Goal: Task Accomplishment & Management: Manage account settings

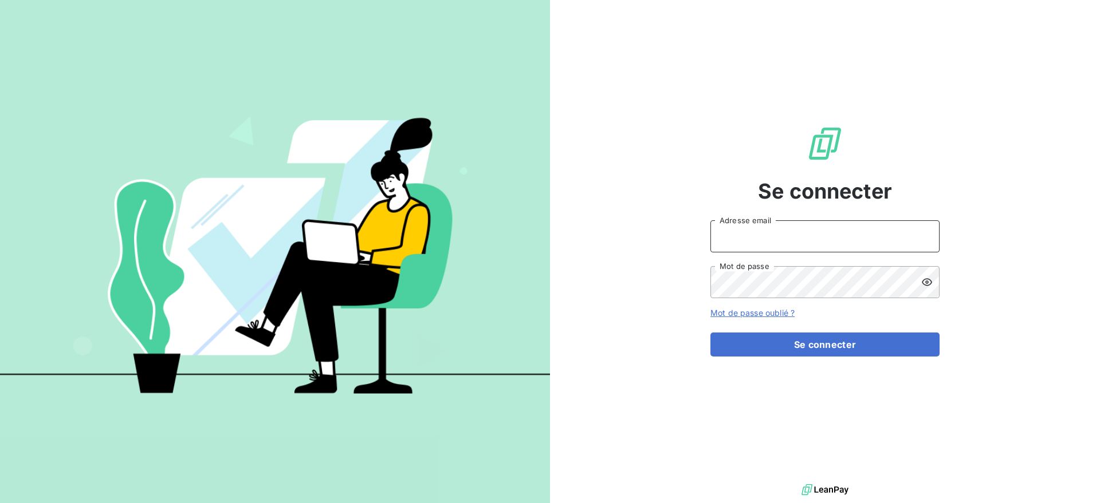
type input "[EMAIL_ADDRESS][DOMAIN_NAME]"
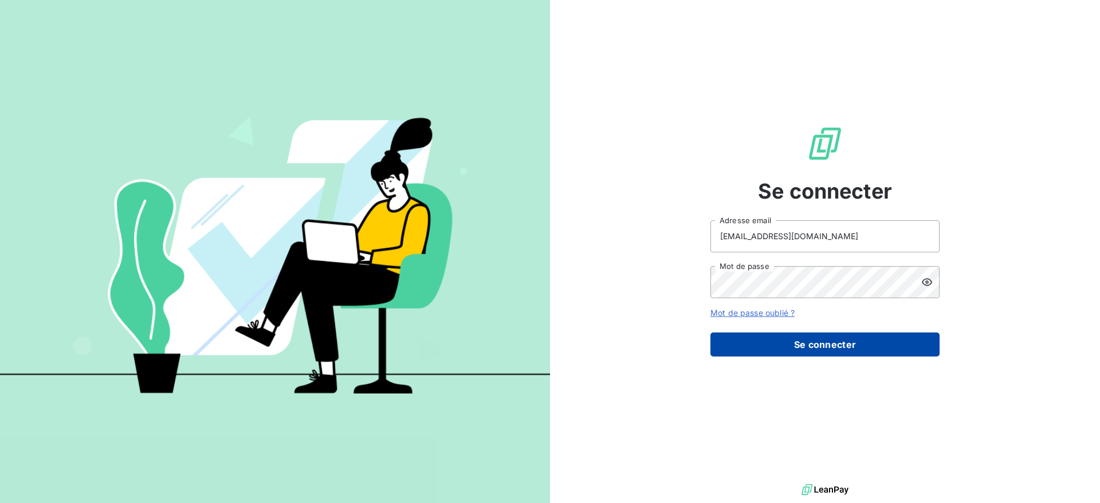
click at [735, 345] on button "Se connecter" at bounding box center [824, 345] width 229 height 24
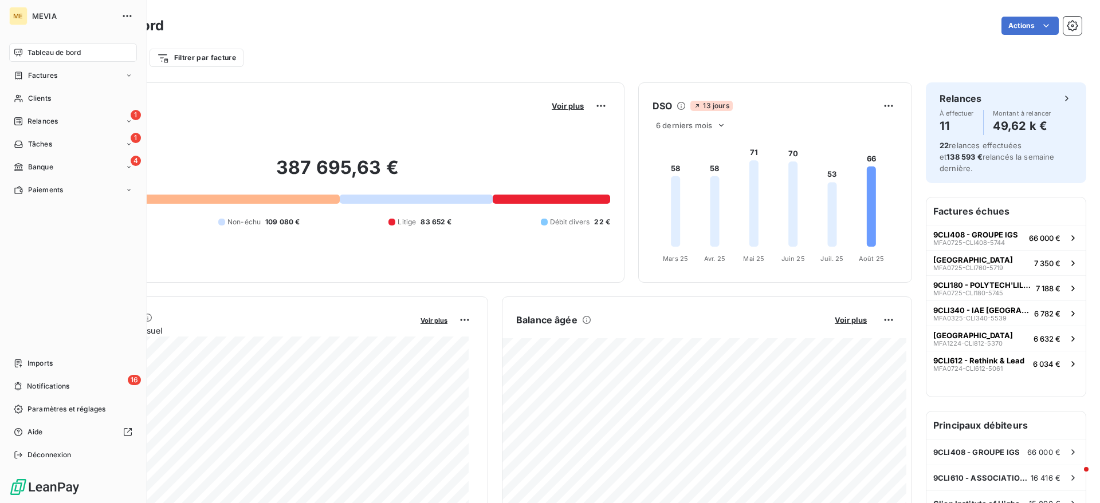
click at [28, 73] on span "Factures" at bounding box center [42, 75] width 29 height 10
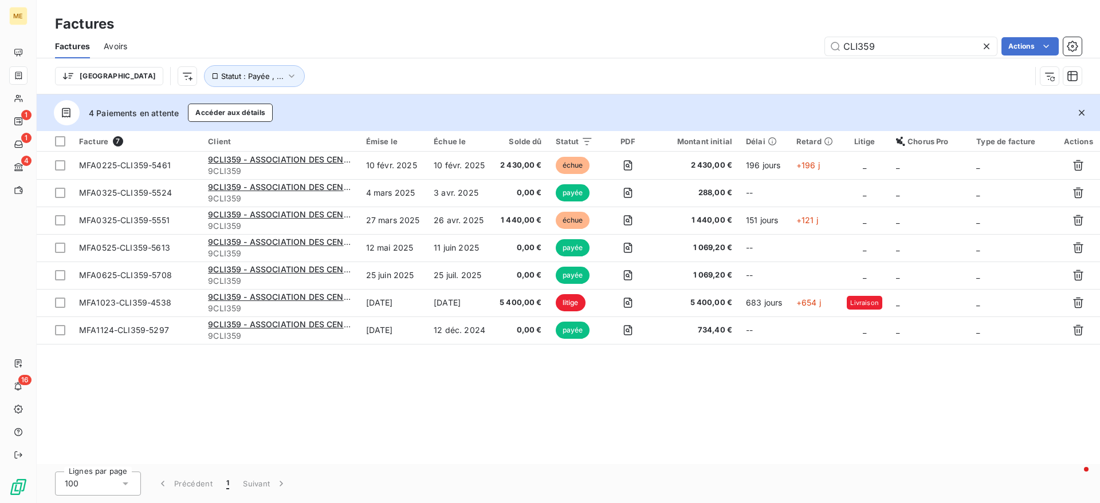
drag, startPoint x: 951, startPoint y: 52, endPoint x: 731, endPoint y: 46, distance: 220.6
click at [731, 46] on div "CLI359 Actions" at bounding box center [611, 46] width 940 height 18
type input "cli555"
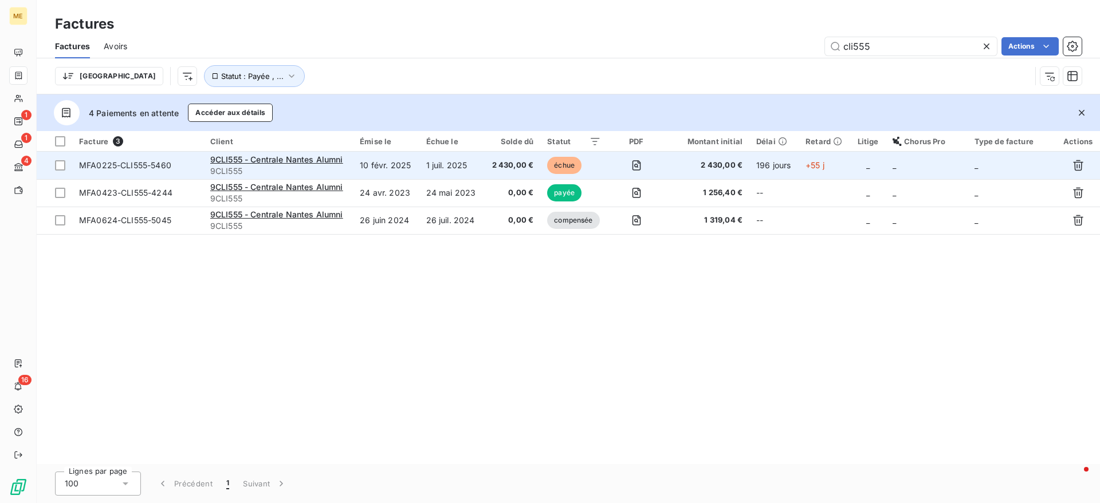
click at [502, 160] on span "2 430,00 €" at bounding box center [512, 165] width 43 height 11
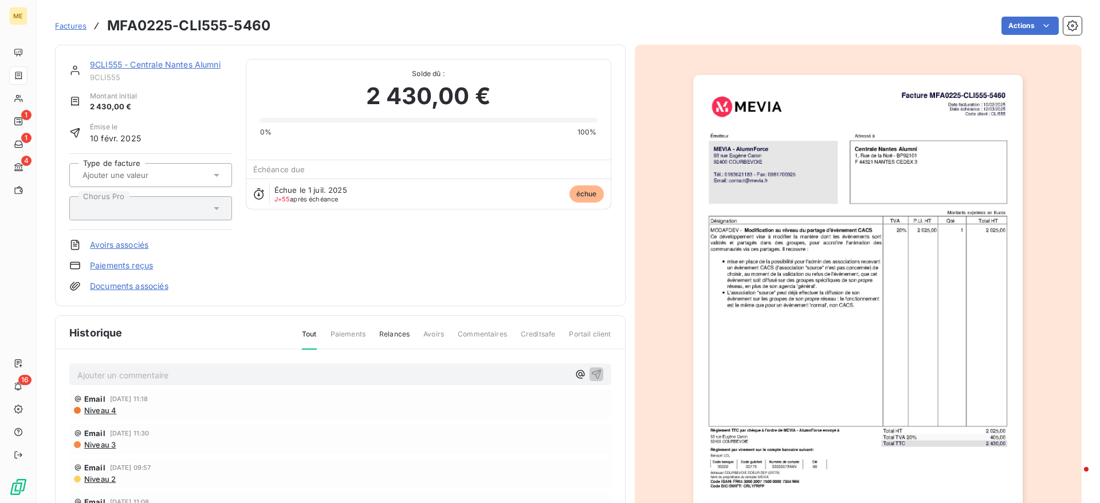
click at [211, 383] on div "Ajouter un commentaire ﻿" at bounding box center [340, 375] width 542 height 22
click at [206, 373] on p "Ajouter un commentaire ﻿" at bounding box center [322, 375] width 491 height 14
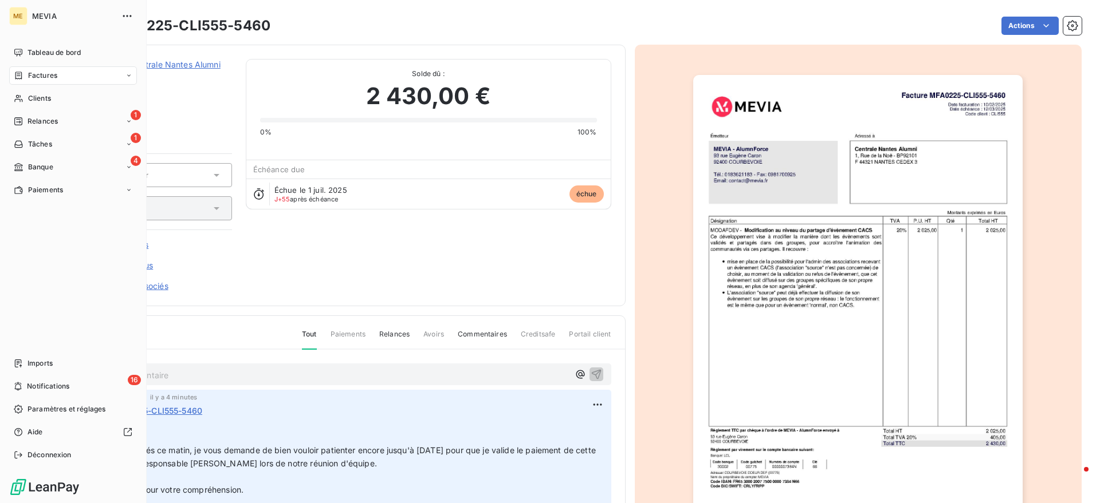
click at [31, 71] on span "Factures" at bounding box center [42, 75] width 29 height 10
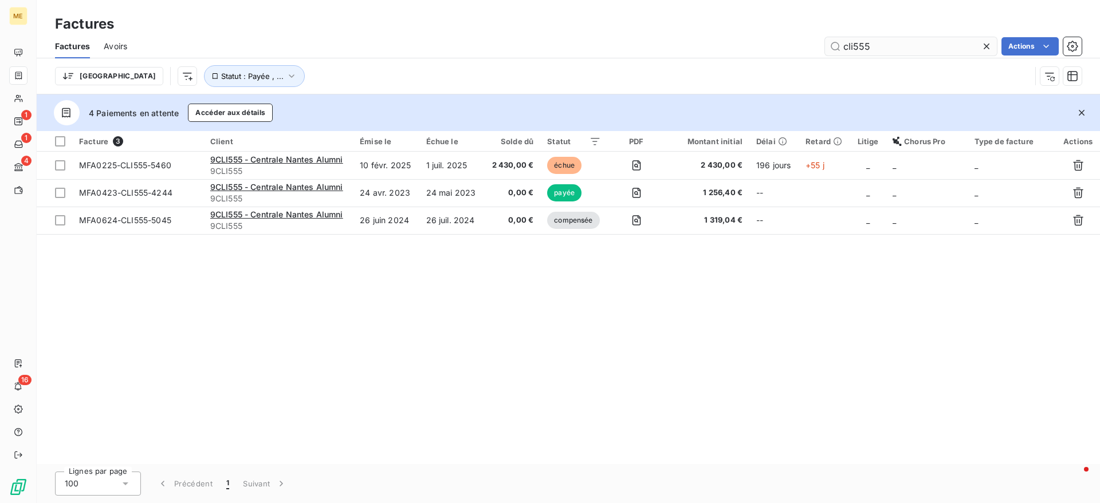
drag, startPoint x: 903, startPoint y: 49, endPoint x: 922, endPoint y: 54, distance: 18.9
click at [906, 49] on input "cli555" at bounding box center [911, 46] width 172 height 18
click at [922, 38] on input "cli593" at bounding box center [911, 46] width 172 height 18
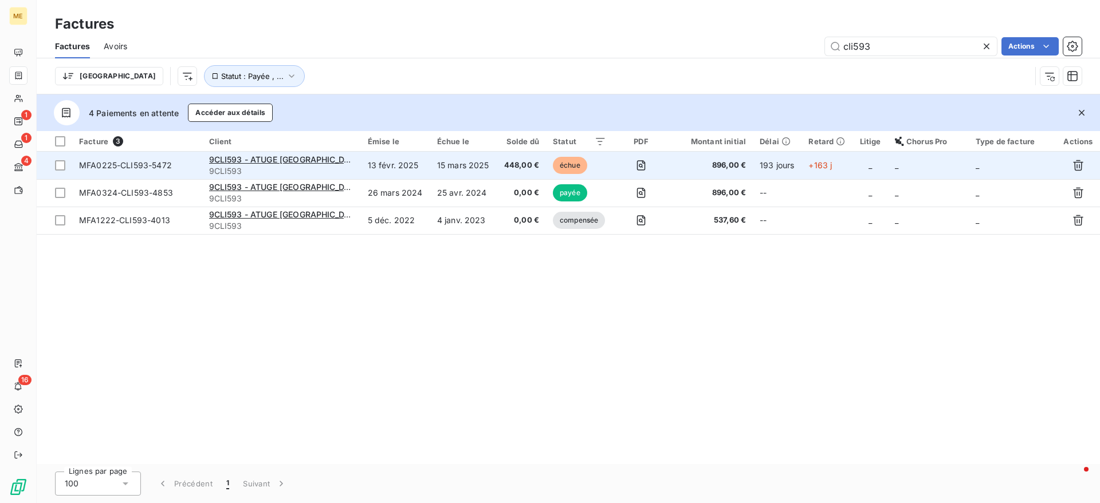
type input "cli593"
click at [430, 167] on td "15 mars 2025" at bounding box center [463, 165] width 66 height 27
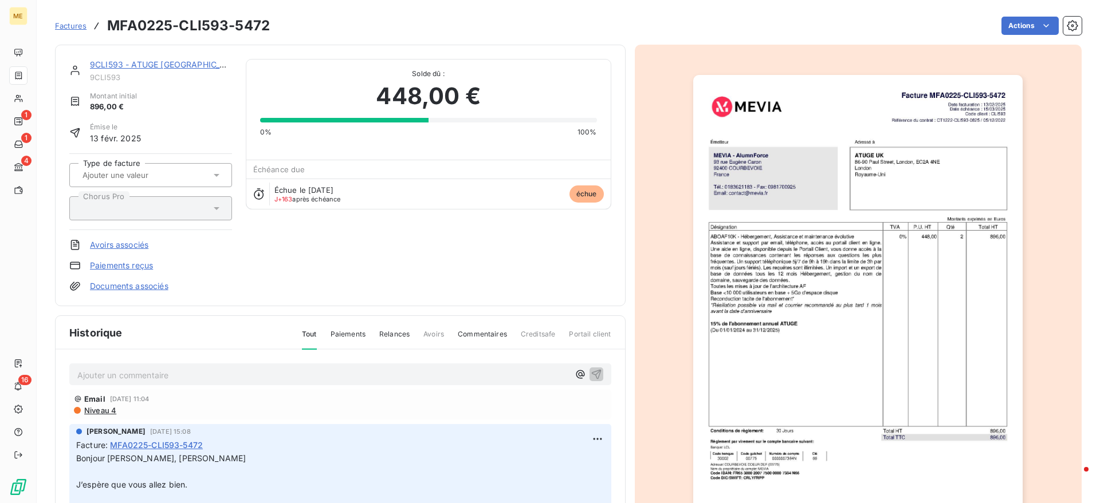
click at [115, 381] on p "Ajouter un commentaire ﻿" at bounding box center [322, 375] width 491 height 14
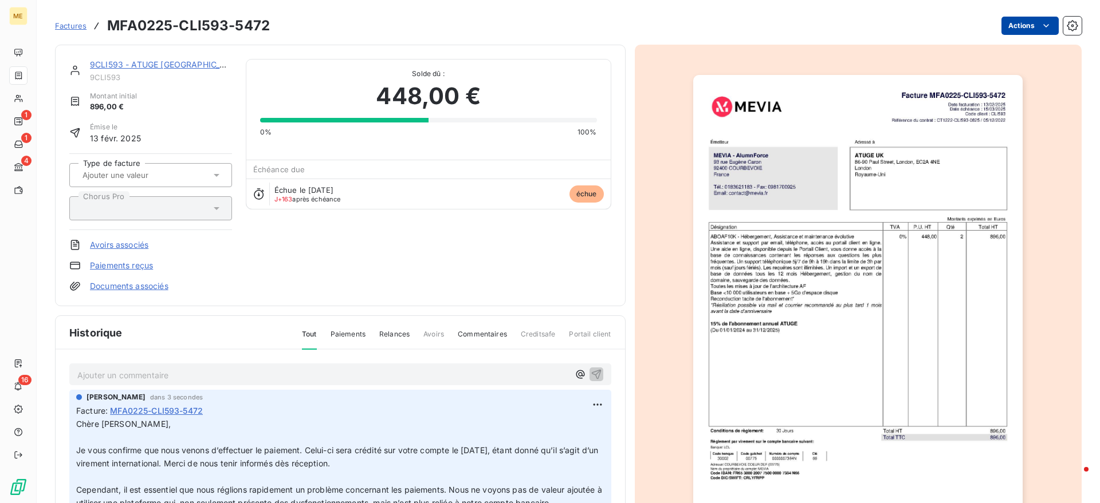
click at [1008, 26] on html "ME 1 1 4 16 Factures MFA0225-CLI593-5472 Actions 9CLI593 - ATUGE UK - 9CLI593 M…" at bounding box center [550, 251] width 1100 height 503
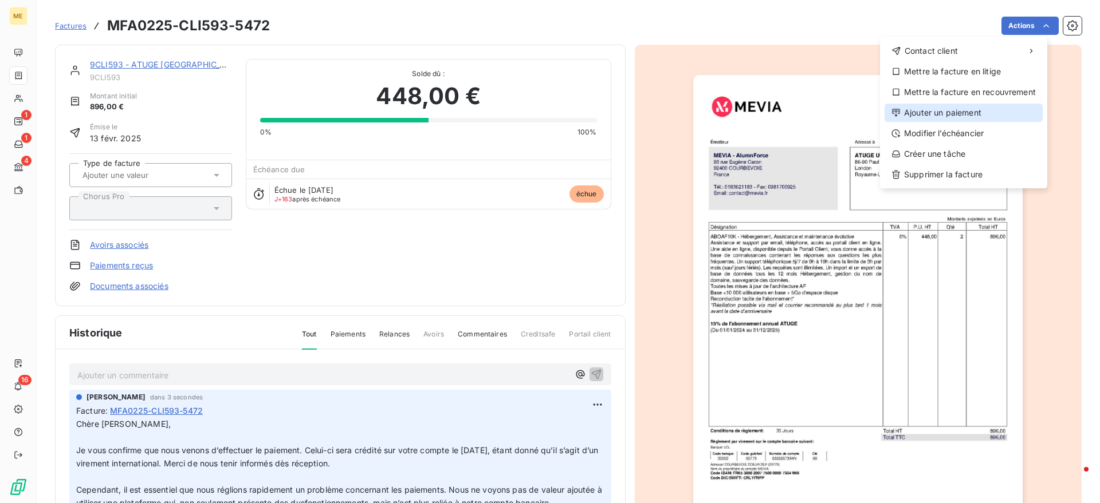
click at [945, 112] on div "Ajouter un paiement" at bounding box center [963, 113] width 158 height 18
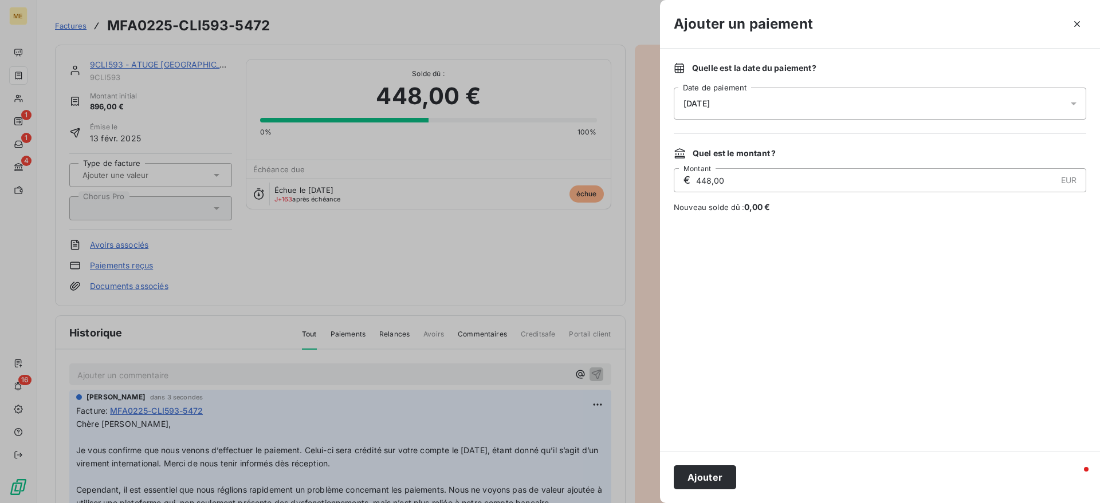
click at [902, 99] on div "25/08/2025" at bounding box center [880, 104] width 412 height 32
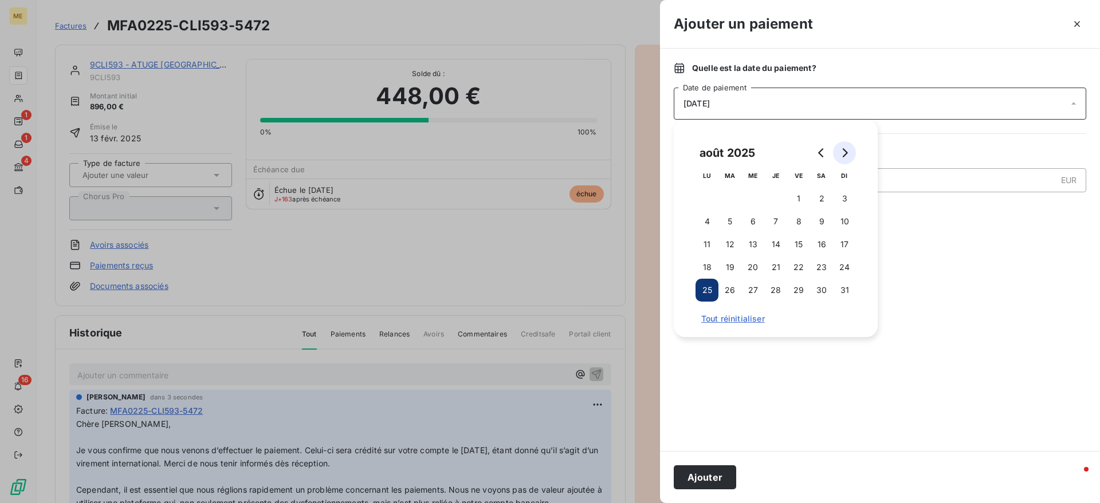
click at [839, 144] on button "Go to next month" at bounding box center [844, 152] width 23 height 23
drag, startPoint x: 735, startPoint y: 199, endPoint x: 739, endPoint y: 238, distance: 39.2
click at [735, 200] on button "2" at bounding box center [729, 198] width 23 height 23
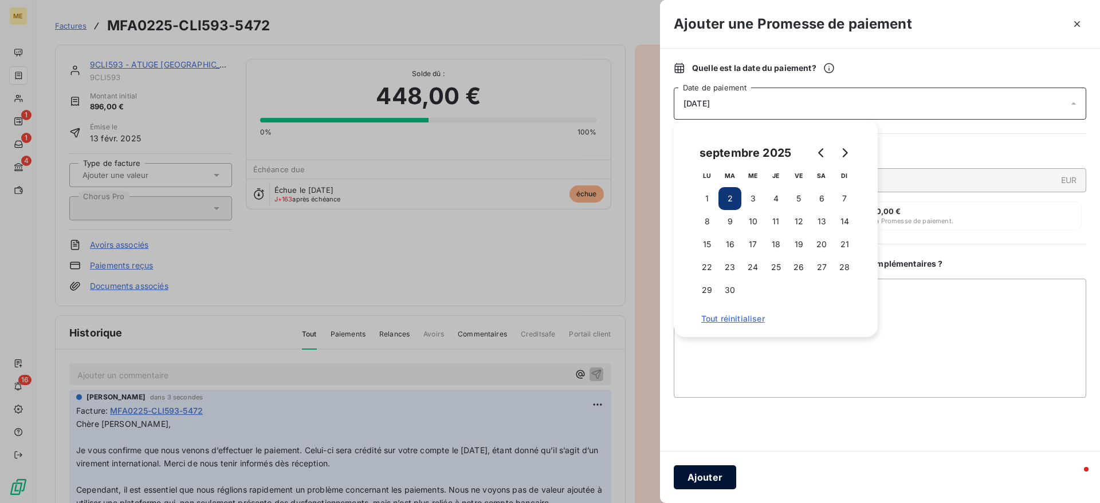
click at [707, 486] on button "Ajouter" at bounding box center [705, 478] width 62 height 24
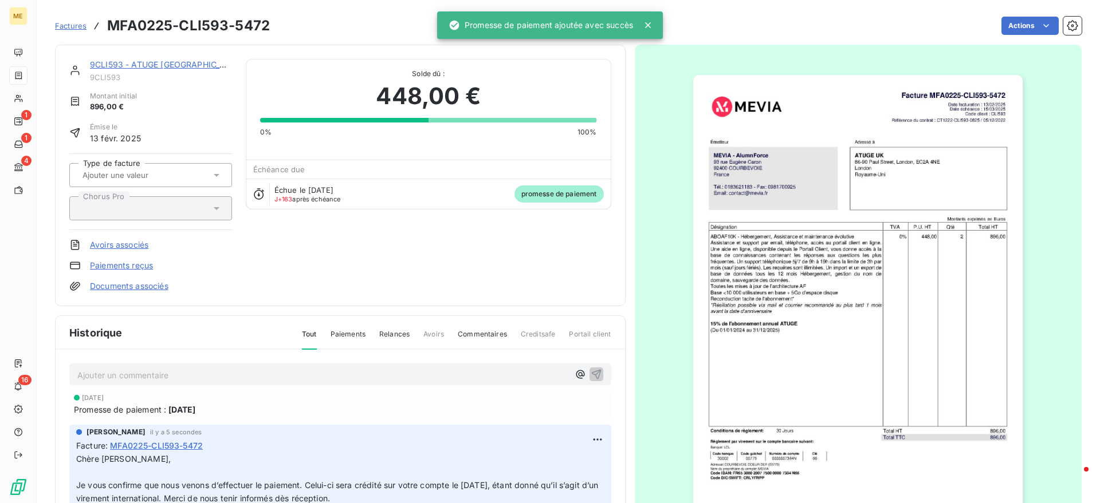
click at [331, 305] on div "9CLI593 - ATUGE UK - 9CLI593 Montant initial 896,00 € Émise le 13 févr. 2025 Ty…" at bounding box center [340, 176] width 570 height 262
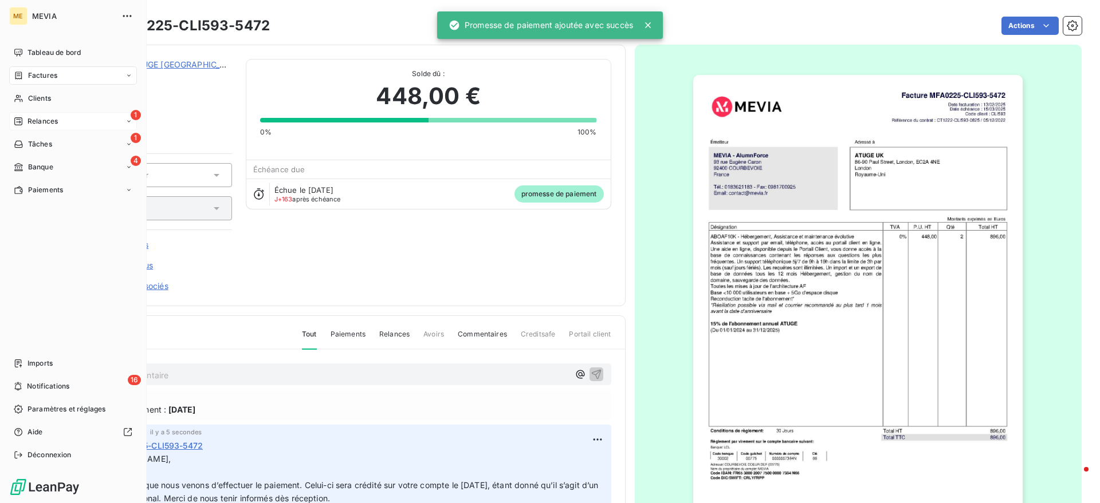
click at [29, 125] on span "Relances" at bounding box center [42, 121] width 30 height 10
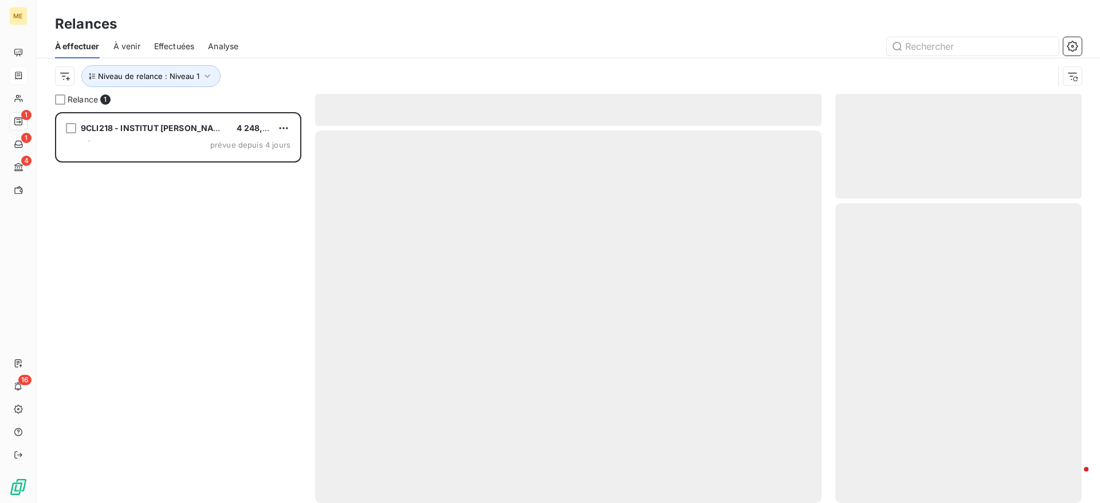
scroll to position [380, 235]
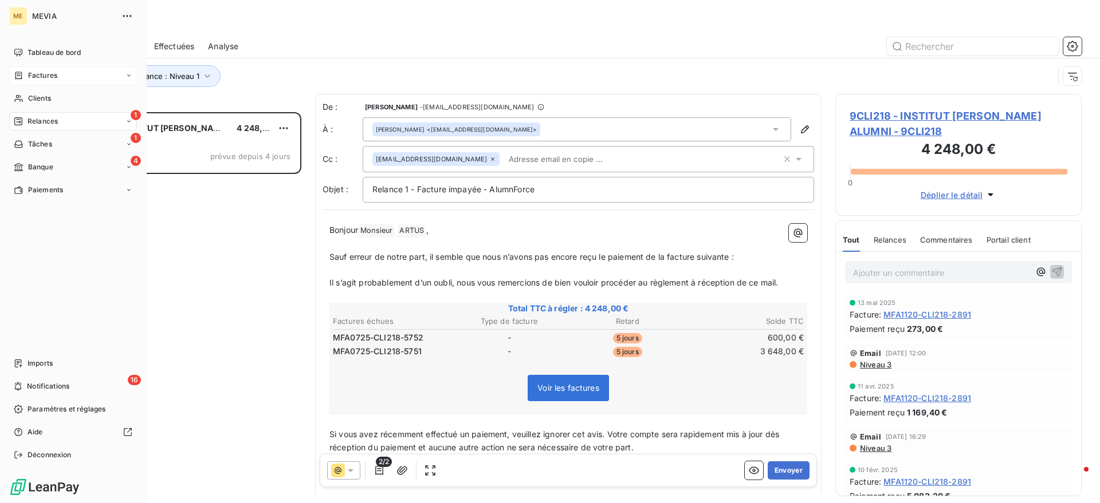
click at [22, 78] on icon at bounding box center [19, 75] width 10 height 9
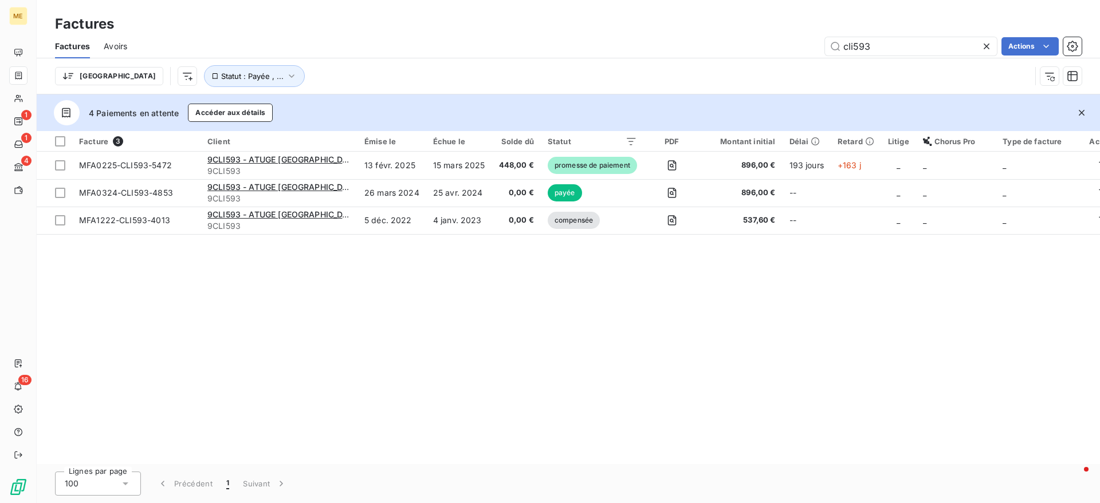
drag, startPoint x: 888, startPoint y: 50, endPoint x: 765, endPoint y: 42, distance: 124.0
click at [765, 42] on div "cli593 Actions" at bounding box center [611, 46] width 940 height 18
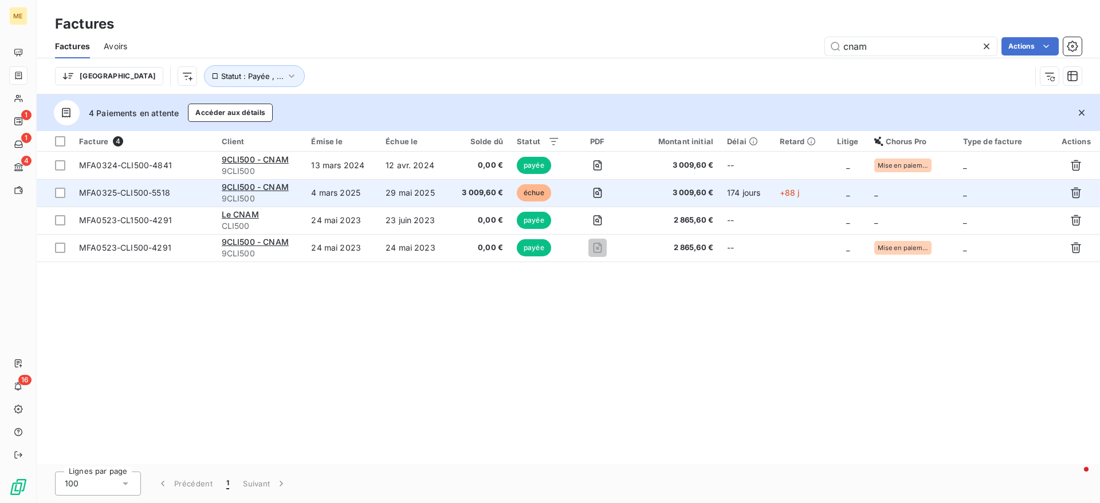
type input "cnam"
click at [356, 191] on td "4 mars 2025" at bounding box center [341, 192] width 74 height 27
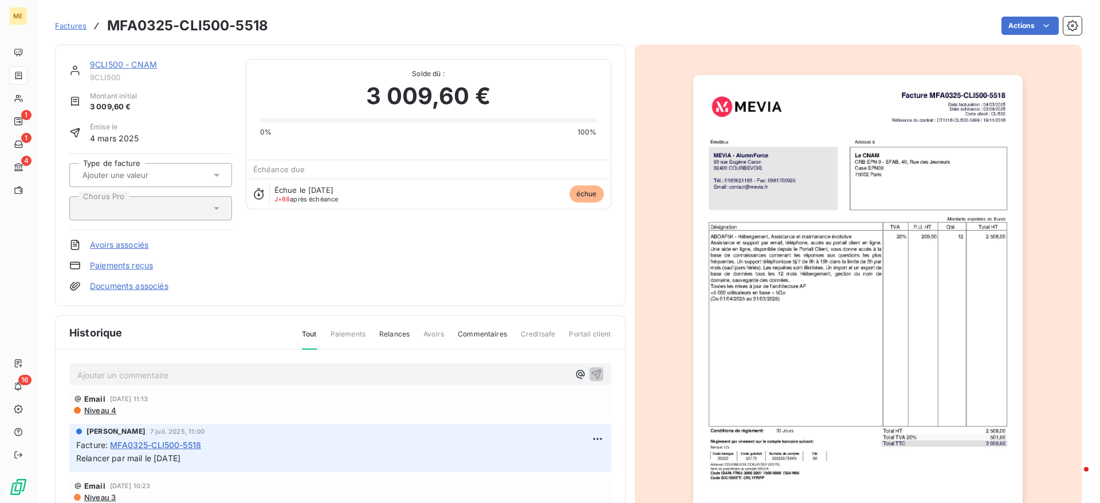
click at [101, 376] on p "Ajouter un commentaire ﻿" at bounding box center [322, 375] width 491 height 14
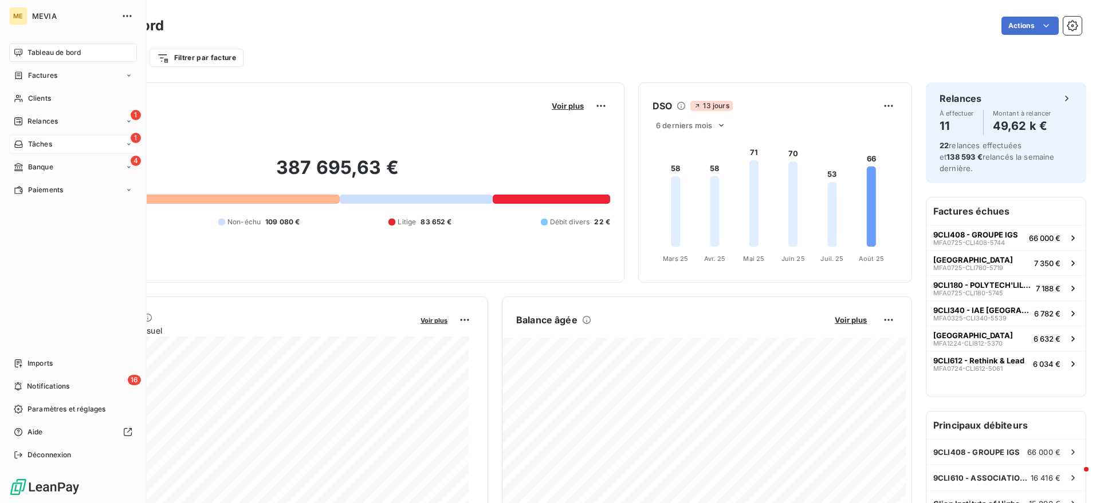
click at [16, 141] on icon at bounding box center [18, 144] width 8 height 7
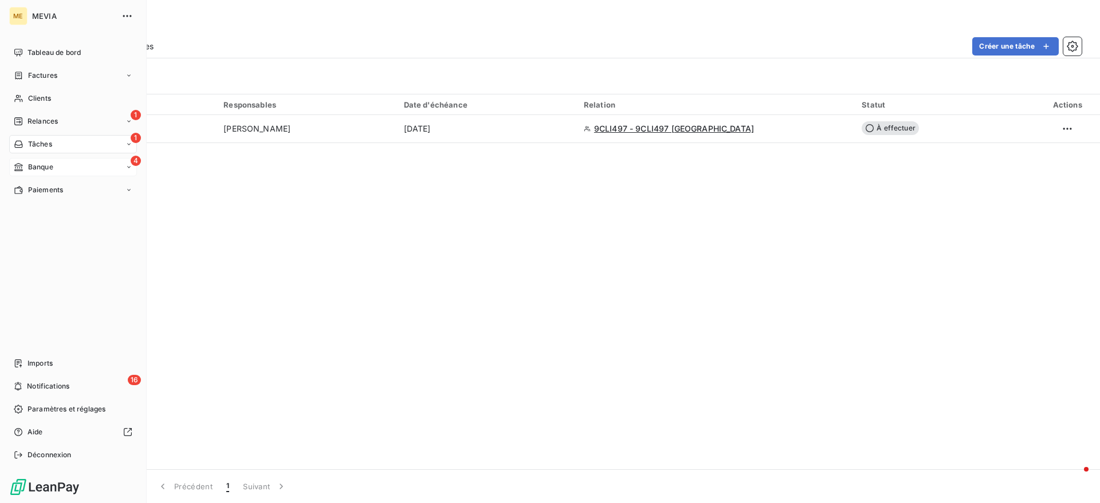
click at [25, 166] on div "Banque" at bounding box center [34, 167] width 40 height 10
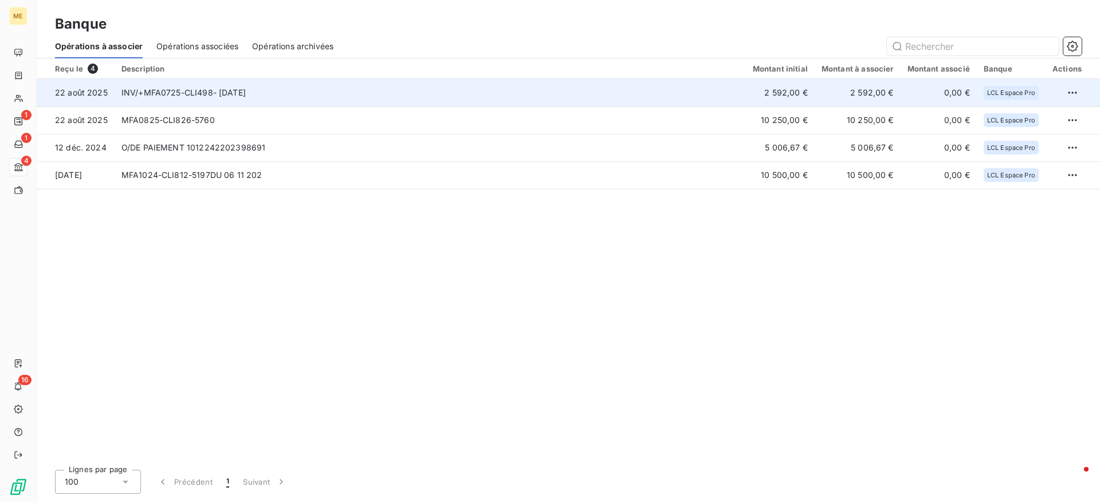
click at [253, 95] on td "INV/+MFA0725-CLI498- 31.07.2025" at bounding box center [430, 92] width 631 height 27
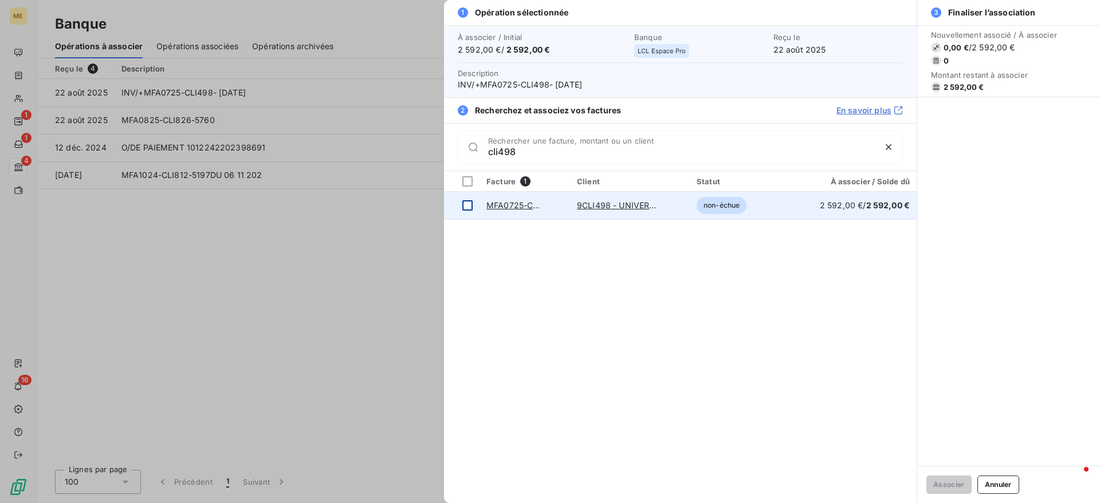
type input "cli498"
click at [470, 206] on div at bounding box center [467, 205] width 10 height 10
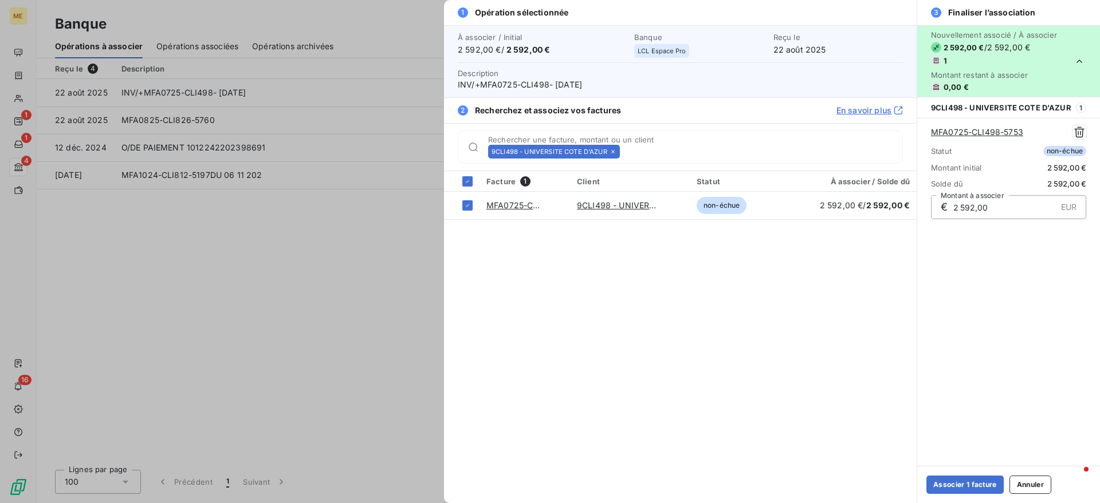
click at [959, 494] on div "Associer 1 facture Annuler" at bounding box center [1008, 484] width 183 height 37
click at [961, 490] on button "Associer 1 facture" at bounding box center [964, 485] width 77 height 18
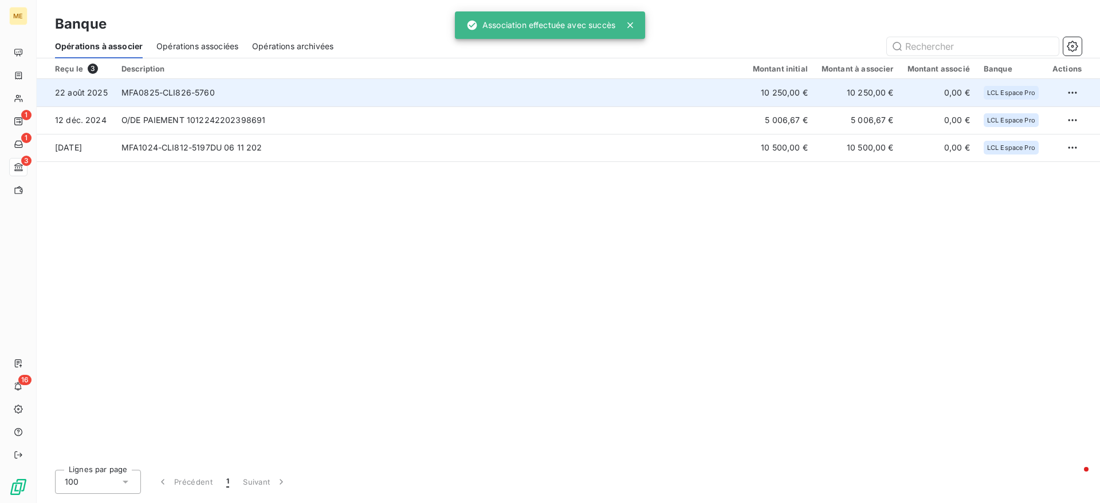
click at [226, 91] on td "MFA0825-CLI826-5760" at bounding box center [430, 92] width 631 height 27
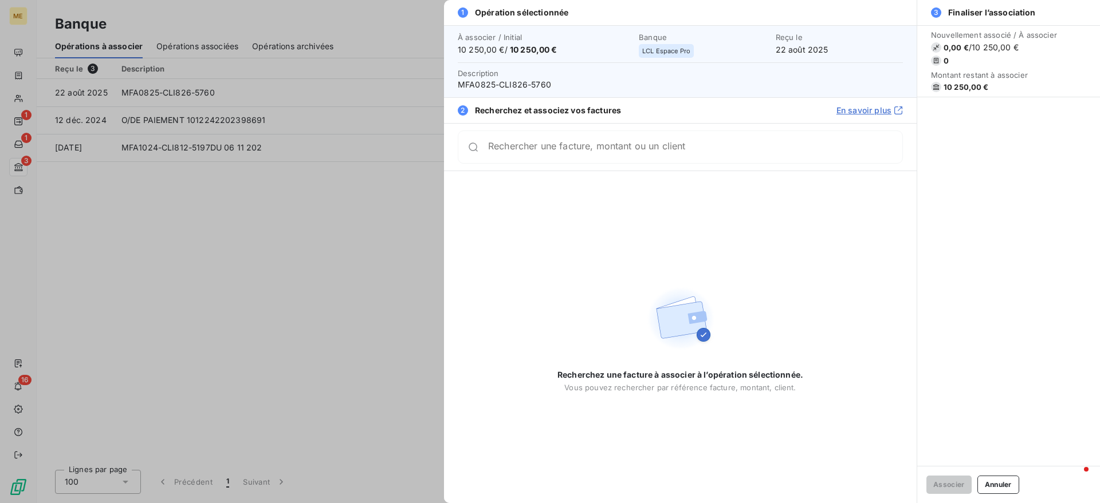
click at [635, 153] on input "Rechercher une facture, montant ou un client" at bounding box center [695, 146] width 414 height 11
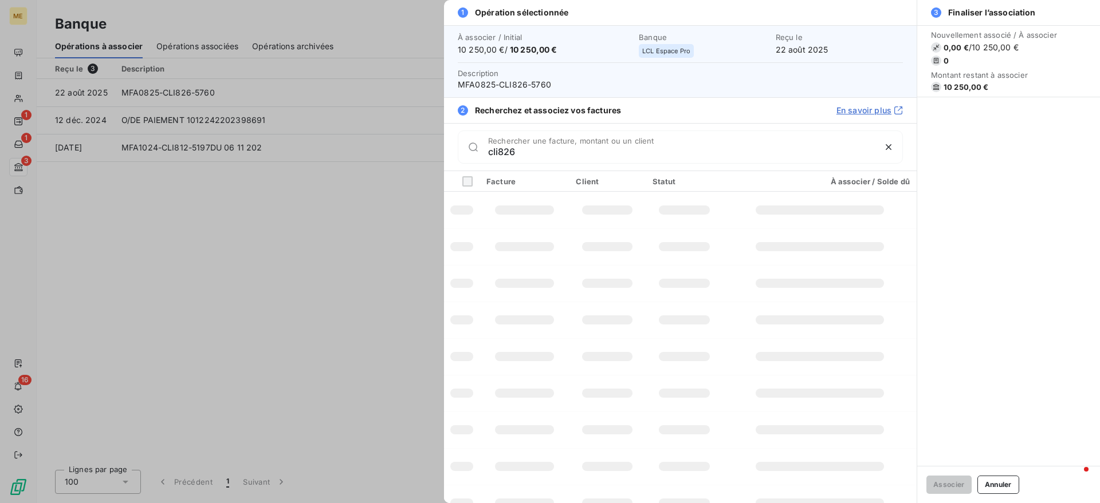
type input "cli826"
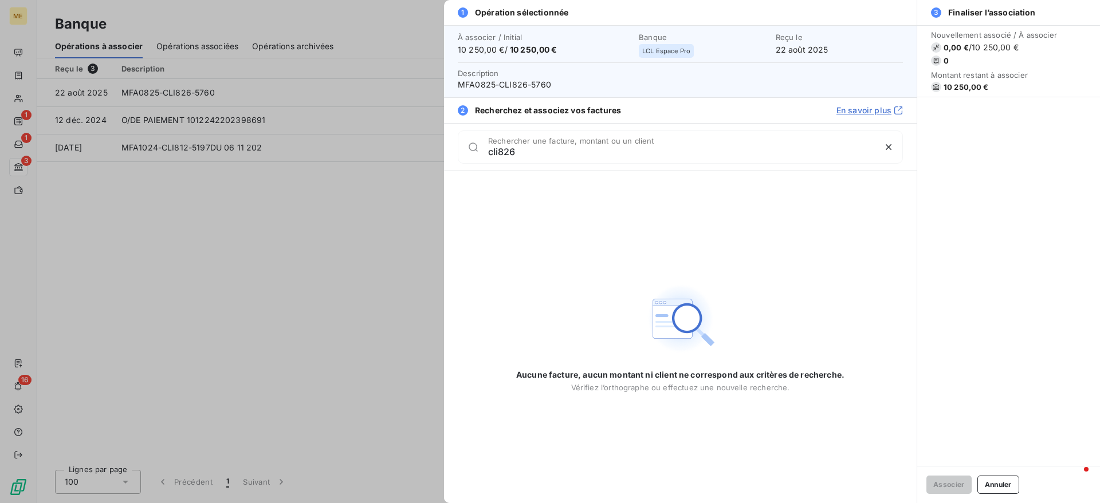
drag, startPoint x: 616, startPoint y: 152, endPoint x: 466, endPoint y: 155, distance: 150.7
click at [466, 155] on div "cli826 Rechercher une facture, montant ou un client" at bounding box center [680, 147] width 445 height 33
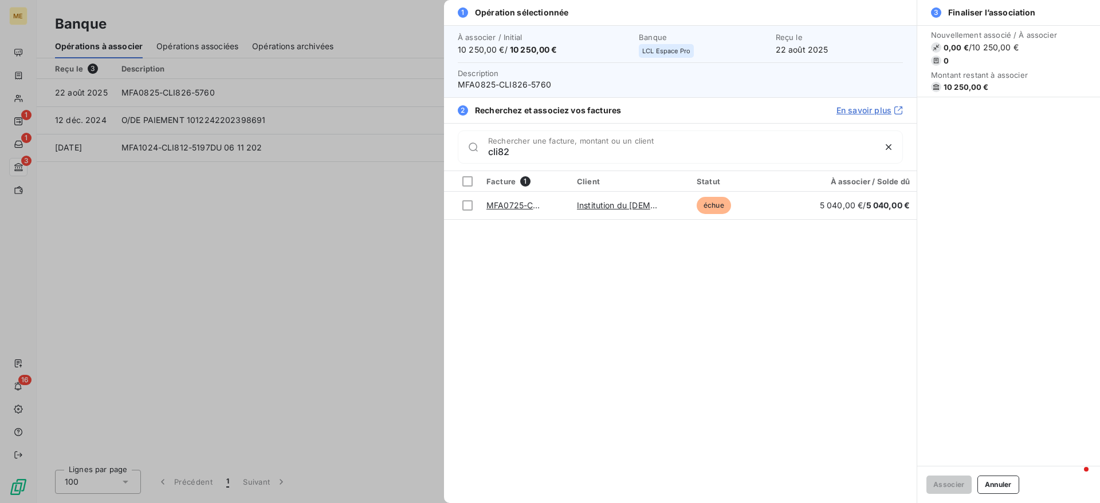
type input "cli826"
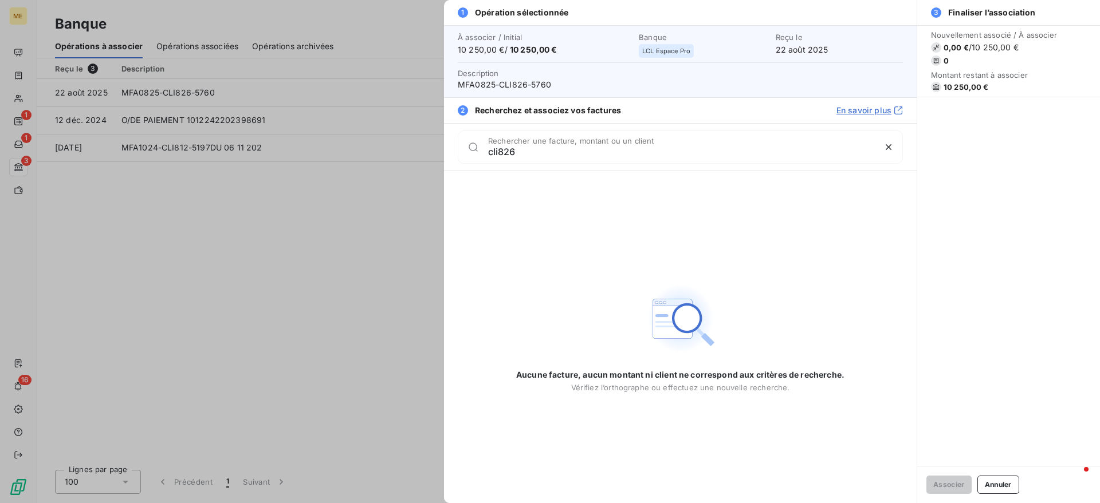
click at [333, 254] on div at bounding box center [550, 251] width 1100 height 503
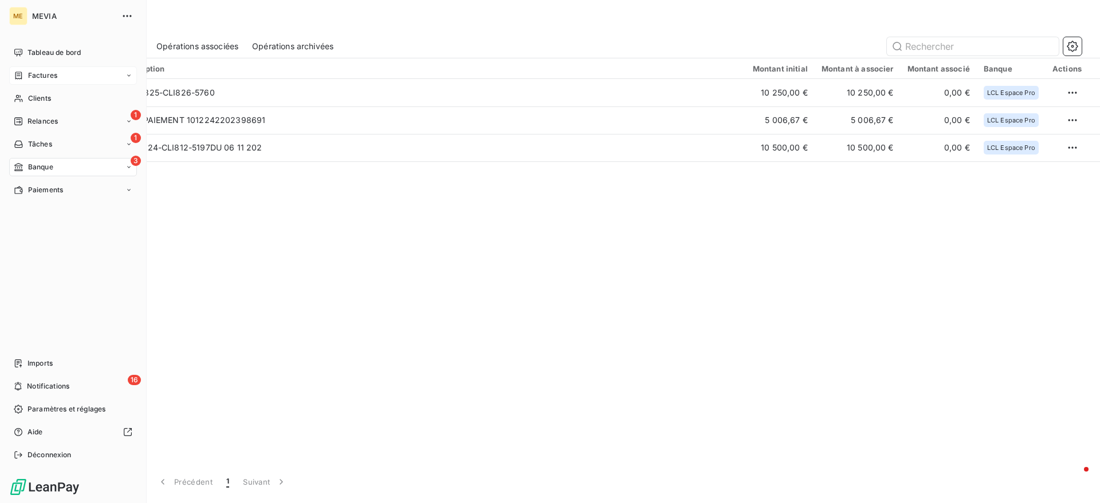
click at [23, 81] on div "Factures" at bounding box center [73, 75] width 128 height 18
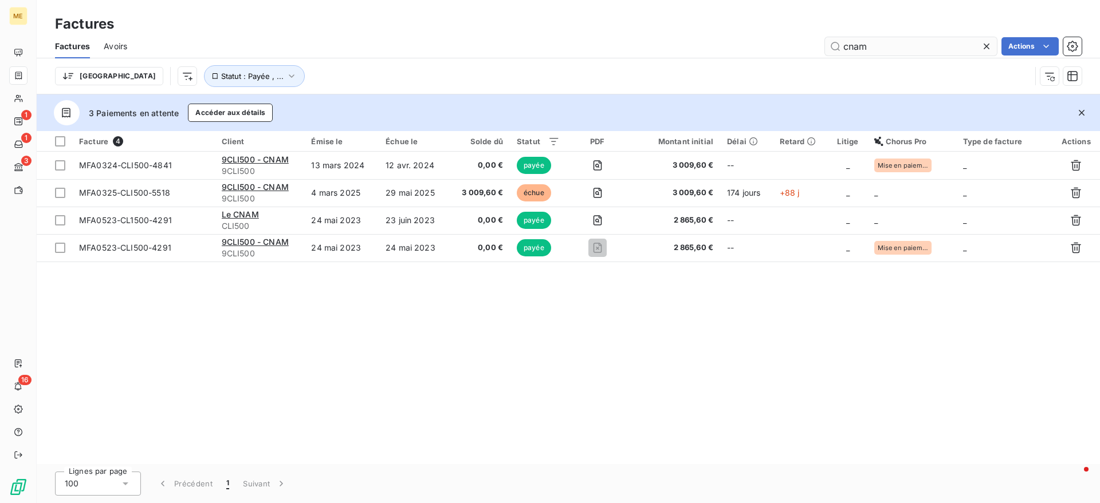
drag, startPoint x: 995, startPoint y: 44, endPoint x: 987, endPoint y: 45, distance: 8.7
click at [993, 44] on div at bounding box center [989, 46] width 16 height 18
click at [985, 45] on input "text" at bounding box center [911, 46] width 172 height 18
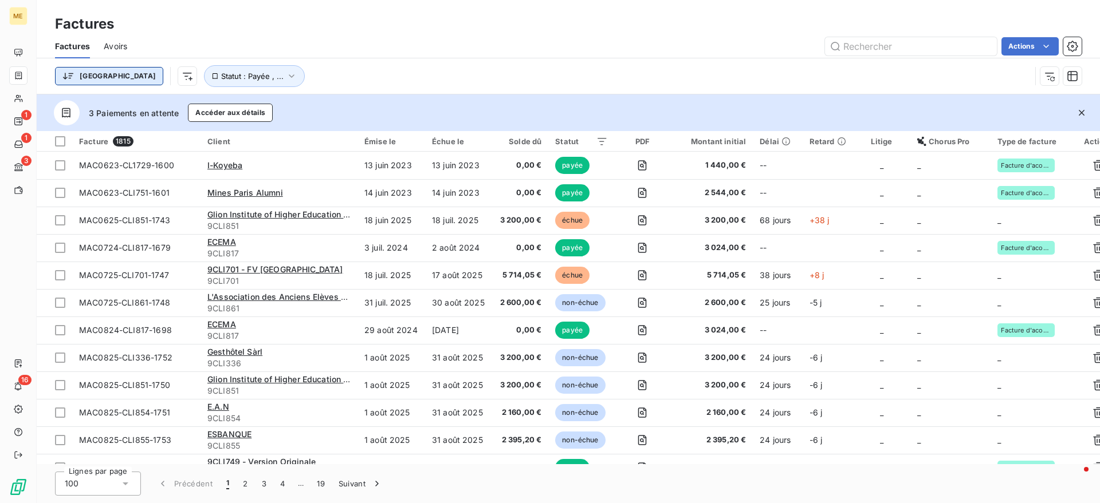
click at [82, 72] on html "ME 1 1 3 16 Factures Factures Avoirs Actions Trier Statut : Payée , ... 3 Paiem…" at bounding box center [550, 251] width 1100 height 503
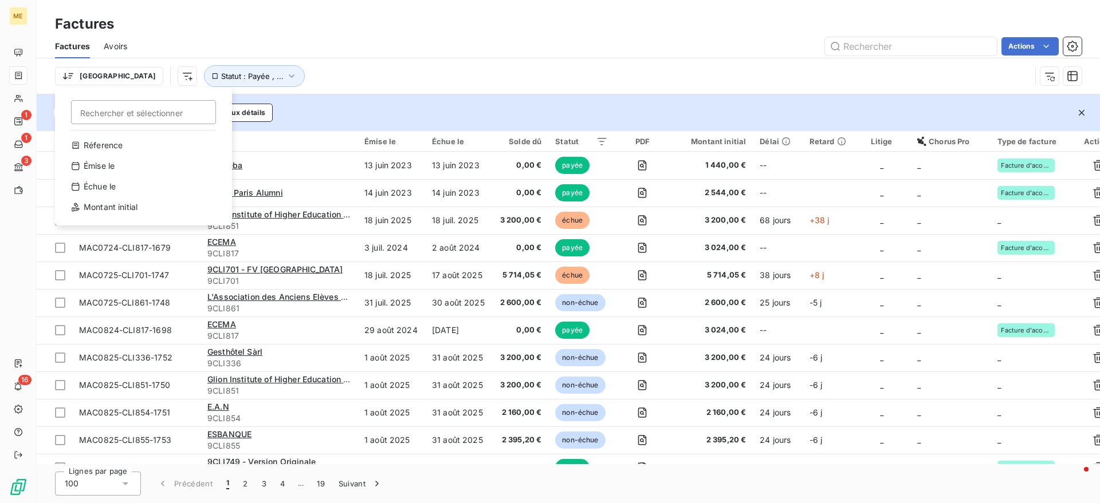
click at [382, 138] on html "ME 1 1 3 16 Factures Factures Avoirs Actions Trier Rechercher et sélectionner R…" at bounding box center [550, 251] width 1100 height 503
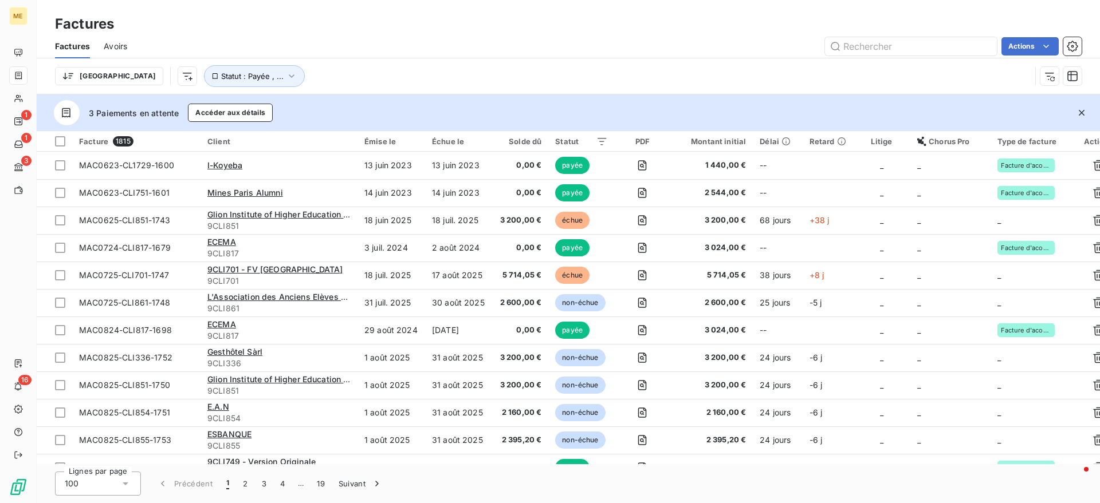
click at [85, 78] on html "ME 1 1 3 16 Factures Factures Avoirs Actions Trier Statut : Payée , ... 3 Paiem…" at bounding box center [550, 251] width 1100 height 503
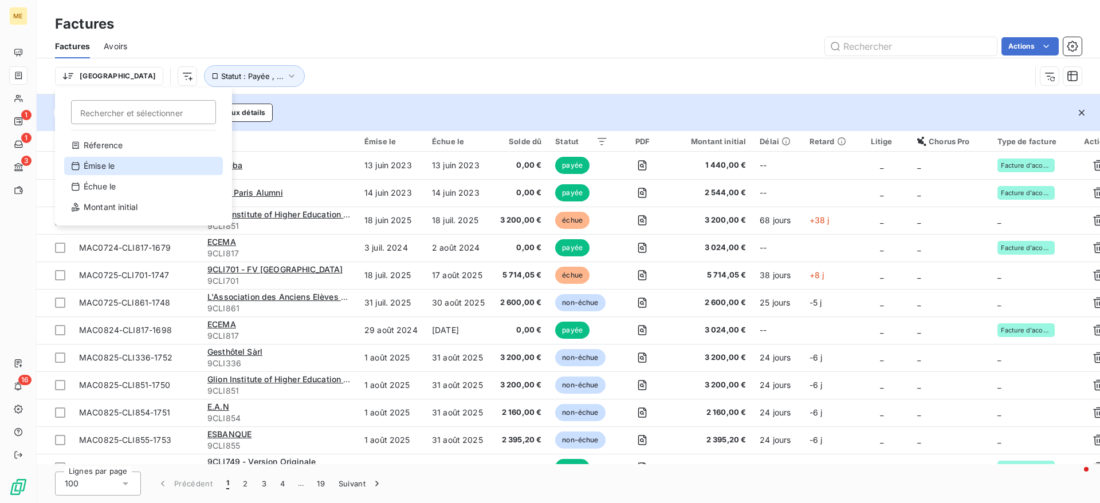
click at [104, 168] on div "Émise le" at bounding box center [143, 166] width 159 height 18
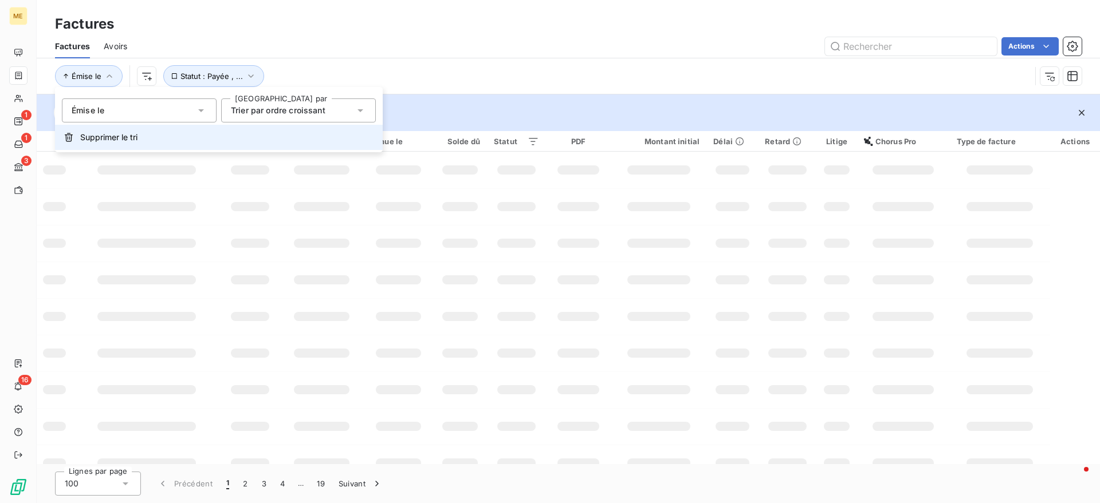
click at [328, 112] on div "Trier par ordre croissant" at bounding box center [293, 111] width 124 height 16
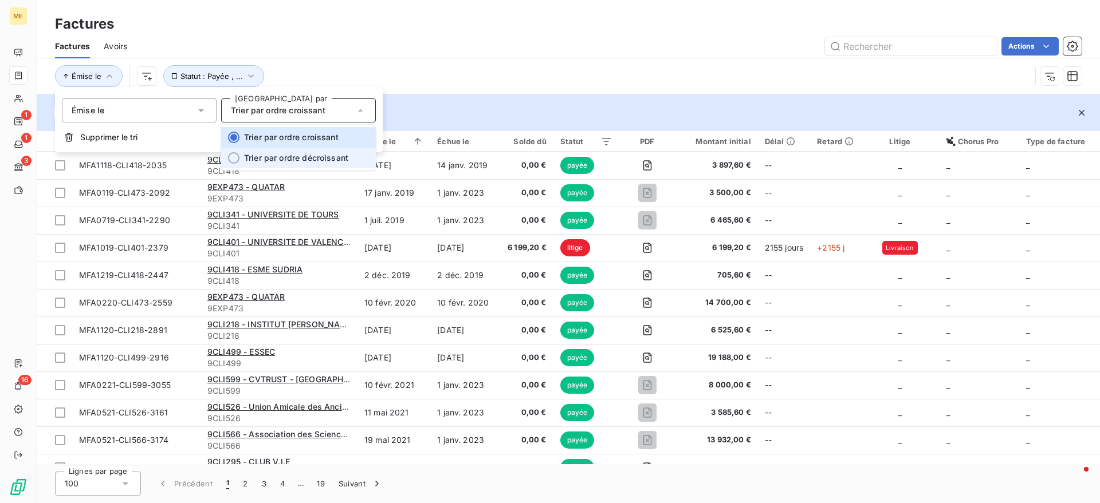
drag, startPoint x: 341, startPoint y: 132, endPoint x: 322, endPoint y: 149, distance: 25.5
click at [322, 149] on ul "Trier par ordre croissant Trier par ordre décroissant" at bounding box center [298, 148] width 155 height 46
click at [323, 149] on li "Trier par ordre décroissant" at bounding box center [298, 158] width 155 height 21
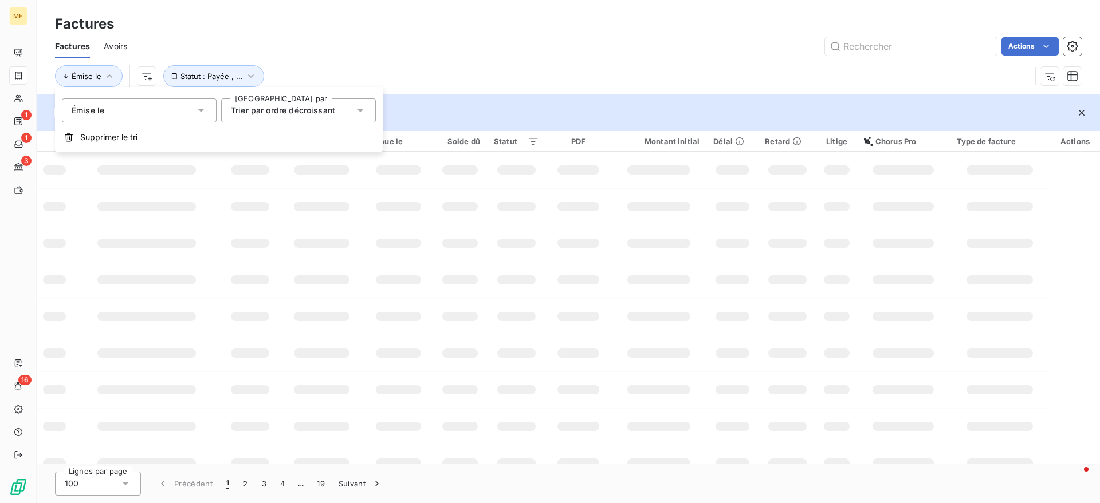
click at [444, 40] on div "Actions" at bounding box center [611, 46] width 940 height 18
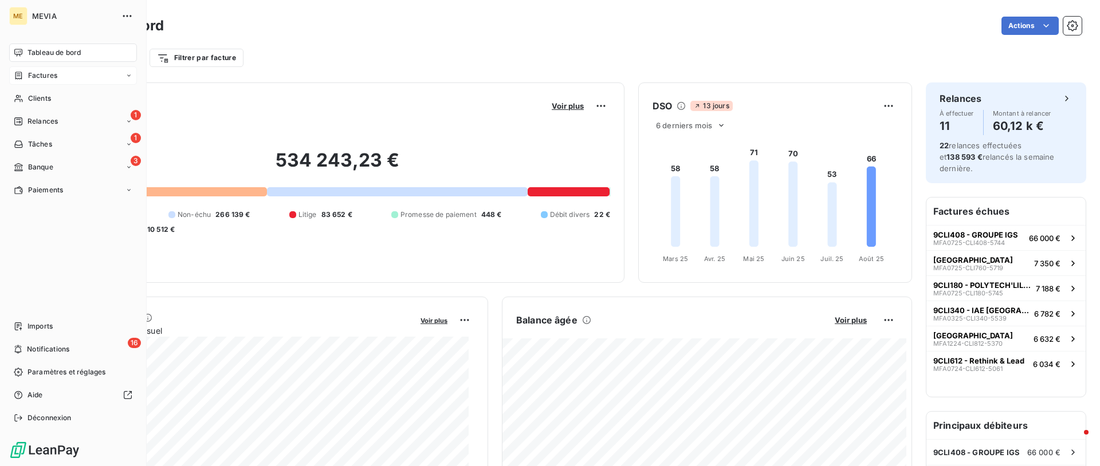
click at [20, 81] on div "Factures" at bounding box center [73, 75] width 128 height 18
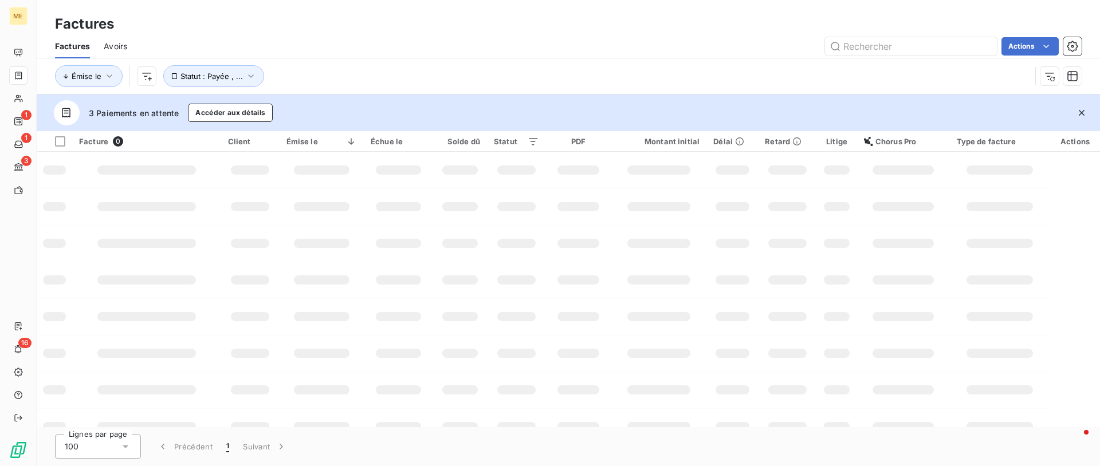
click at [860, 49] on input "text" at bounding box center [911, 46] width 172 height 18
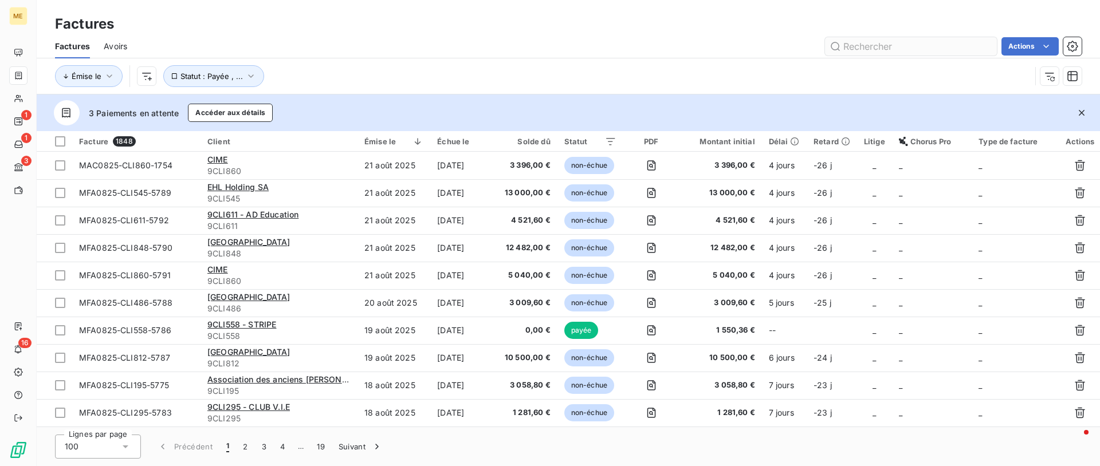
click at [856, 48] on input "text" at bounding box center [911, 46] width 172 height 18
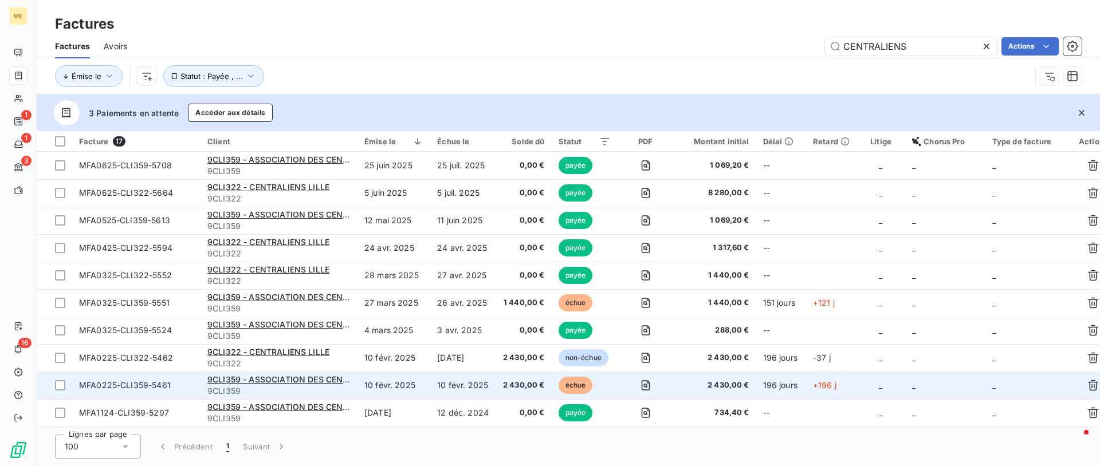
type input "CENTRALIENS"
click at [349, 389] on span "9CLI359" at bounding box center [278, 390] width 143 height 11
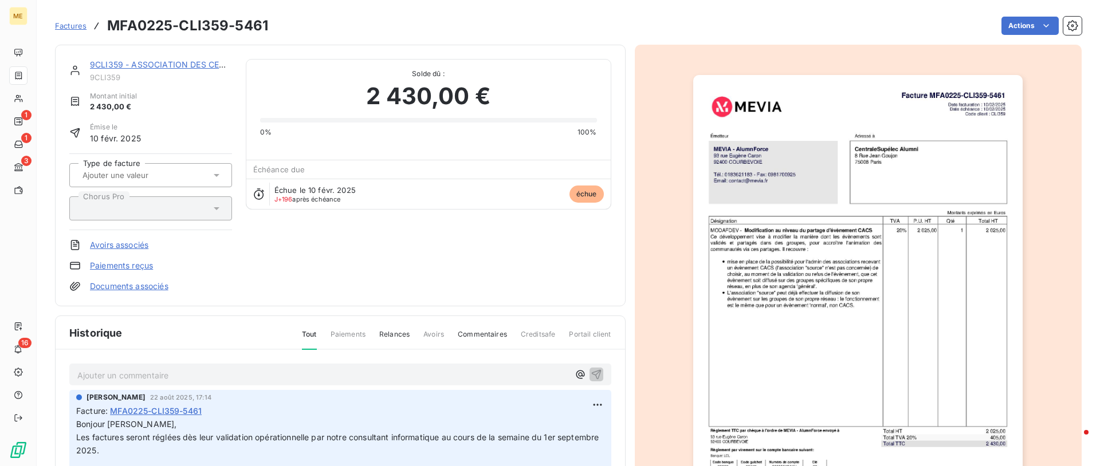
click at [442, 449] on p "Bonjour Madame Niderkorn, Les factures seront réglées dès leur validation opéra…" at bounding box center [340, 457] width 528 height 78
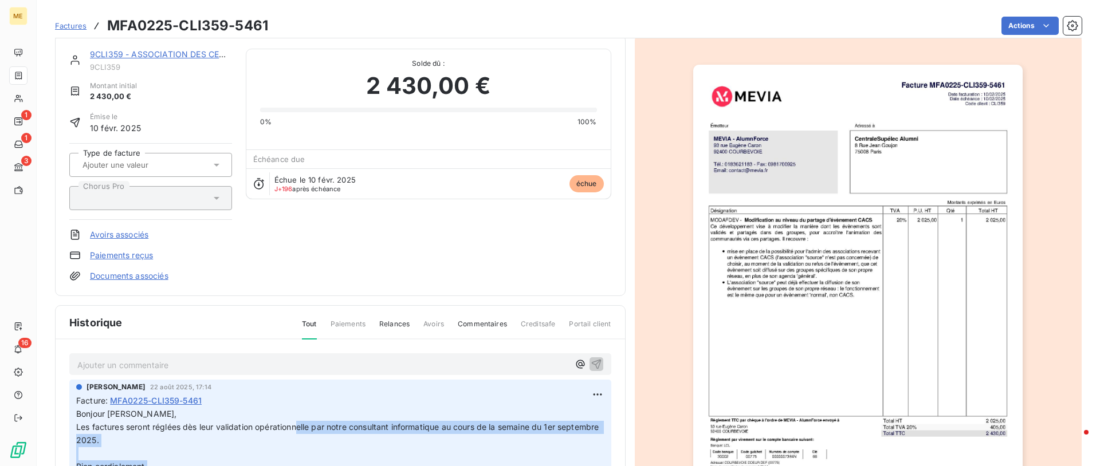
scroll to position [14, 0]
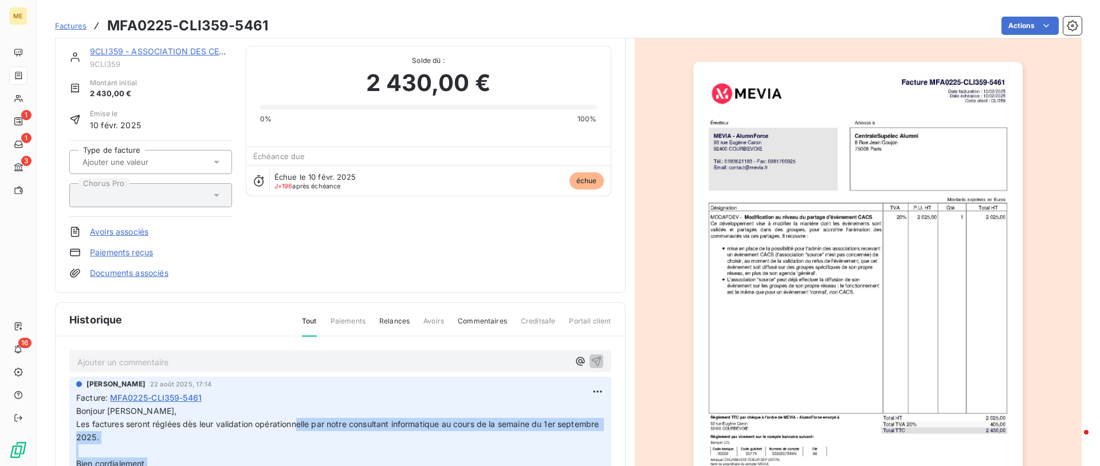
drag, startPoint x: 298, startPoint y: 437, endPoint x: 356, endPoint y: 463, distance: 63.3
click at [356, 463] on p "Bonjour Madame Niderkorn, Les factures seront réglées dès leur validation opéra…" at bounding box center [340, 444] width 528 height 78
click at [263, 440] on p "Bonjour Madame Niderkorn, Les factures seront réglées dès leur validation opéra…" at bounding box center [340, 444] width 528 height 78
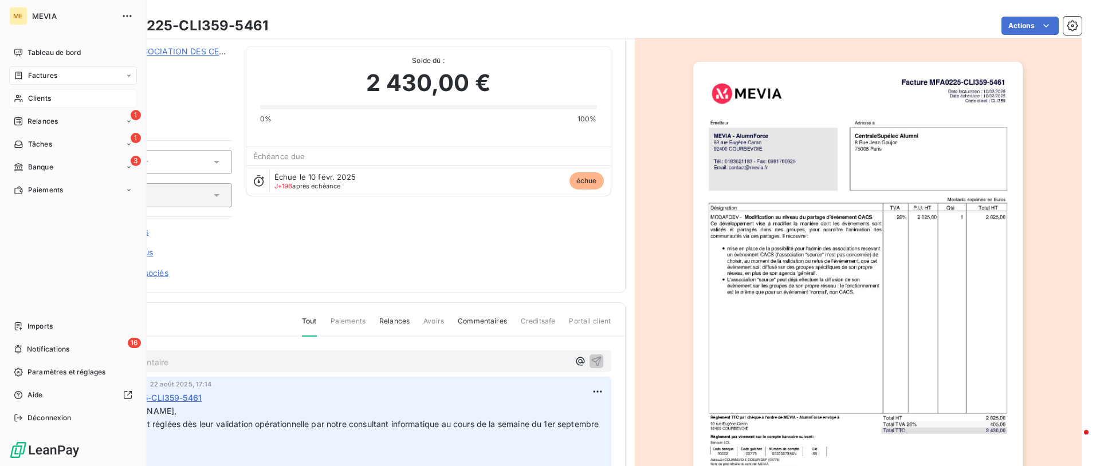
click at [37, 94] on span "Clients" at bounding box center [39, 98] width 23 height 10
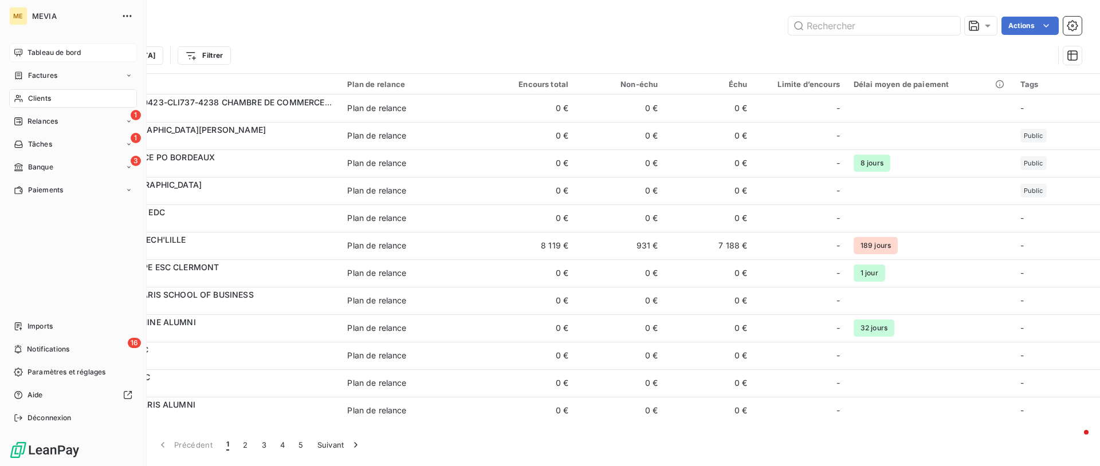
click at [52, 54] on span "Tableau de bord" at bounding box center [53, 53] width 53 height 10
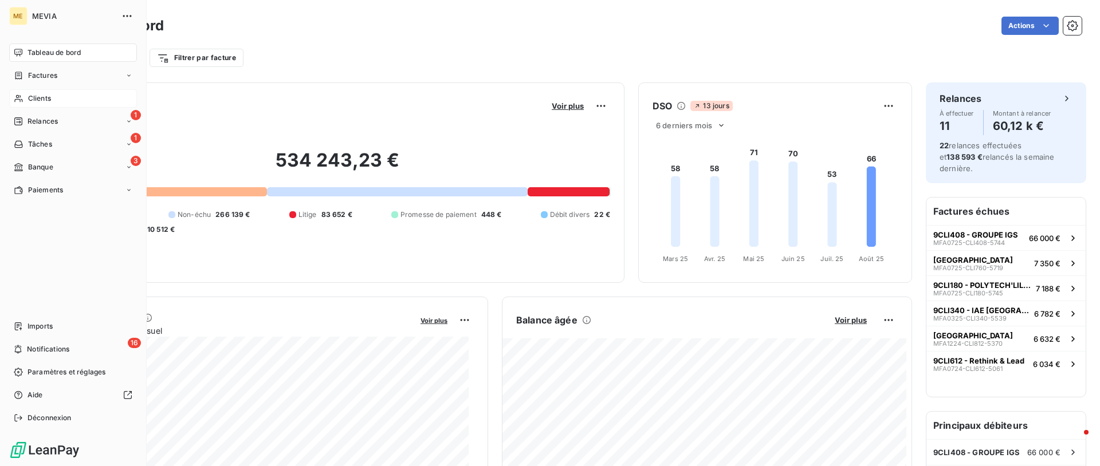
click at [34, 96] on span "Clients" at bounding box center [39, 98] width 23 height 10
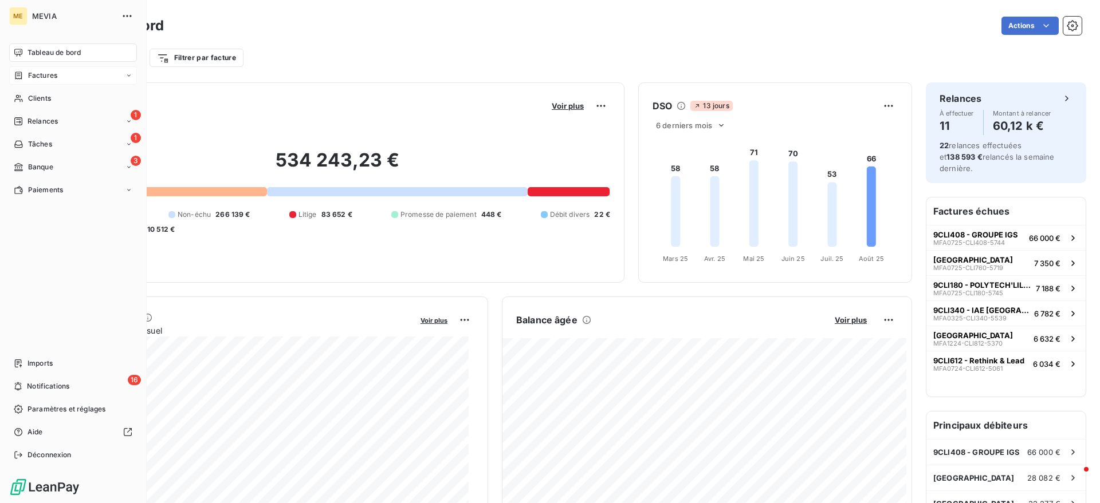
click at [18, 75] on icon at bounding box center [19, 75] width 10 height 9
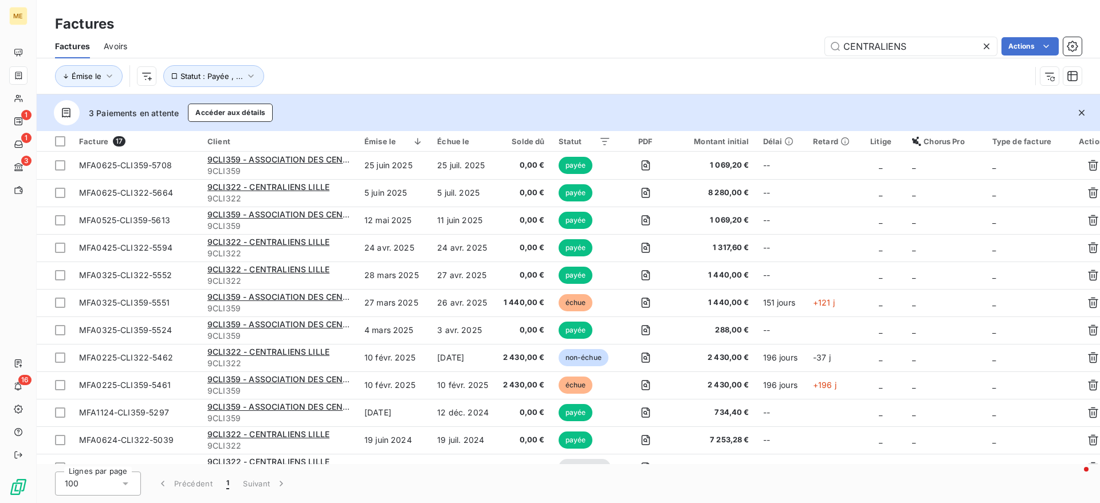
click at [122, 47] on span "Avoirs" at bounding box center [115, 46] width 23 height 11
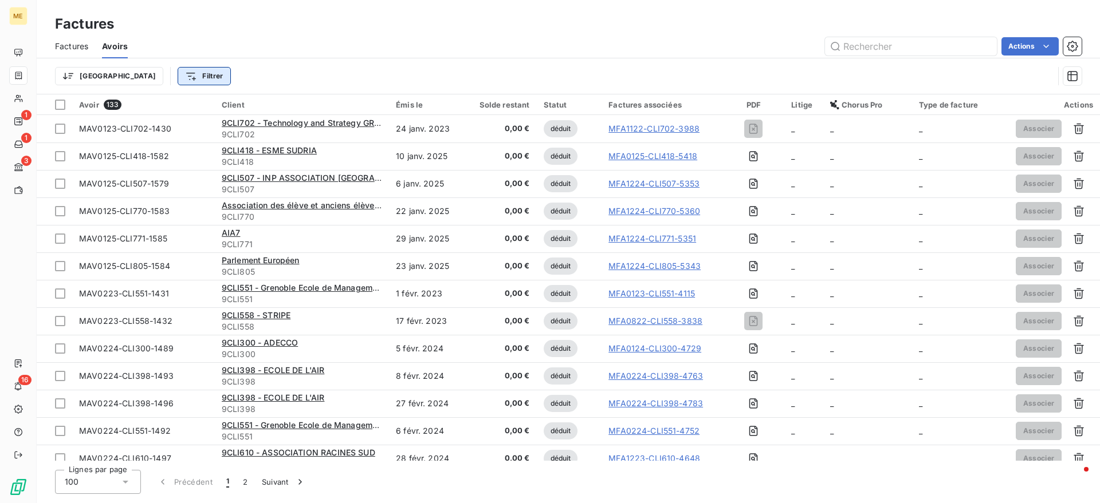
click at [127, 72] on html "ME 1 1 3 16 Factures Factures Avoirs Actions Trier Filtrer Avoir 133 Client Émi…" at bounding box center [550, 251] width 1100 height 503
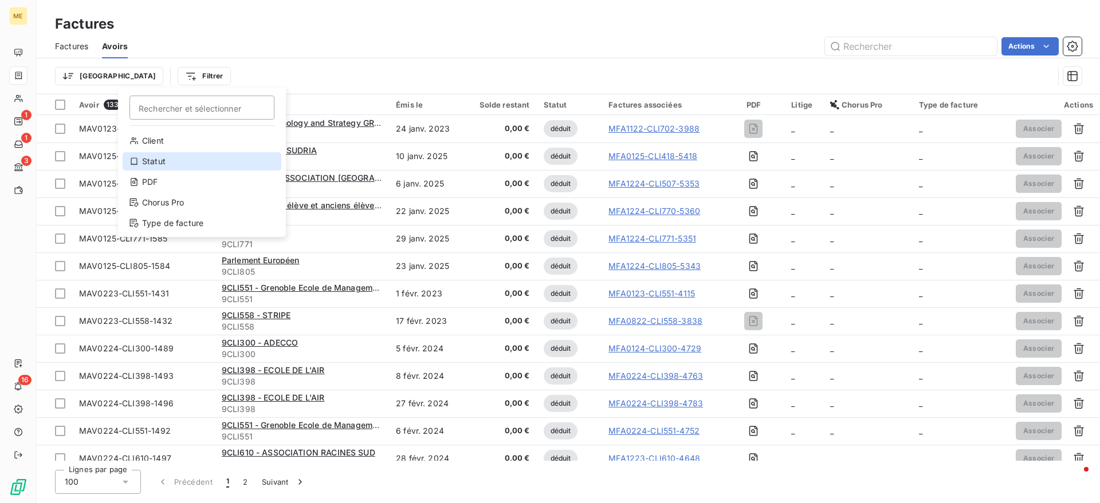
click at [155, 158] on div "Statut" at bounding box center [202, 161] width 159 height 18
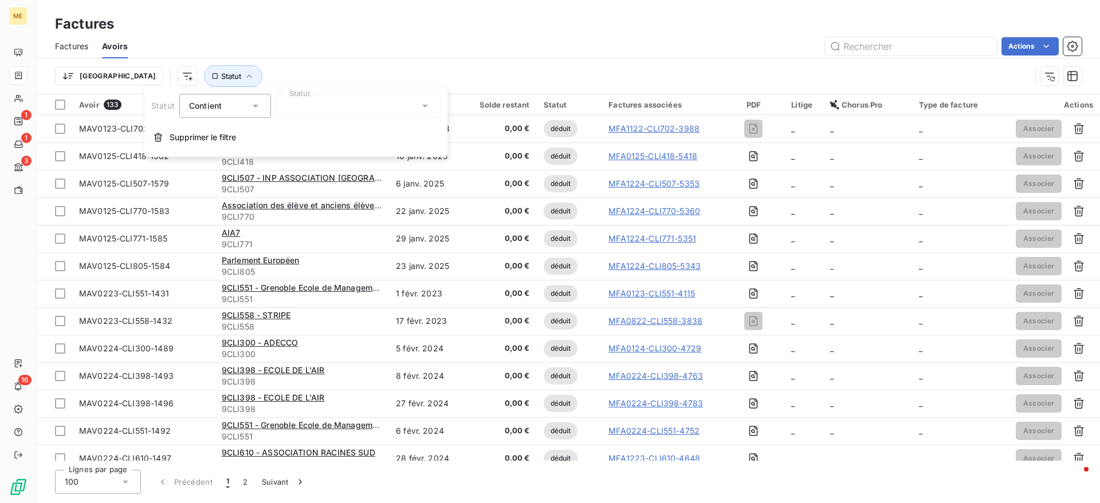
click at [360, 94] on div at bounding box center [358, 106] width 165 height 24
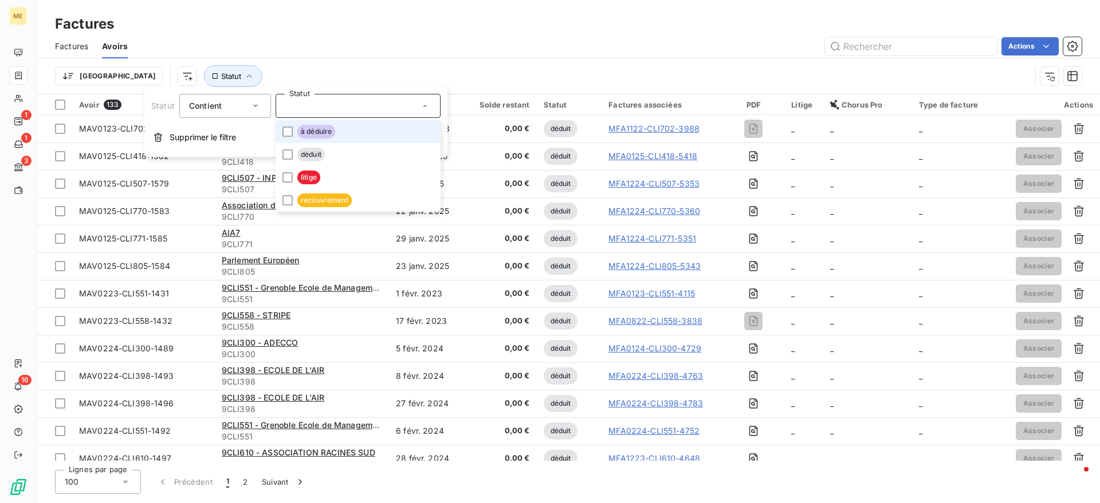
click at [344, 132] on li "à déduire" at bounding box center [358, 131] width 165 height 23
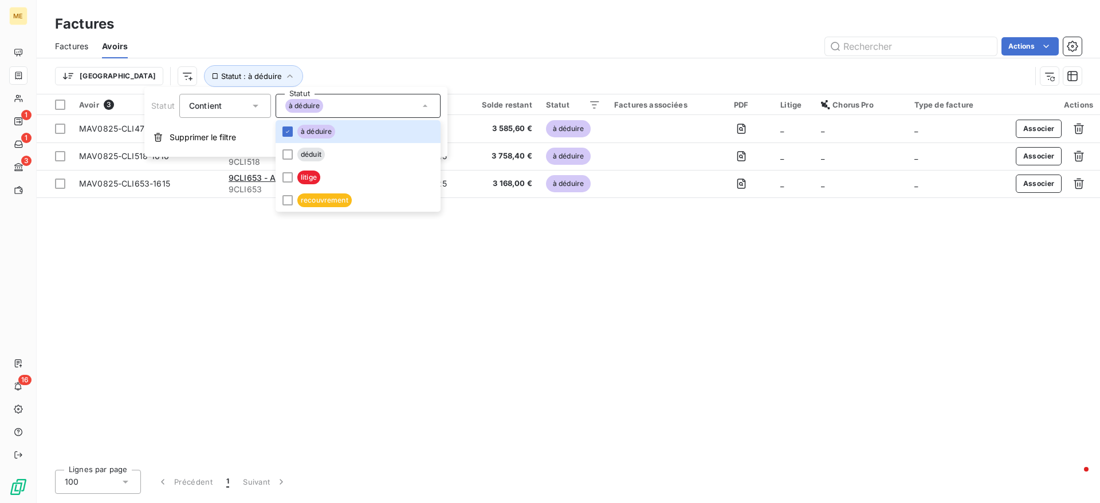
click at [399, 45] on div "Actions" at bounding box center [611, 46] width 940 height 18
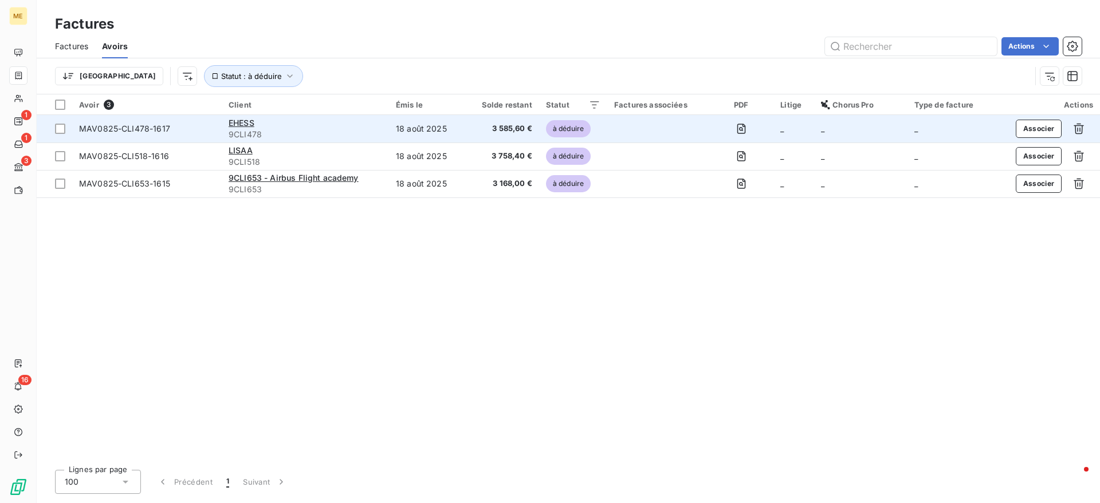
click at [430, 126] on td "18 août 2025" at bounding box center [426, 128] width 75 height 27
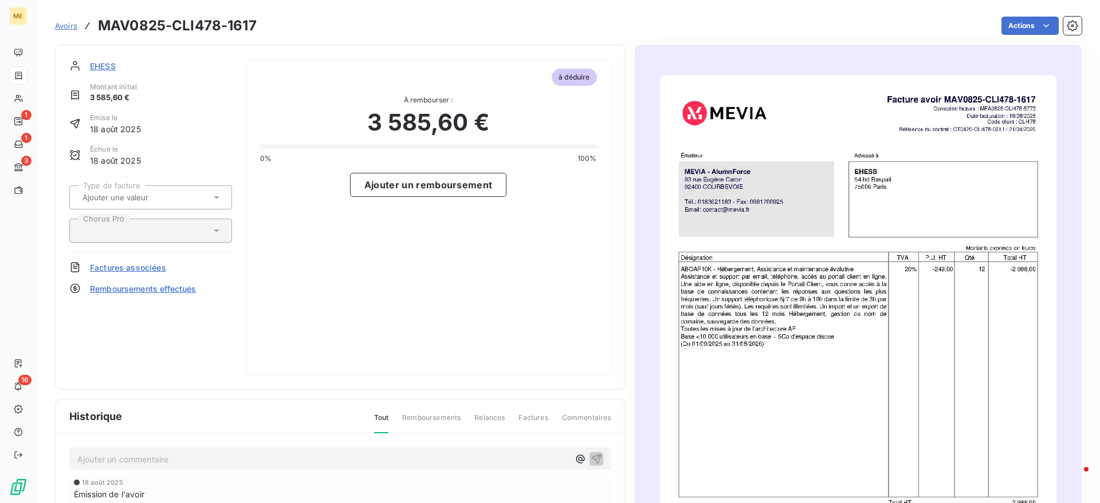
click at [166, 191] on div at bounding box center [145, 197] width 132 height 15
click at [423, 238] on div "à déduire À rembourser : 3 585,60 € 0% 100% Ajouter un remboursement" at bounding box center [428, 217] width 365 height 317
click at [141, 267] on span "Factures associées" at bounding box center [128, 268] width 76 height 12
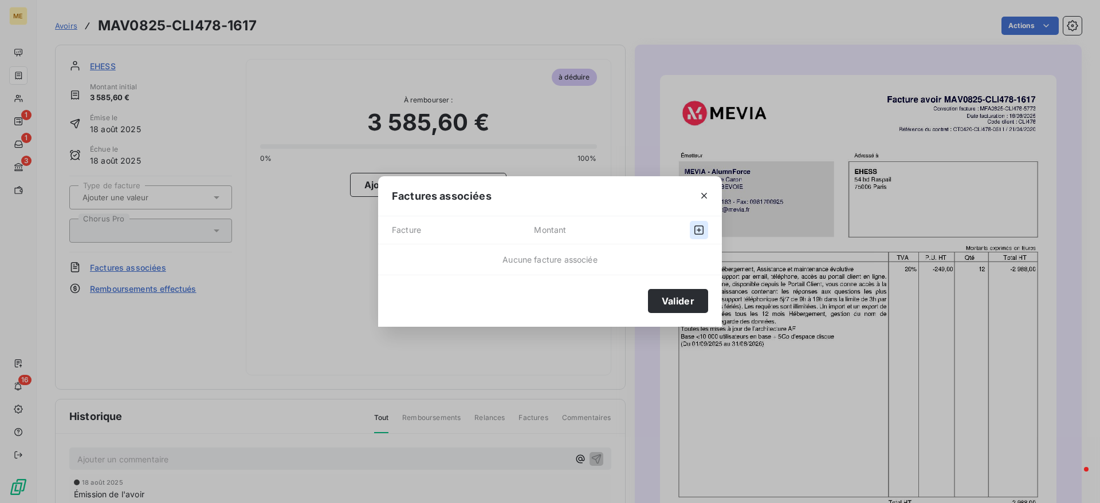
click at [692, 223] on button "button" at bounding box center [699, 230] width 18 height 18
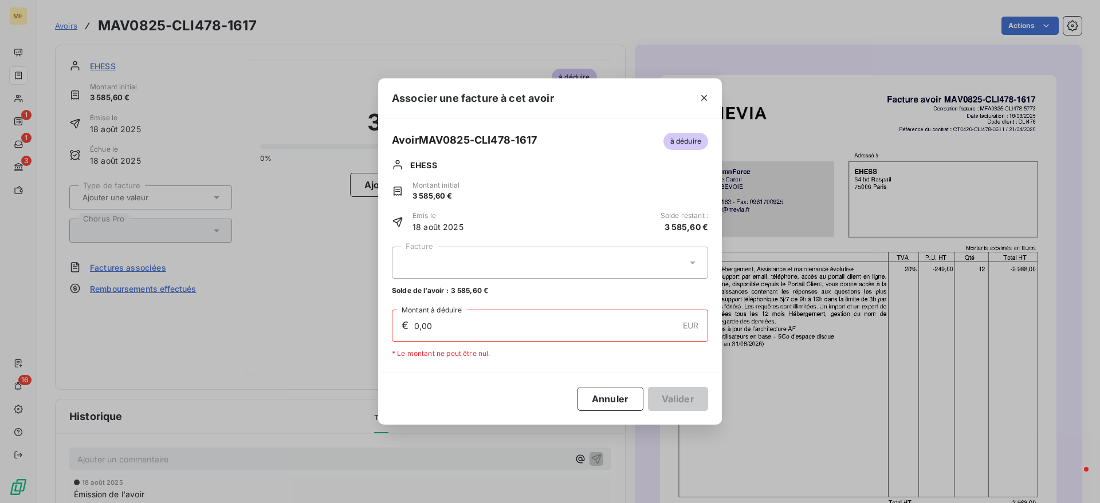
click at [604, 266] on div at bounding box center [550, 263] width 316 height 32
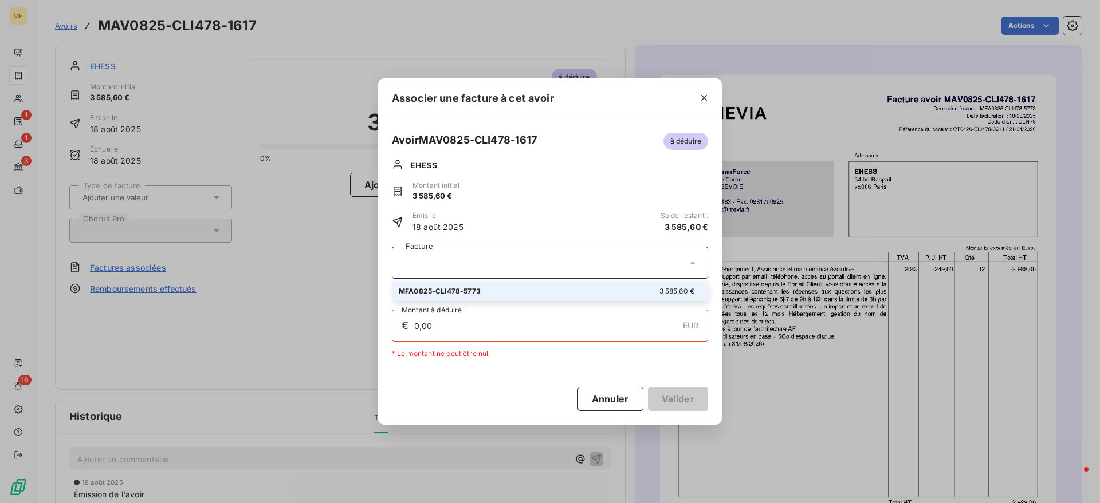
click at [601, 286] on div "MFA0825-CLI478-5773 3 585,60 €" at bounding box center [550, 291] width 302 height 11
type input "3 585,60"
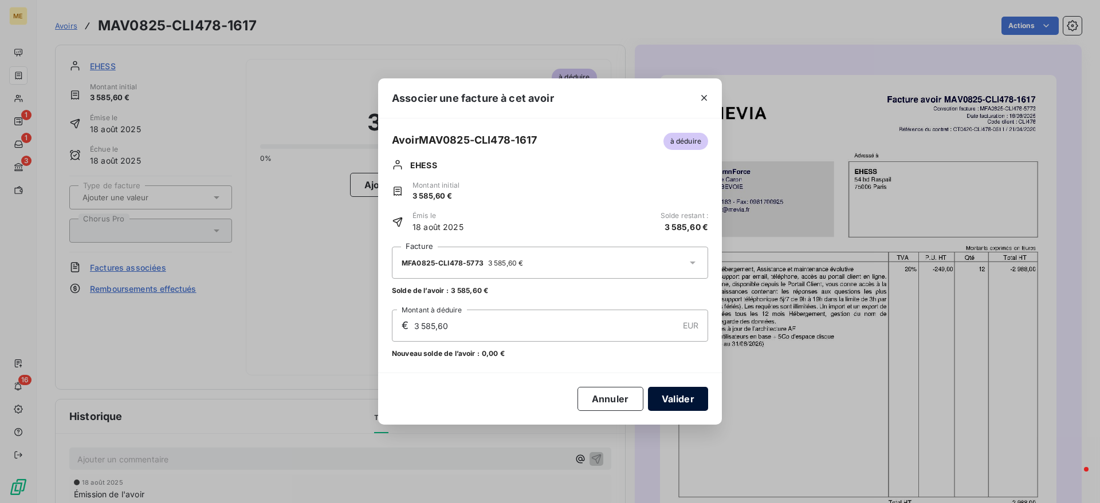
click at [668, 404] on button "Valider" at bounding box center [678, 399] width 60 height 24
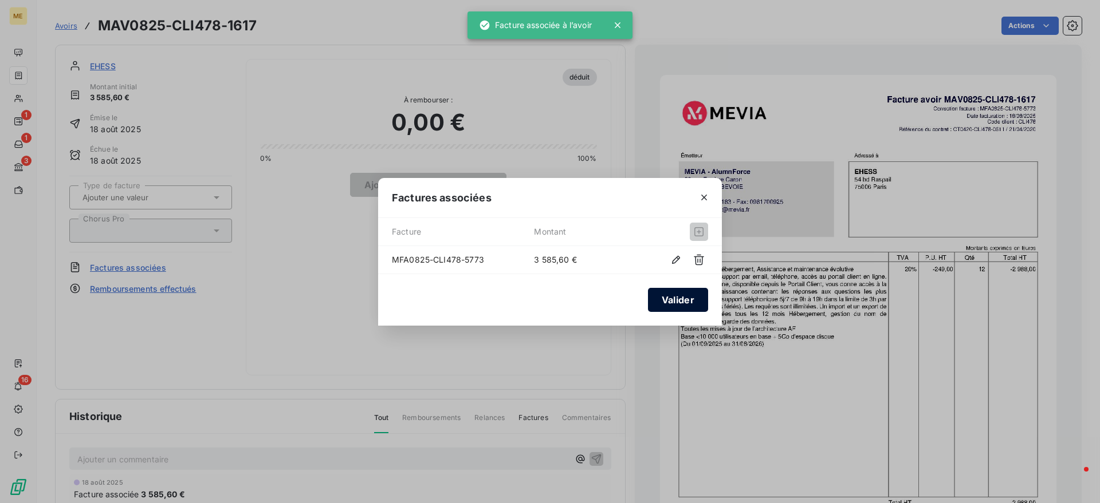
click at [681, 306] on button "Valider" at bounding box center [678, 300] width 60 height 24
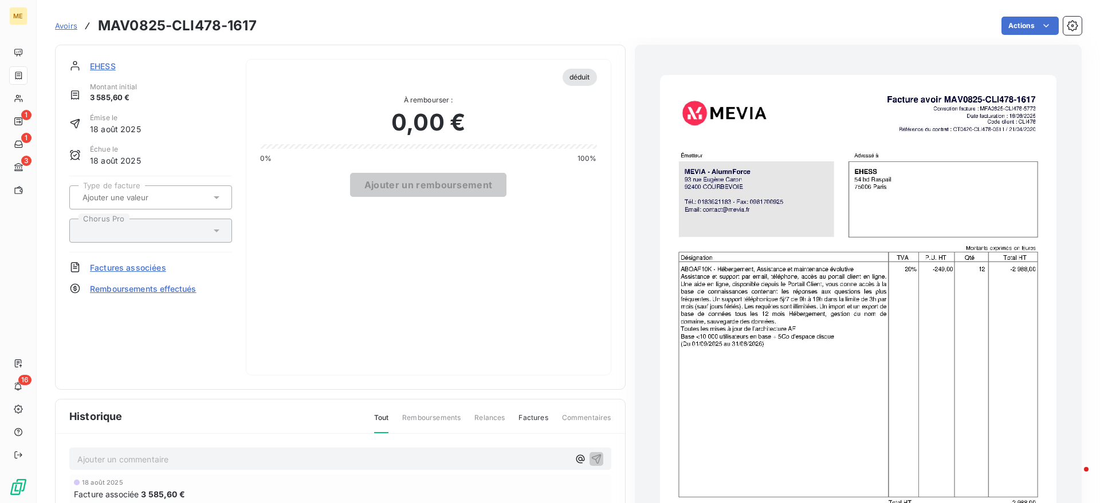
scroll to position [2, 0]
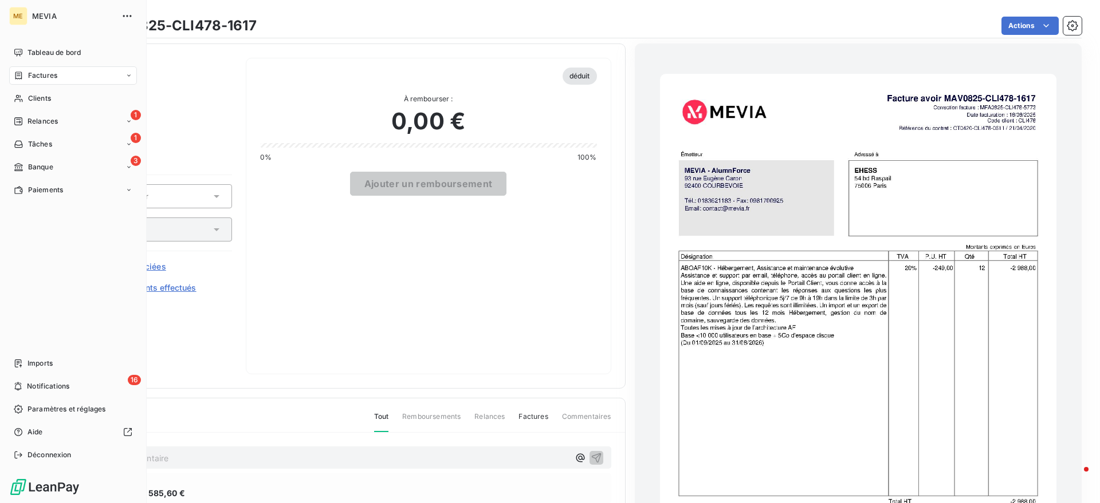
click at [46, 80] on span "Factures" at bounding box center [42, 75] width 29 height 10
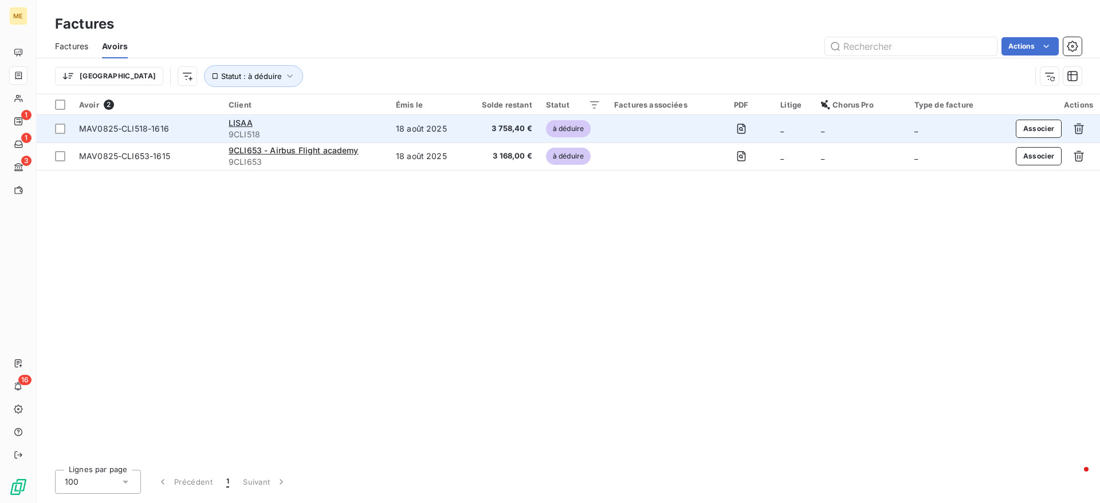
click at [355, 132] on span "9CLI518" at bounding box center [306, 134] width 154 height 11
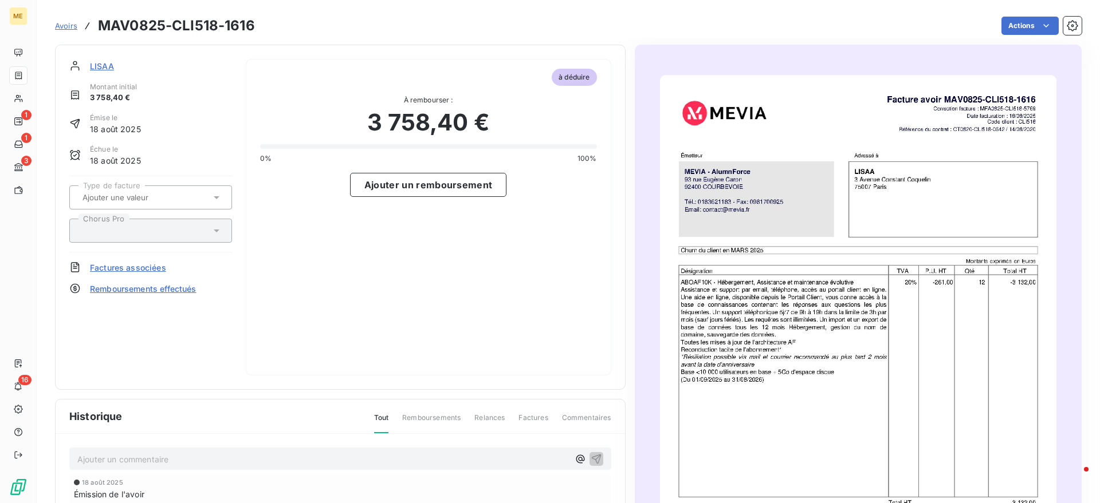
click at [121, 266] on span "Factures associées" at bounding box center [128, 268] width 76 height 12
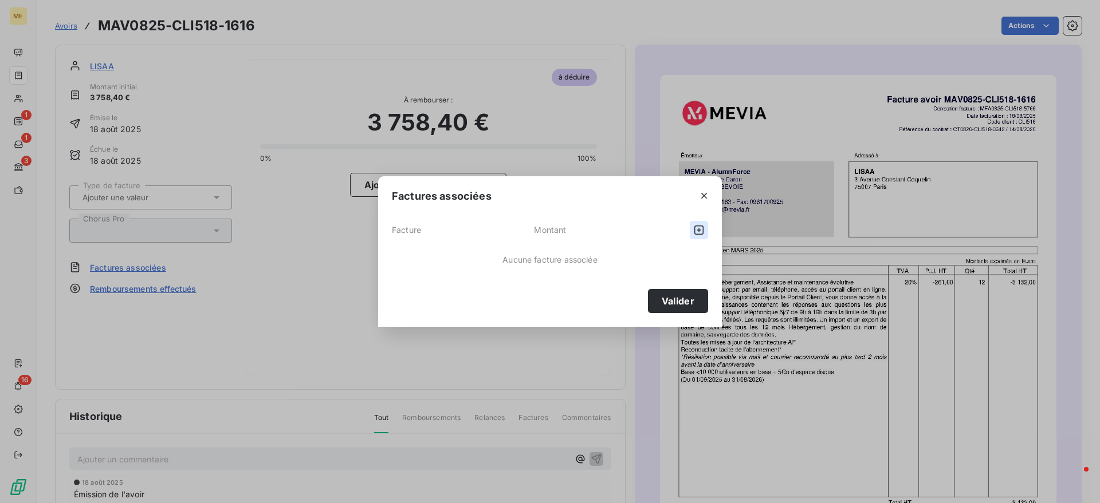
click at [705, 230] on button "button" at bounding box center [699, 230] width 18 height 18
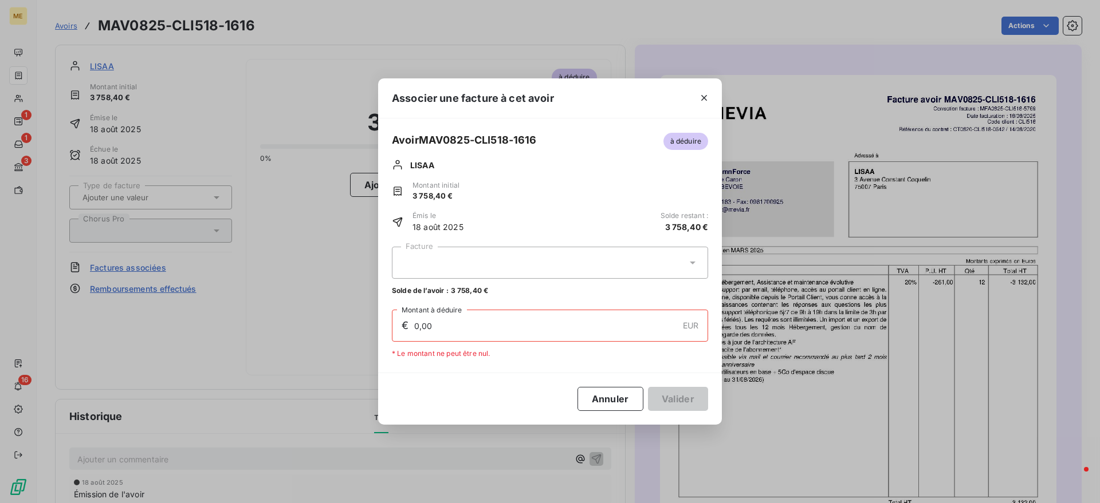
click at [526, 258] on div at bounding box center [550, 263] width 316 height 32
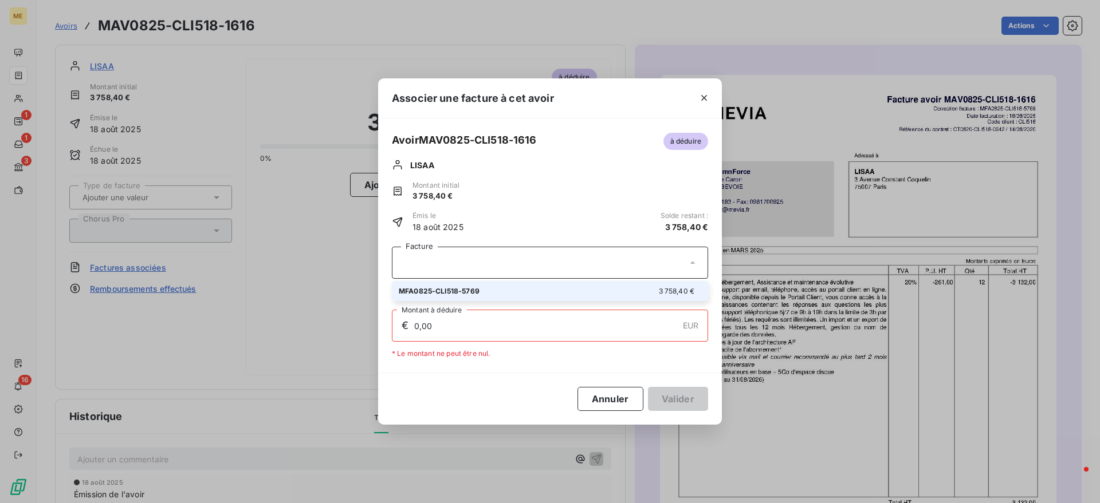
click at [498, 294] on div "MFA0825-CLI518-5769 3 758,40 €" at bounding box center [550, 291] width 302 height 11
type input "3 758,40"
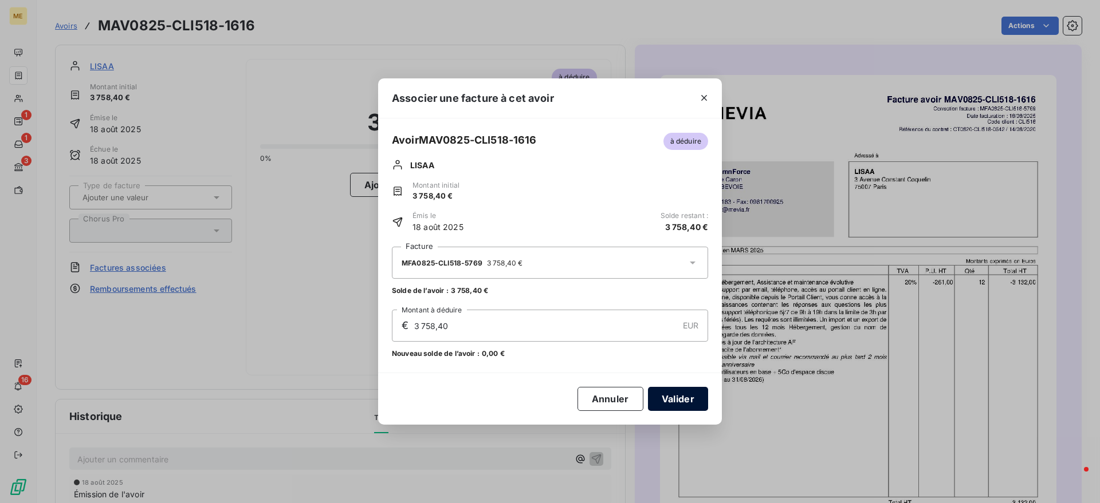
click at [674, 398] on button "Valider" at bounding box center [678, 399] width 60 height 24
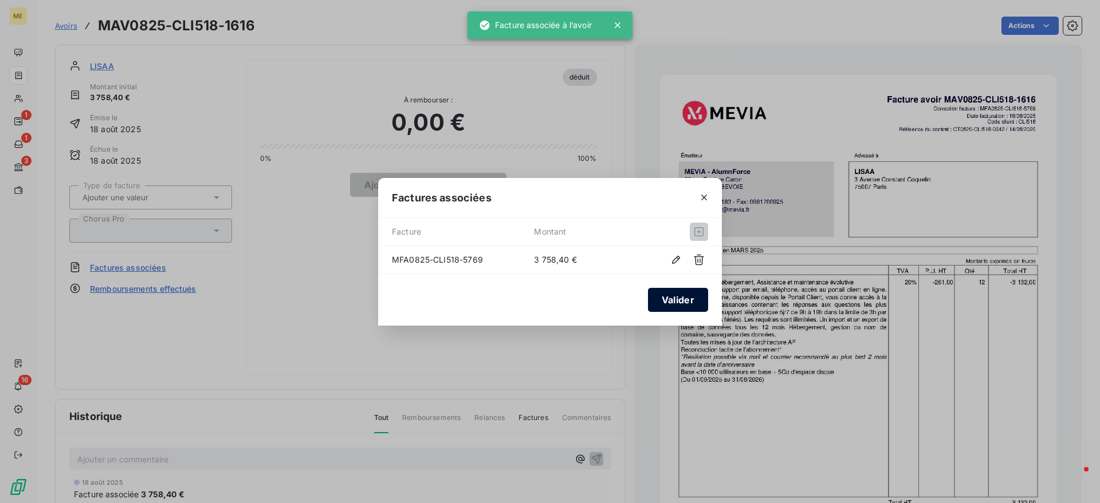
click at [676, 298] on button "Valider" at bounding box center [678, 300] width 60 height 24
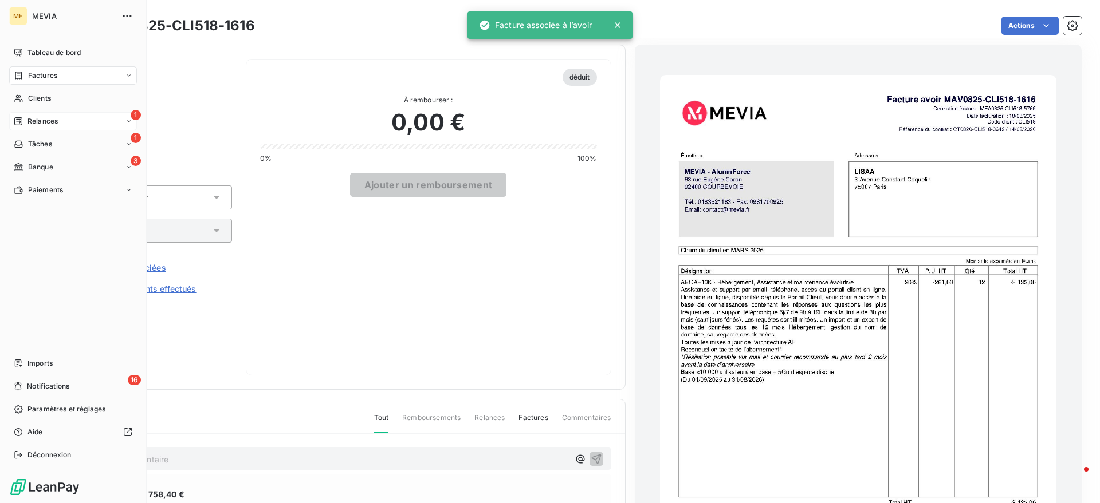
click at [25, 115] on div "1 Relances" at bounding box center [73, 121] width 128 height 18
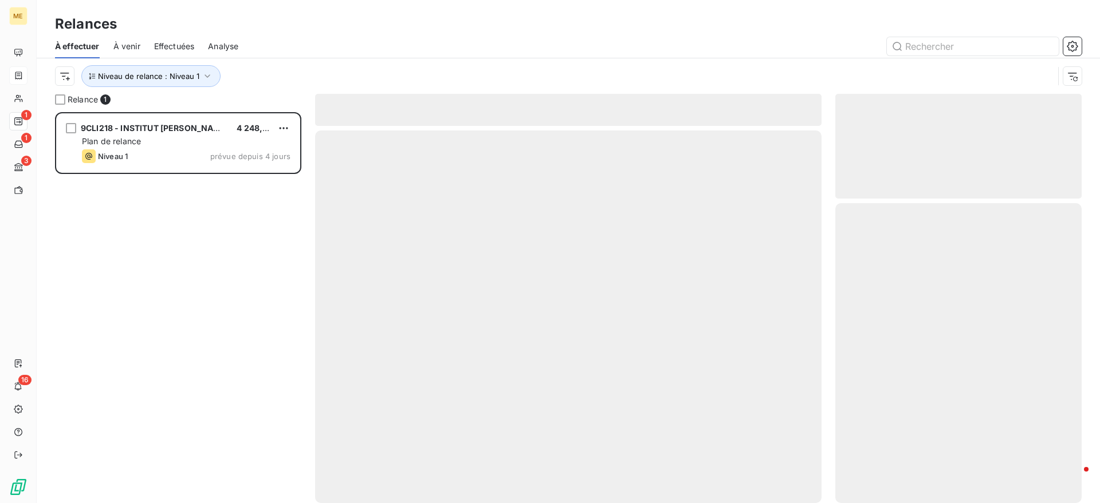
scroll to position [380, 235]
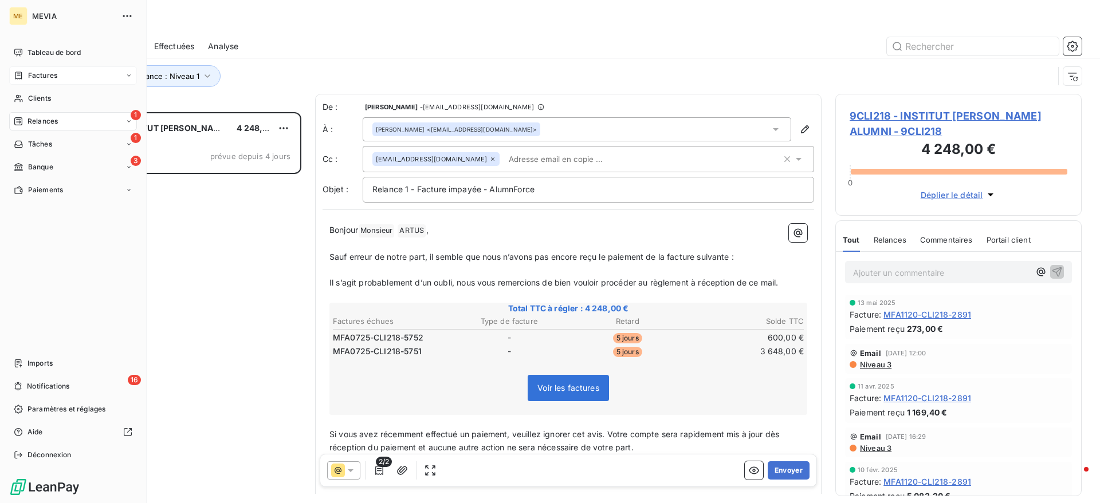
click at [63, 73] on div "Factures" at bounding box center [73, 75] width 128 height 18
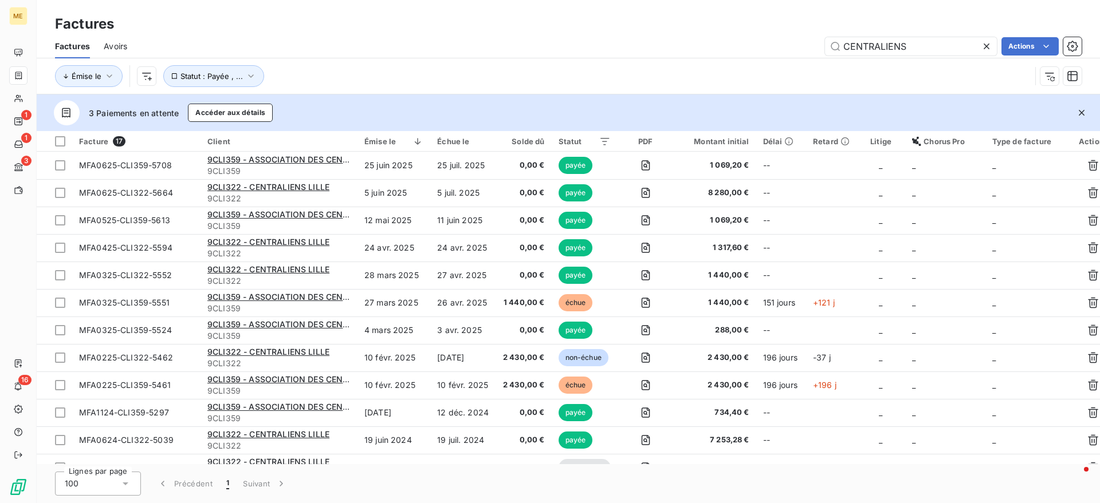
click at [128, 49] on div "Factures Avoirs CENTRALIENS Actions" at bounding box center [568, 46] width 1063 height 24
click at [128, 47] on div "Factures Avoirs CENTRALIENS Actions" at bounding box center [568, 46] width 1063 height 24
click at [123, 46] on span "Avoirs" at bounding box center [115, 46] width 23 height 11
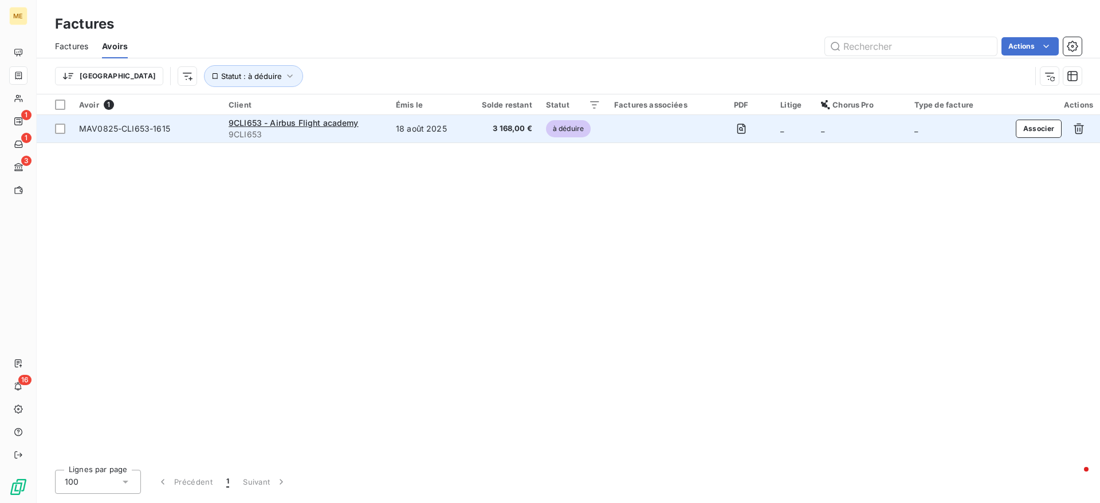
click at [176, 119] on td "MAV0825-CLI653-1615" at bounding box center [146, 128] width 149 height 27
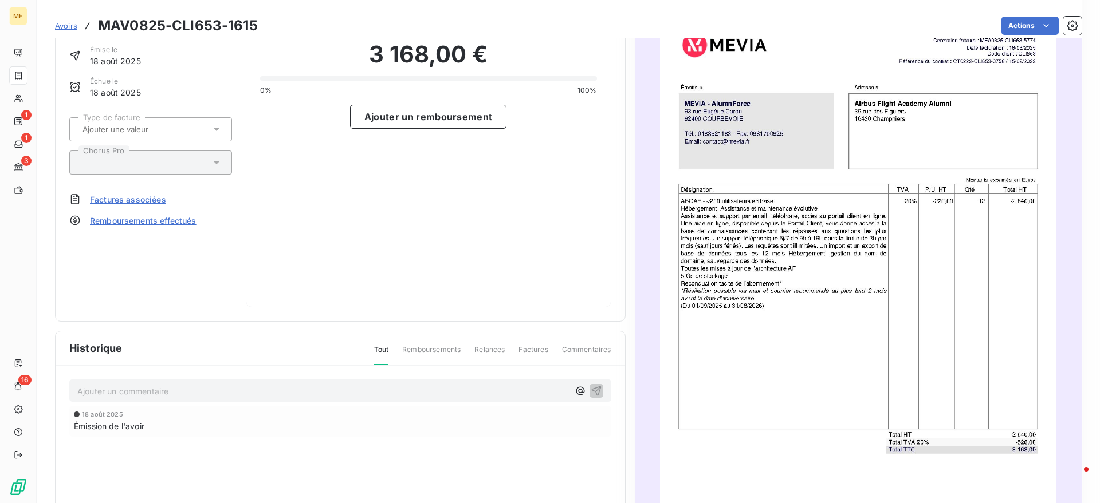
scroll to position [72, 0]
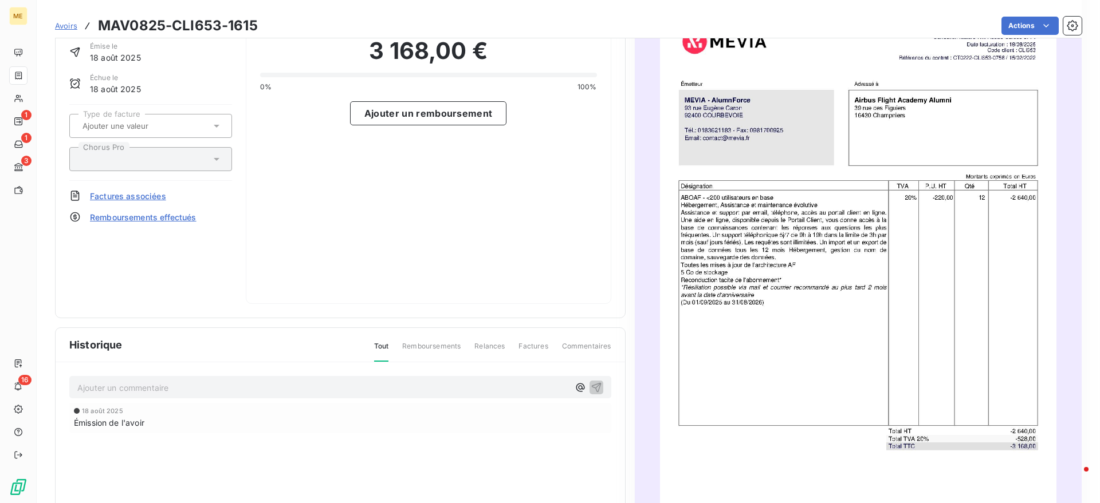
click at [129, 197] on span "Factures associées" at bounding box center [128, 196] width 76 height 12
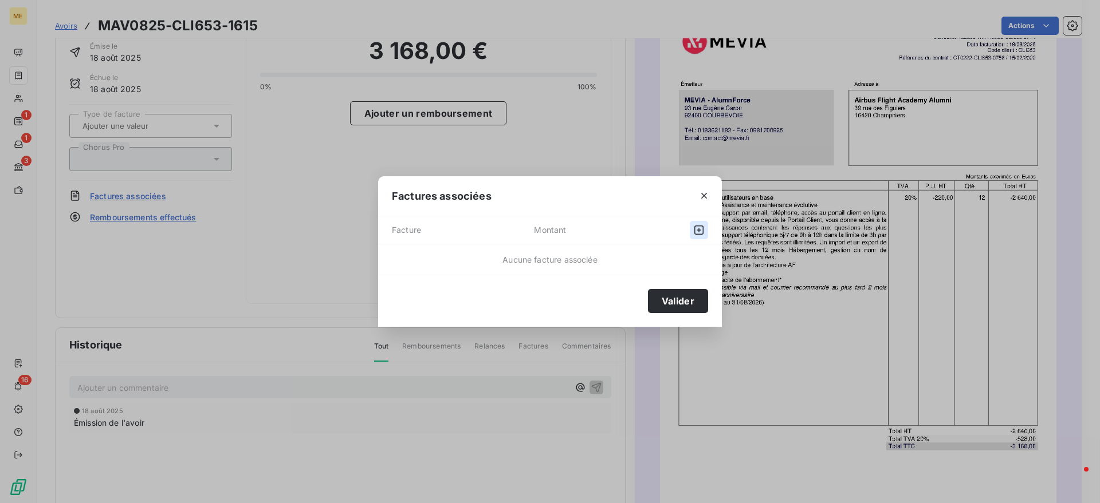
click at [694, 230] on icon "button" at bounding box center [698, 230] width 11 height 11
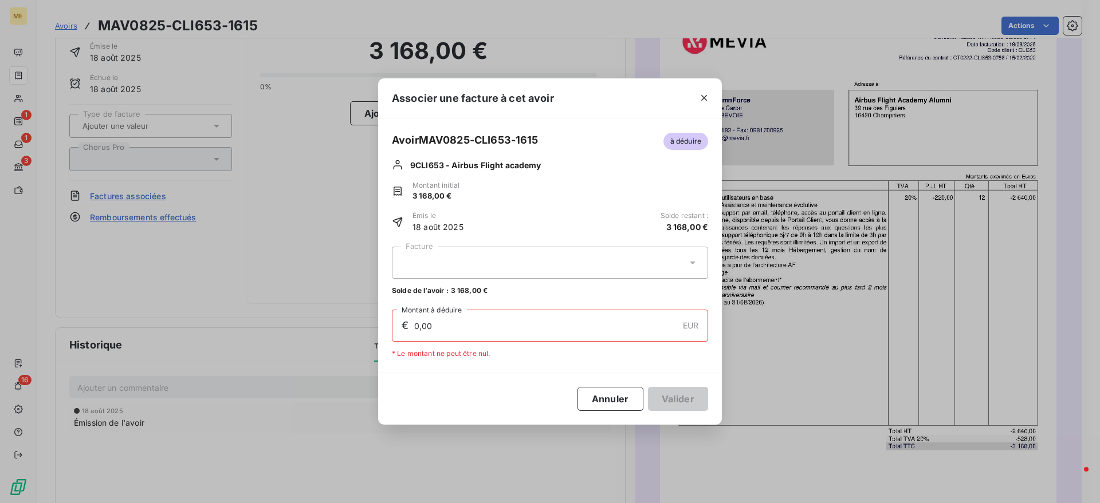
click at [501, 255] on div at bounding box center [550, 263] width 316 height 32
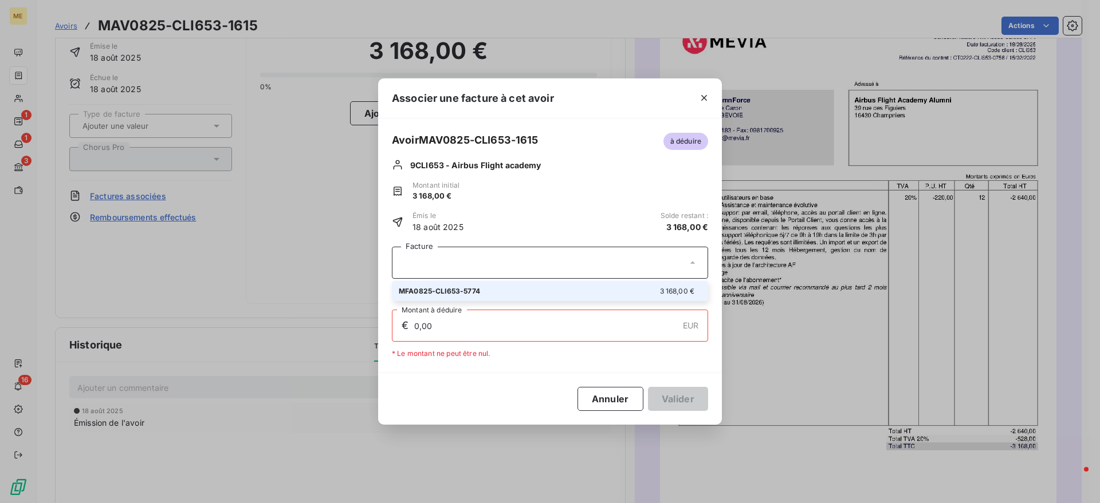
click at [485, 293] on div "MFA0825-CLI653-5774 3 168,00 €" at bounding box center [550, 291] width 302 height 11
type input "3 168,00"
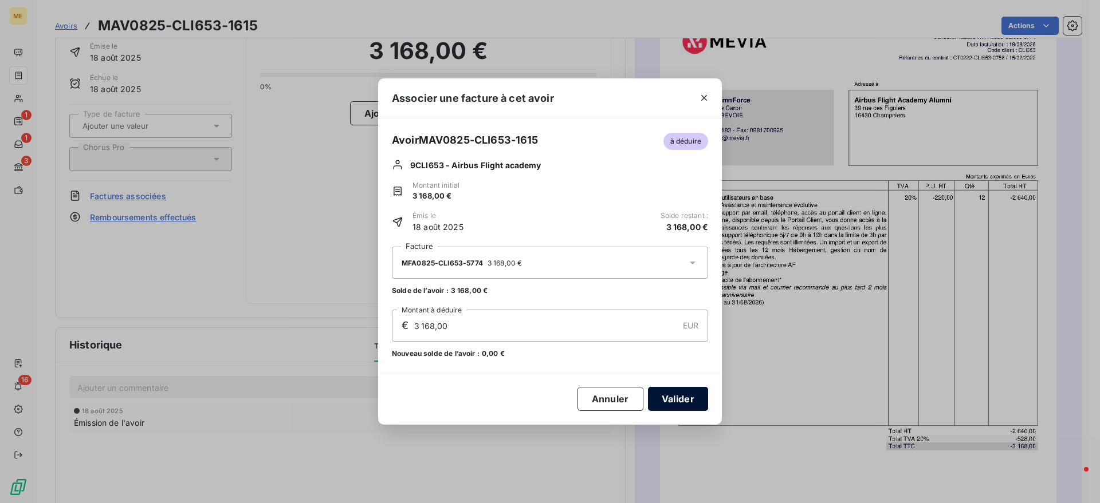
click at [667, 400] on button "Valider" at bounding box center [678, 399] width 60 height 24
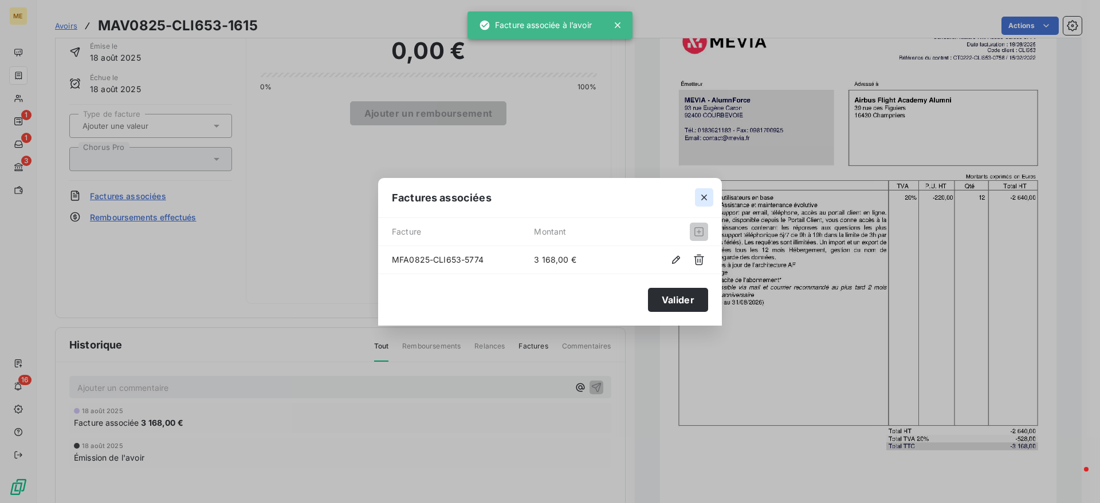
click at [704, 197] on icon "button" at bounding box center [704, 198] width 6 height 6
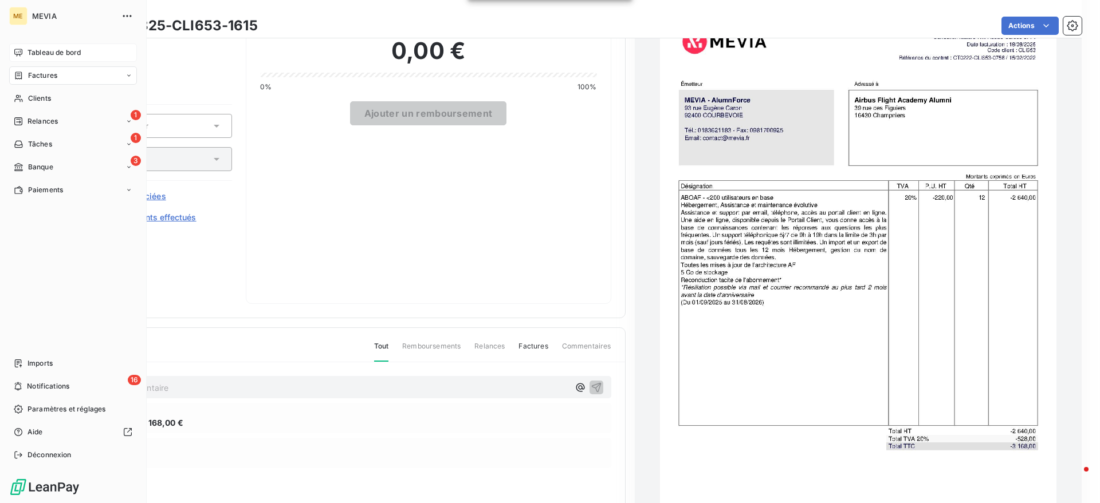
click at [22, 54] on icon at bounding box center [18, 52] width 8 height 7
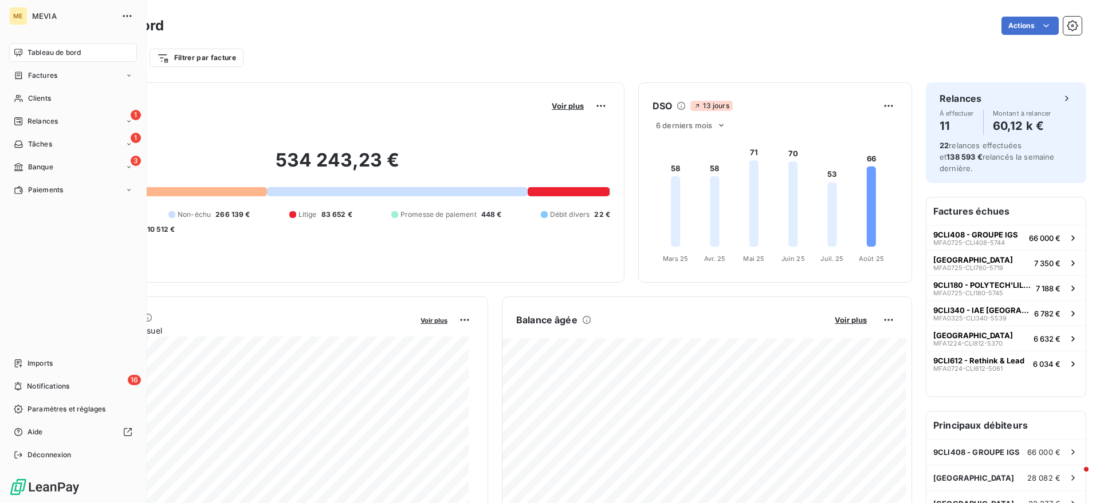
click at [30, 75] on span "Factures" at bounding box center [42, 75] width 29 height 10
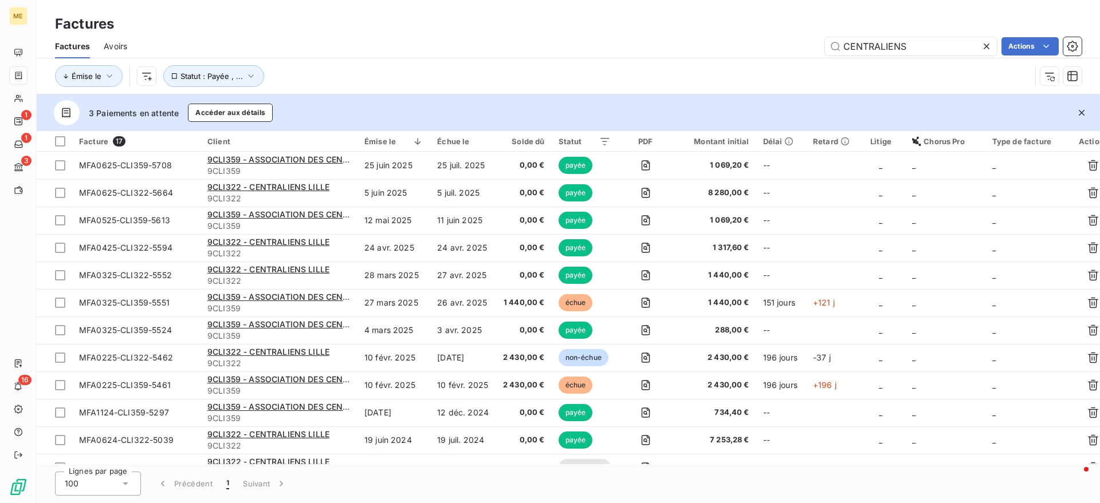
click at [987, 43] on icon at bounding box center [986, 46] width 11 height 11
click at [202, 78] on span "Statut : Payée , ..." at bounding box center [211, 76] width 62 height 9
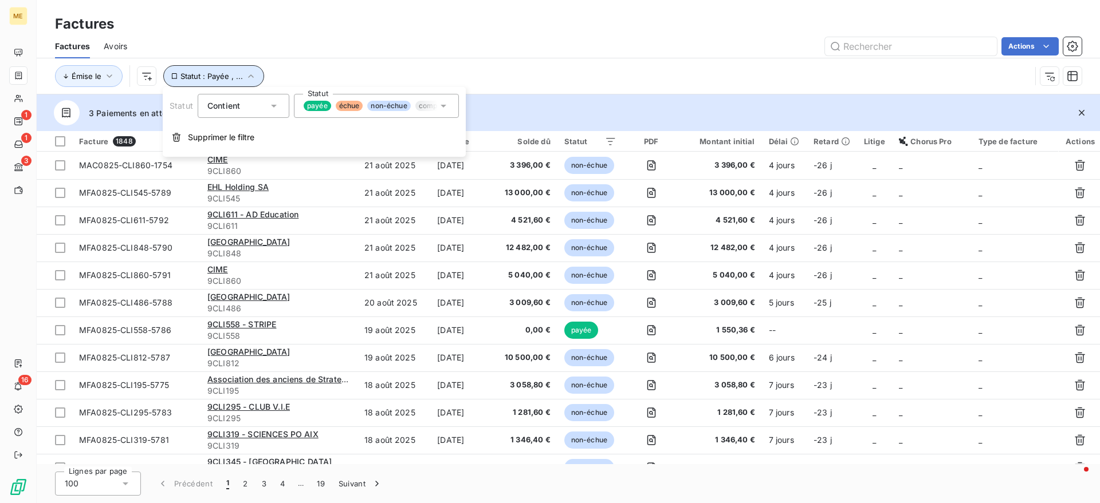
click at [202, 78] on span "Statut : Payée , ..." at bounding box center [211, 76] width 62 height 9
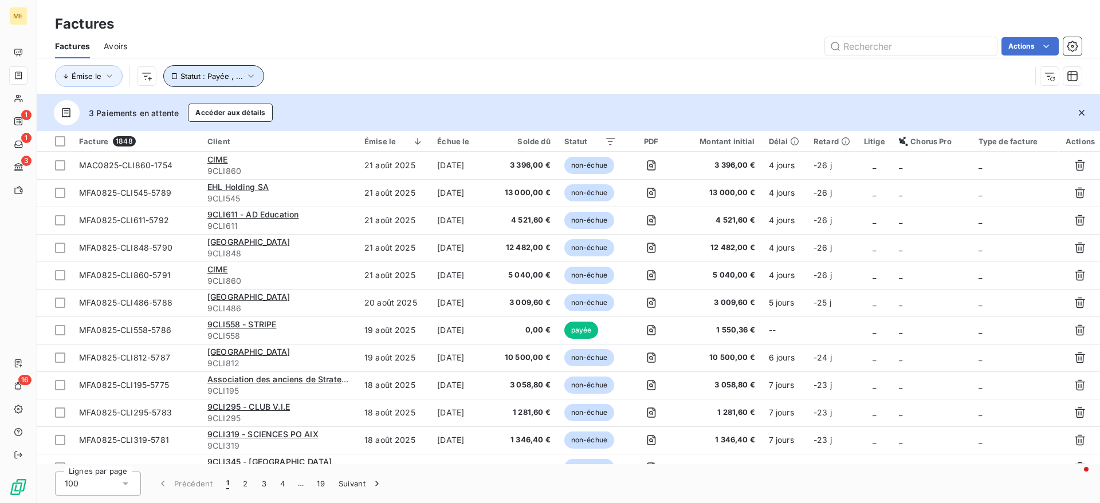
click at [233, 82] on button "Statut : Payée , ..." at bounding box center [213, 76] width 101 height 22
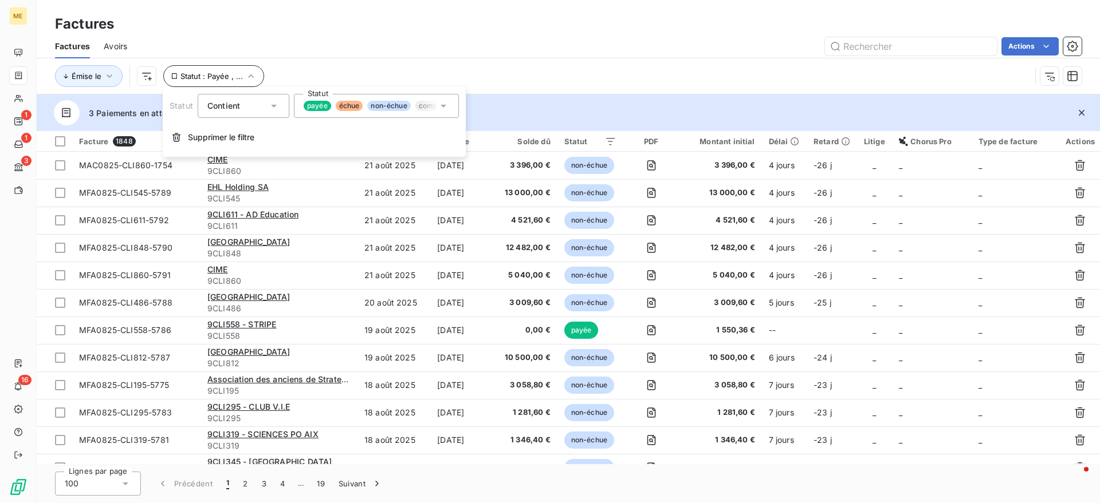
click at [365, 104] on div "payée échue non-échue compensée litige promesse de paiement recouvrement" at bounding box center [371, 106] width 134 height 10
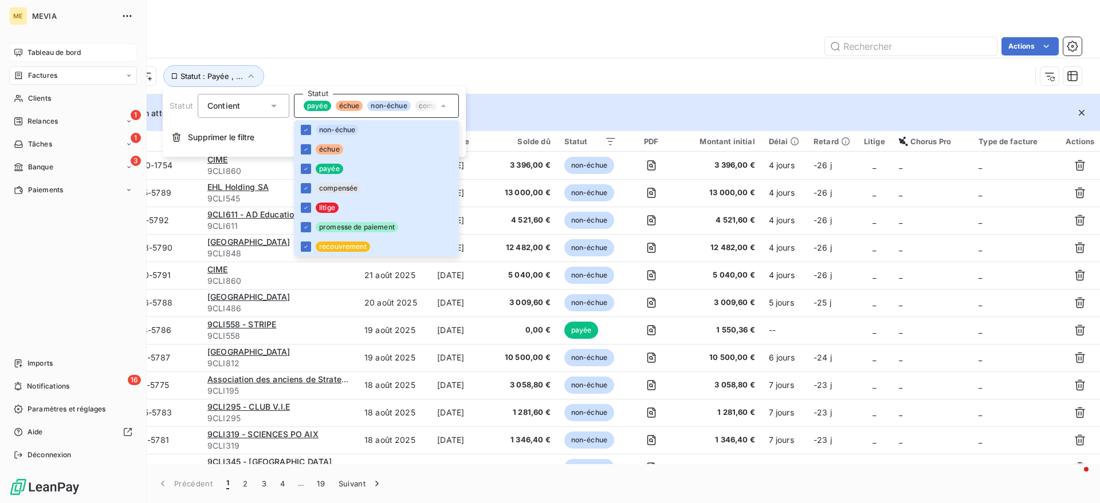
click at [68, 46] on div "Tableau de bord" at bounding box center [73, 53] width 128 height 18
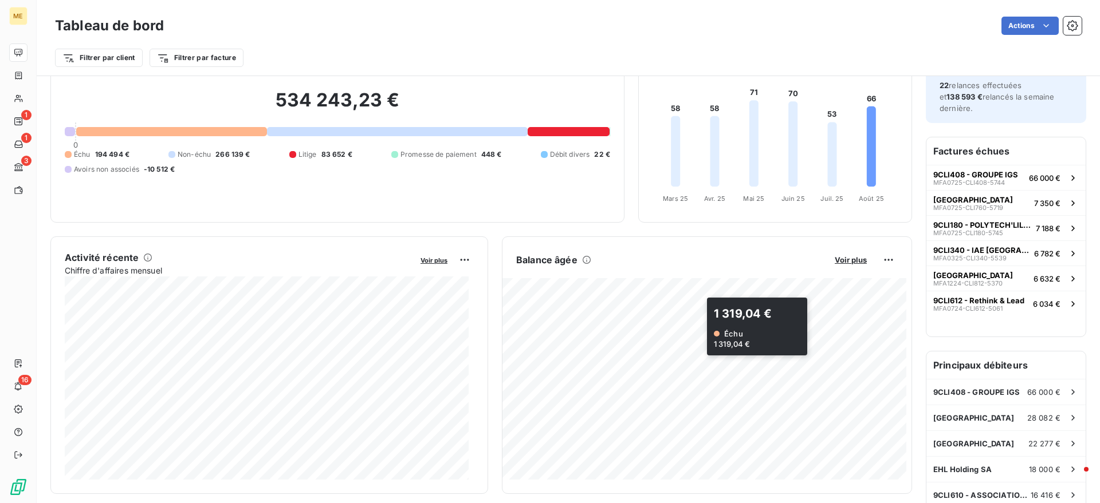
scroll to position [144, 0]
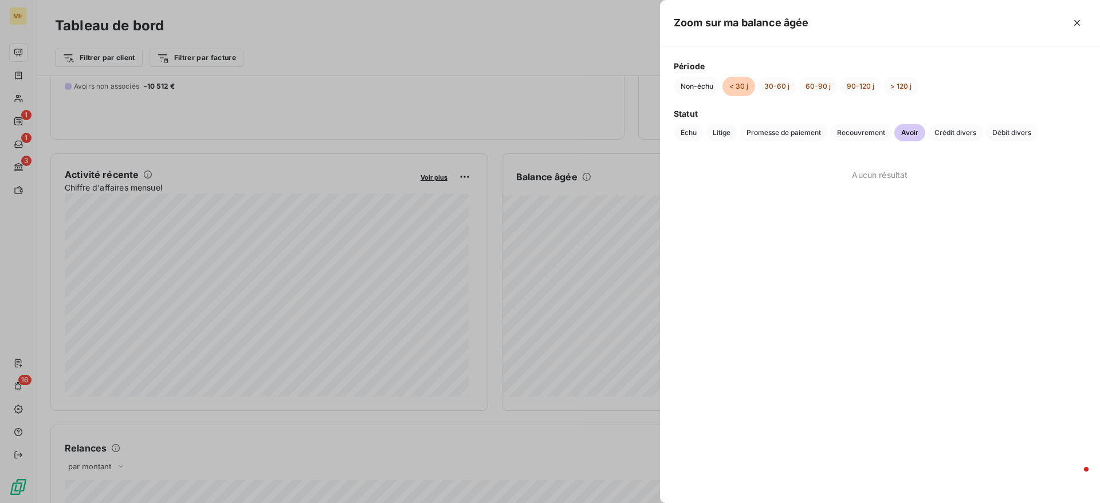
click at [609, 308] on div at bounding box center [550, 251] width 1100 height 503
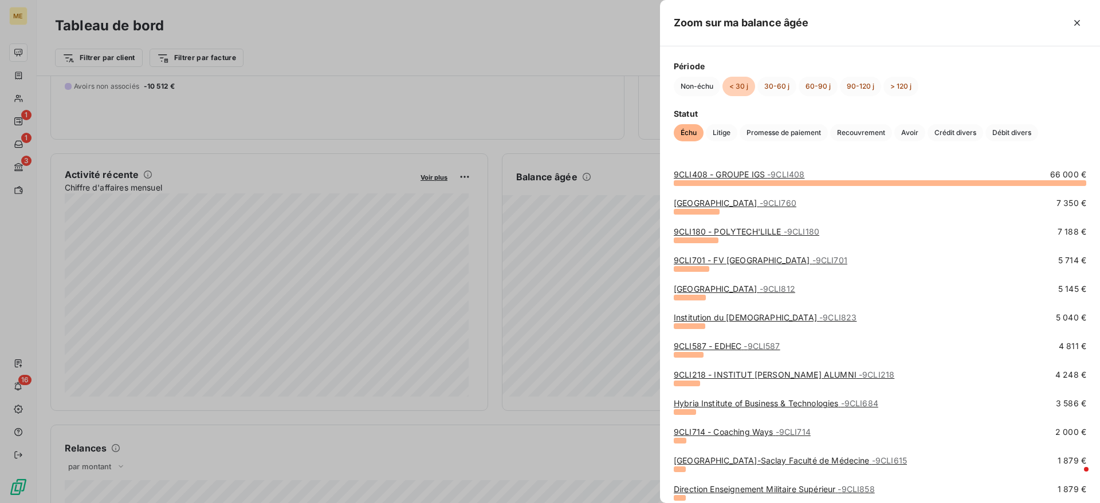
click at [615, 308] on div at bounding box center [550, 251] width 1100 height 503
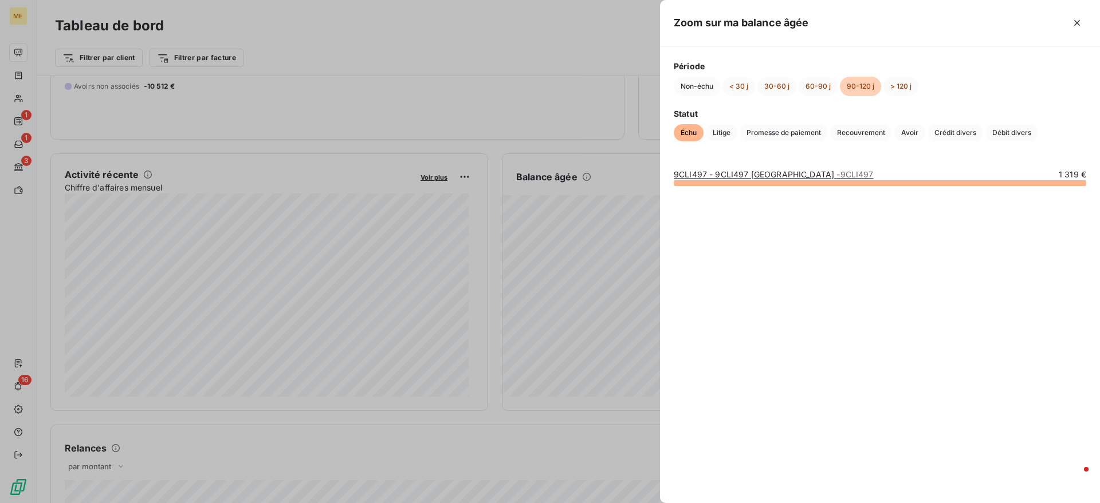
click at [534, 255] on div at bounding box center [550, 251] width 1100 height 503
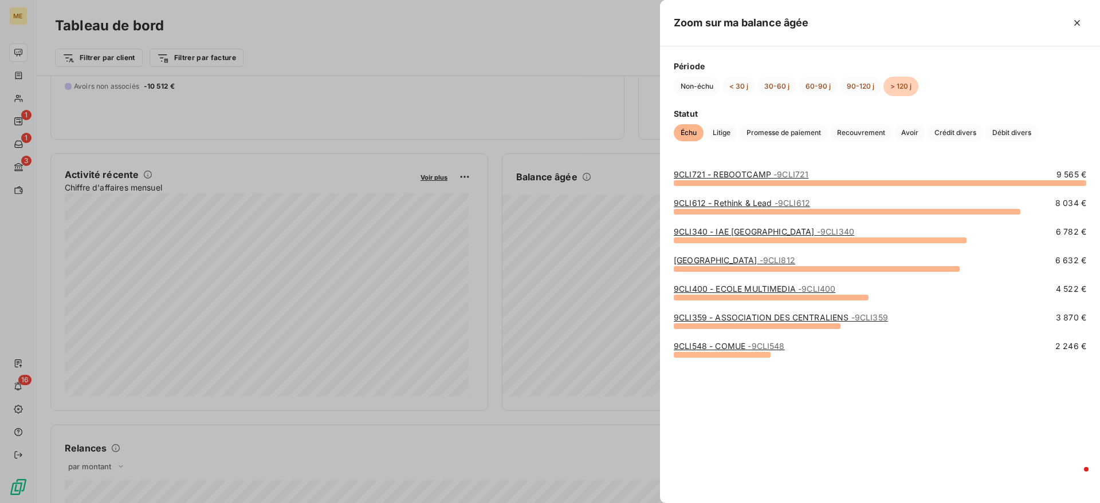
click at [601, 206] on div at bounding box center [550, 251] width 1100 height 503
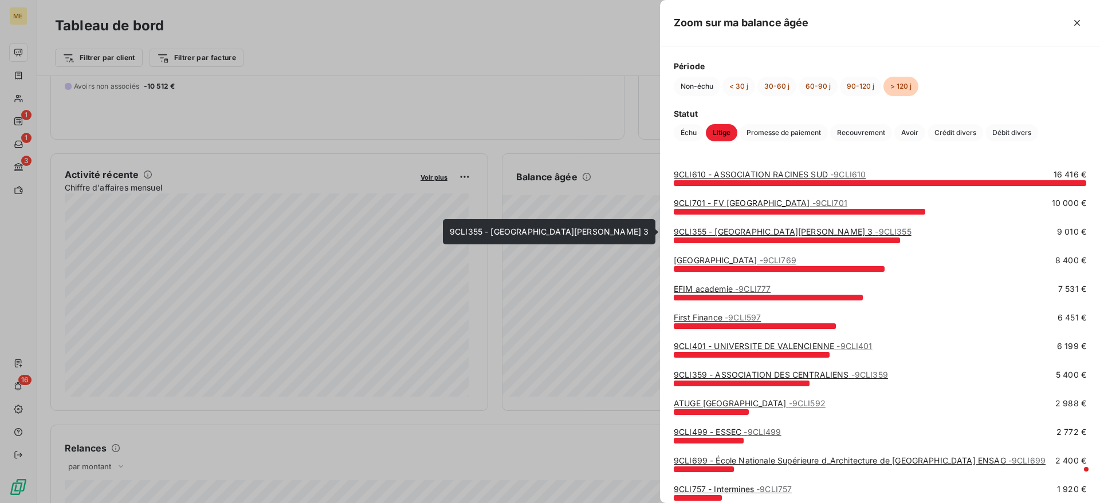
scroll to position [180, 0]
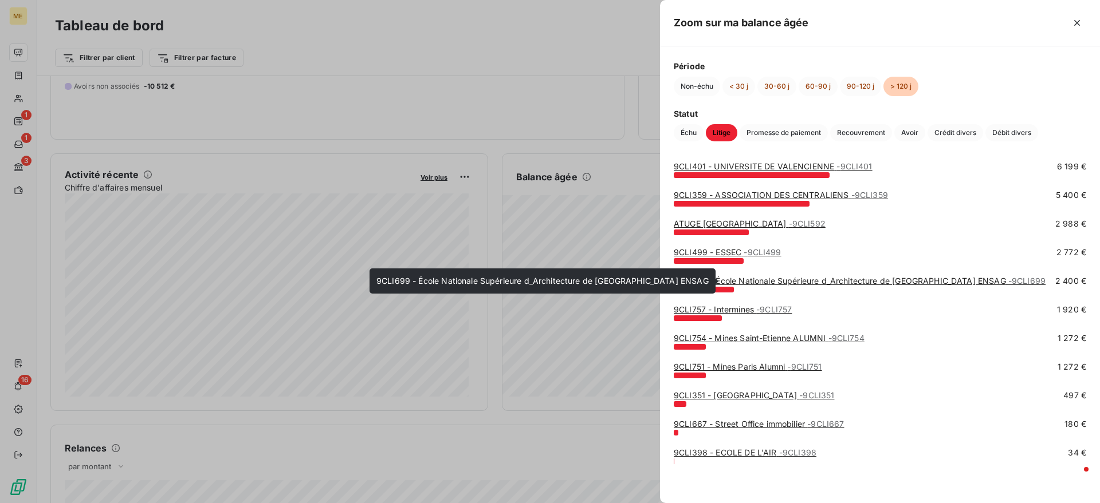
click at [755, 281] on link "9CLI699 - [GEOGRAPHIC_DATA] d_Architecture de [GEOGRAPHIC_DATA] ENSAG - 9CLI699" at bounding box center [860, 281] width 372 height 10
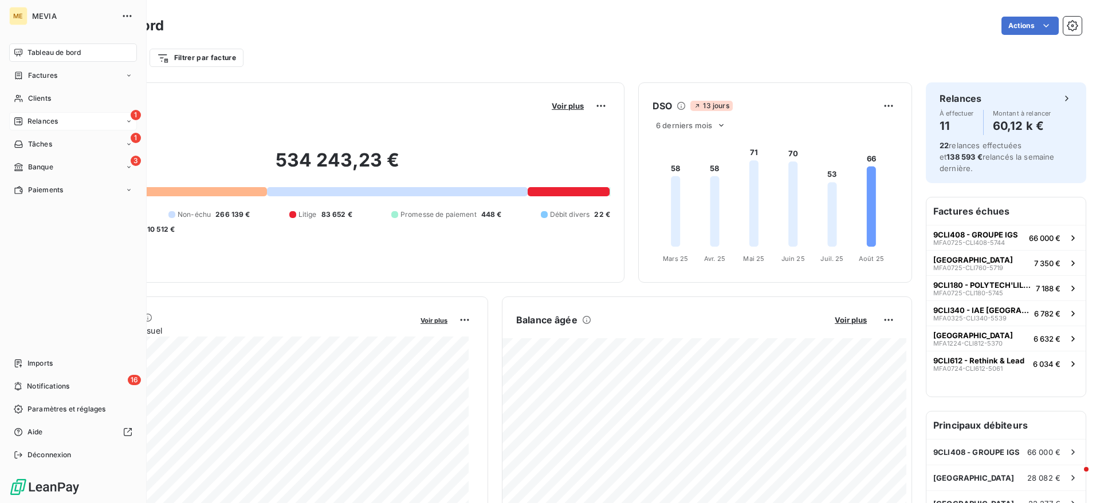
click at [34, 119] on span "Relances" at bounding box center [42, 121] width 30 height 10
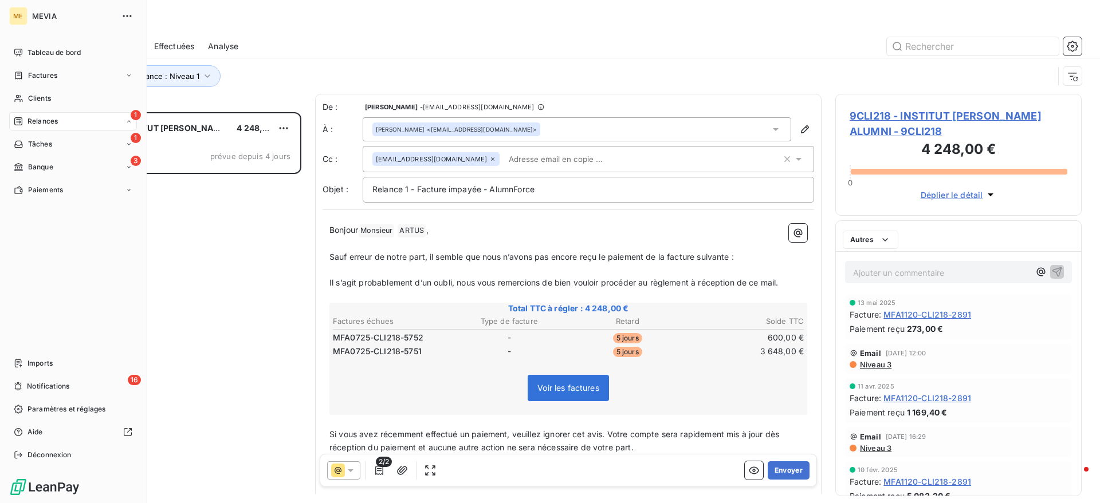
scroll to position [380, 235]
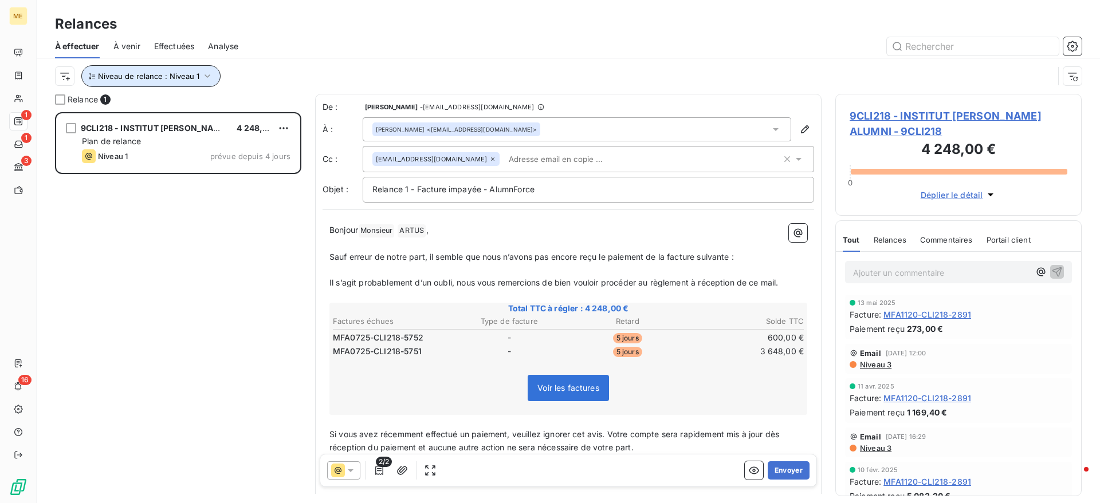
click at [192, 73] on span "Niveau de relance : Niveau 1" at bounding box center [148, 76] width 101 height 9
click at [375, 56] on div "À effectuer À venir Effectuées Analyse" at bounding box center [568, 46] width 1063 height 24
click at [949, 266] on p "Ajouter un commentaire ﻿" at bounding box center [941, 273] width 176 height 14
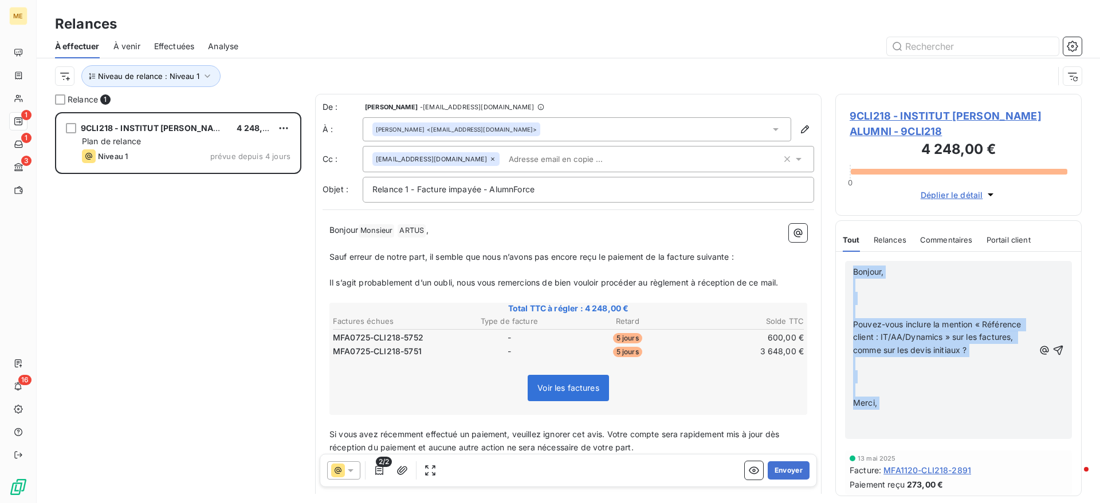
drag, startPoint x: 935, startPoint y: 418, endPoint x: 804, endPoint y: 263, distance: 203.2
click at [804, 264] on div "Relance 1 9CLI218 - INSTITUT [PERSON_NAME] ALUMNI 4 248,00 € Plan de relance Ni…" at bounding box center [568, 299] width 1063 height 410
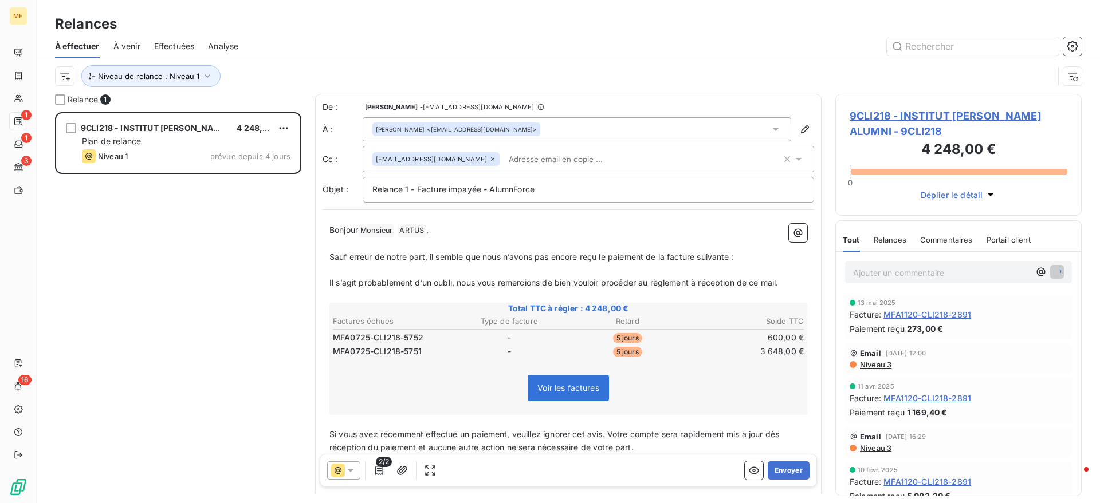
click at [971, 124] on span "9CLI218 - INSTITUT [PERSON_NAME] ALUMNI - 9CLI218" at bounding box center [958, 123] width 218 height 31
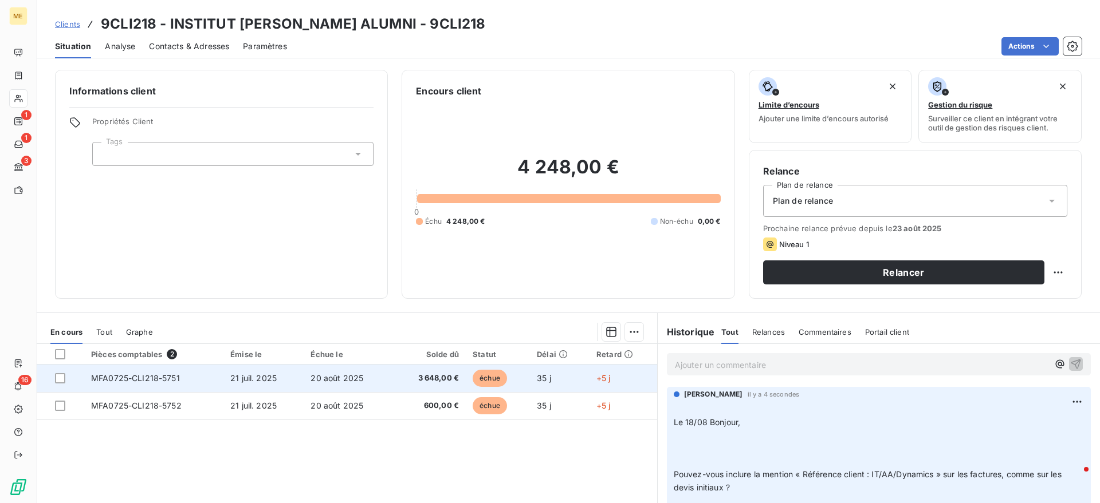
click at [212, 379] on td "MFA0725-CLI218-5751" at bounding box center [153, 378] width 139 height 27
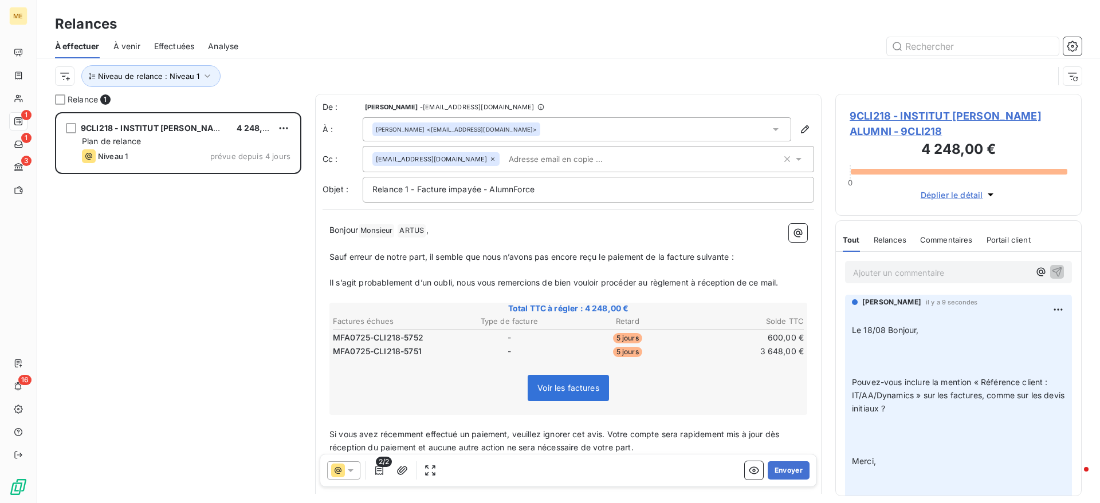
scroll to position [380, 235]
click at [797, 471] on button "Envoyer" at bounding box center [789, 471] width 42 height 18
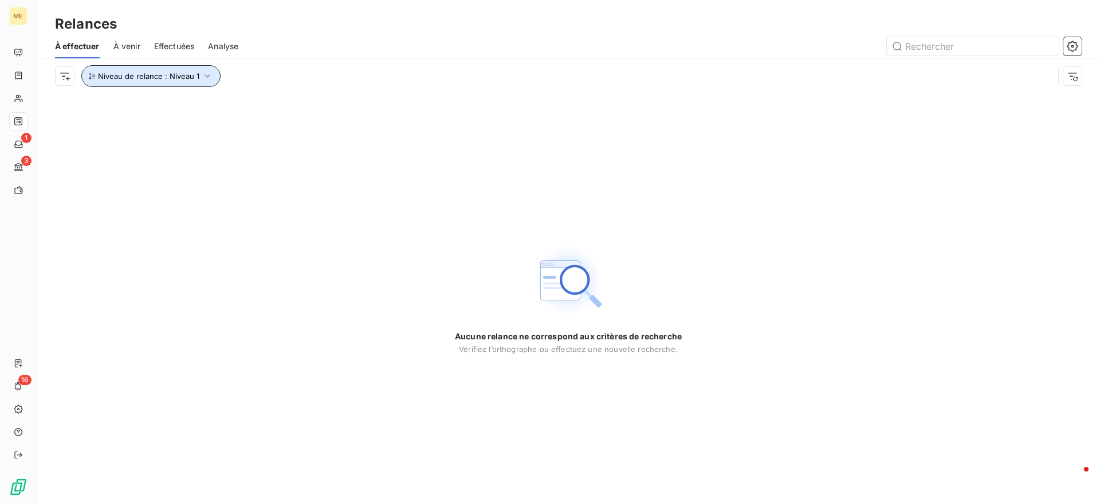
click at [169, 68] on button "Niveau de relance : Niveau 1" at bounding box center [150, 76] width 139 height 22
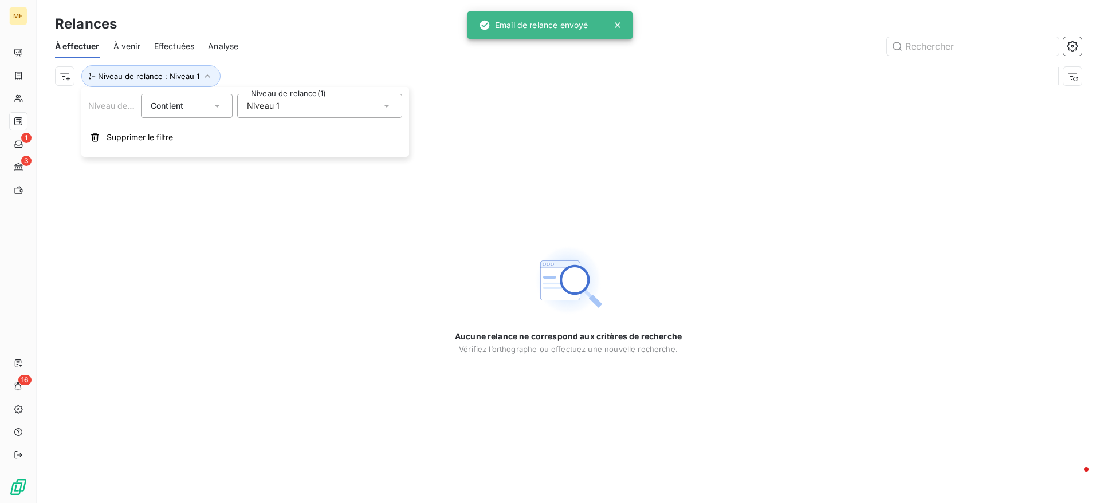
click at [273, 116] on div "Niveau 1" at bounding box center [319, 106] width 165 height 24
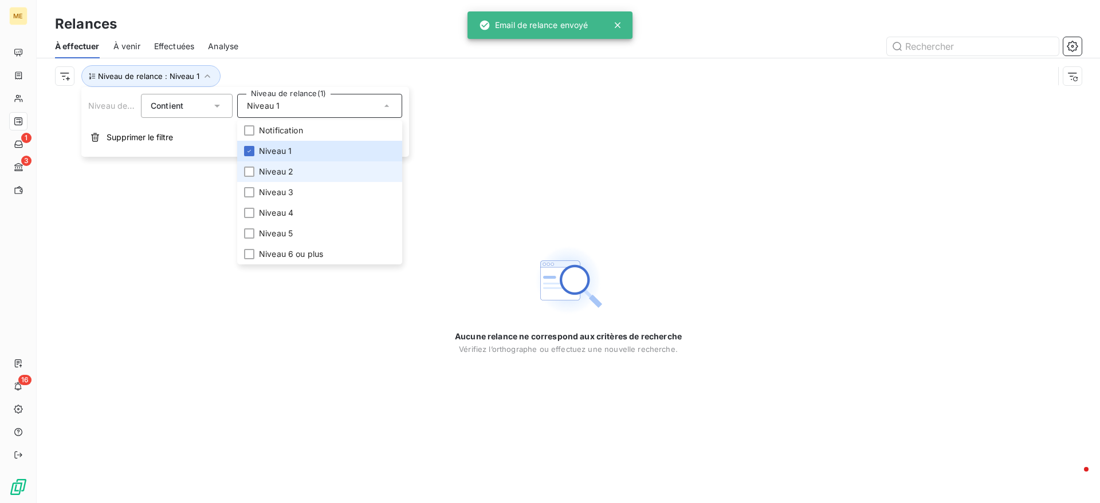
click at [268, 167] on span "Niveau 2" at bounding box center [276, 171] width 34 height 11
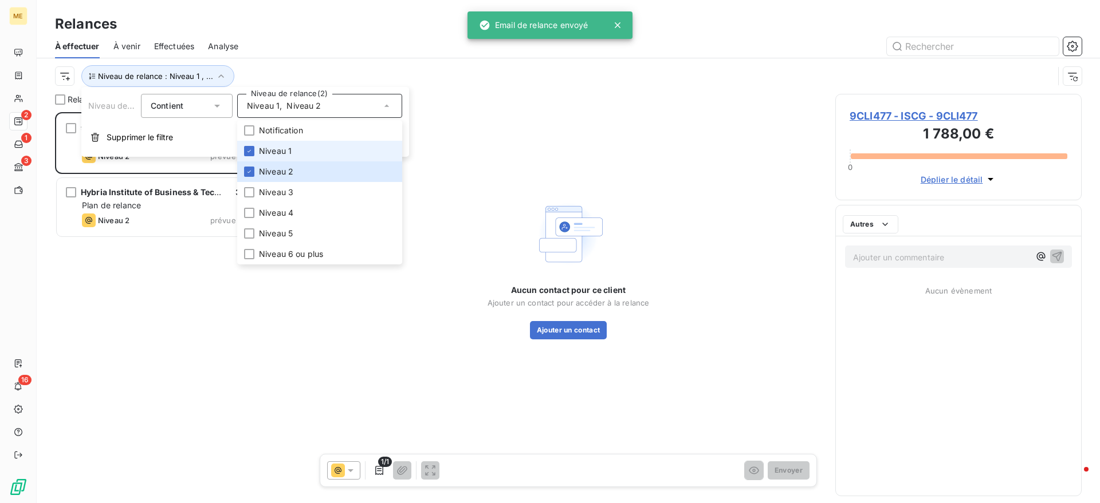
scroll to position [380, 235]
click at [276, 145] on span "Niveau 1" at bounding box center [275, 150] width 33 height 11
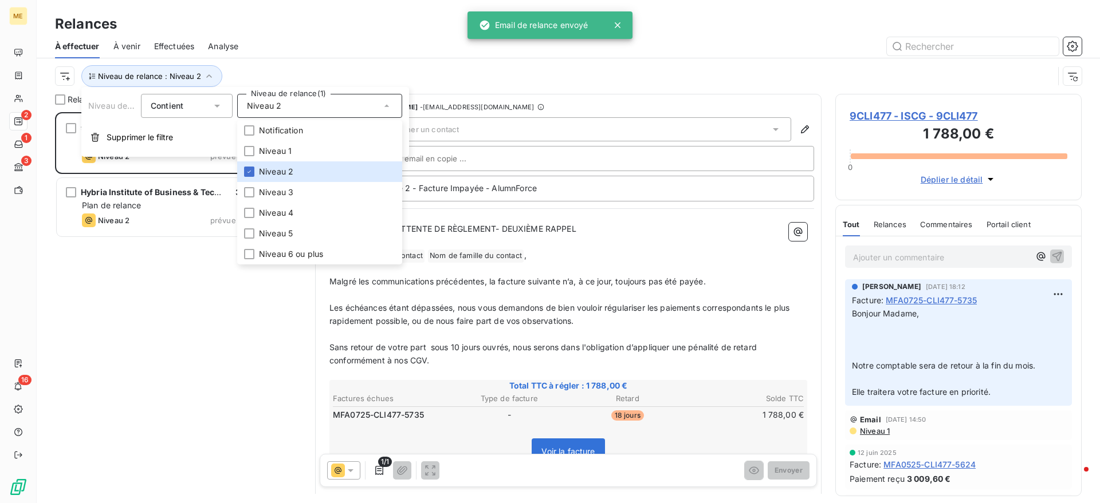
click at [333, 44] on div at bounding box center [666, 46] width 829 height 18
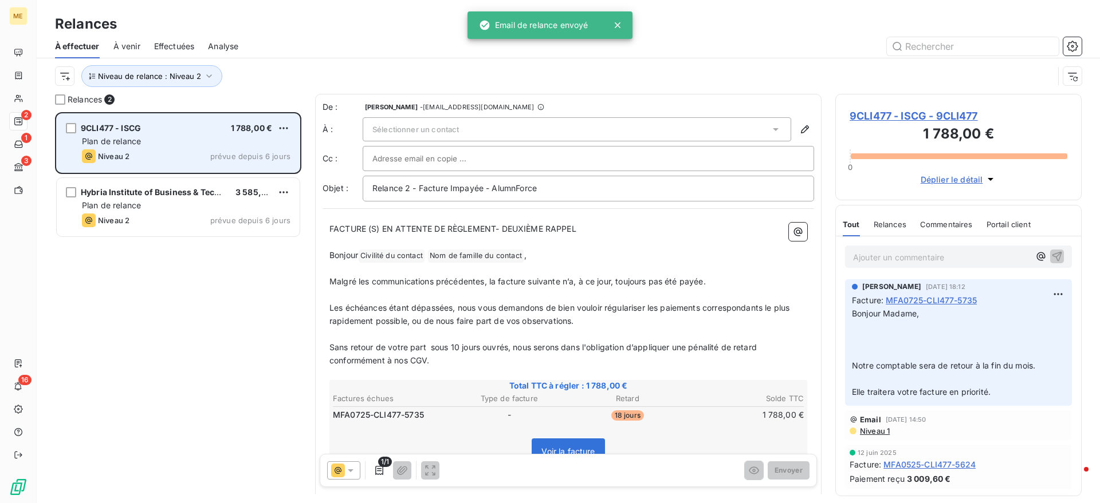
click at [171, 139] on div "Plan de relance" at bounding box center [186, 141] width 208 height 11
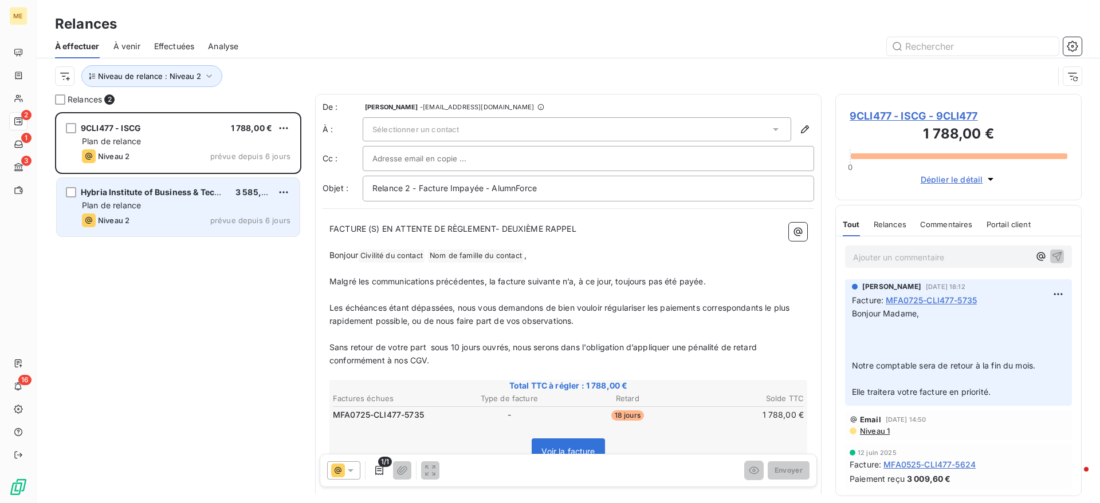
click at [161, 214] on div "Niveau 2 prévue depuis 6 jours" at bounding box center [186, 221] width 208 height 14
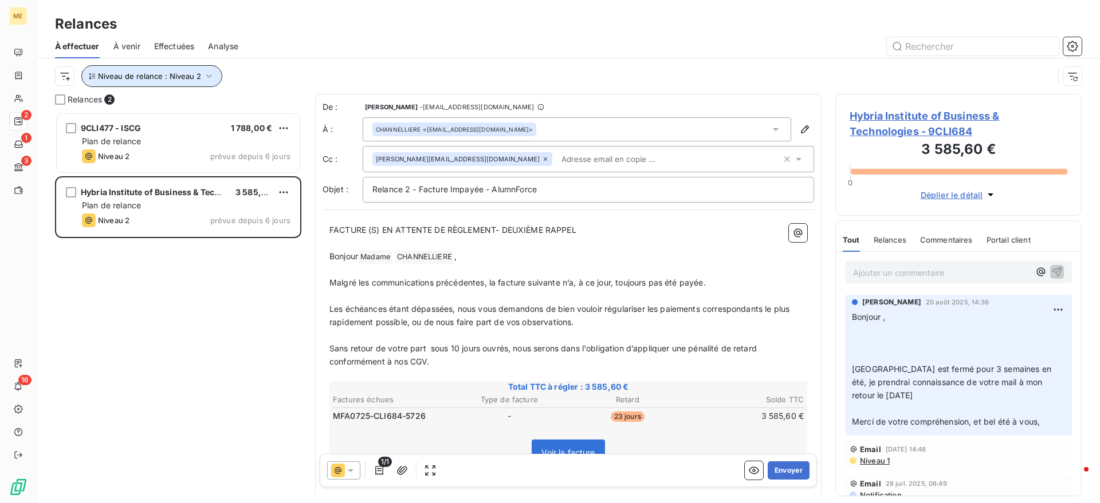
click at [182, 76] on span "Niveau de relance : Niveau 2" at bounding box center [149, 76] width 103 height 9
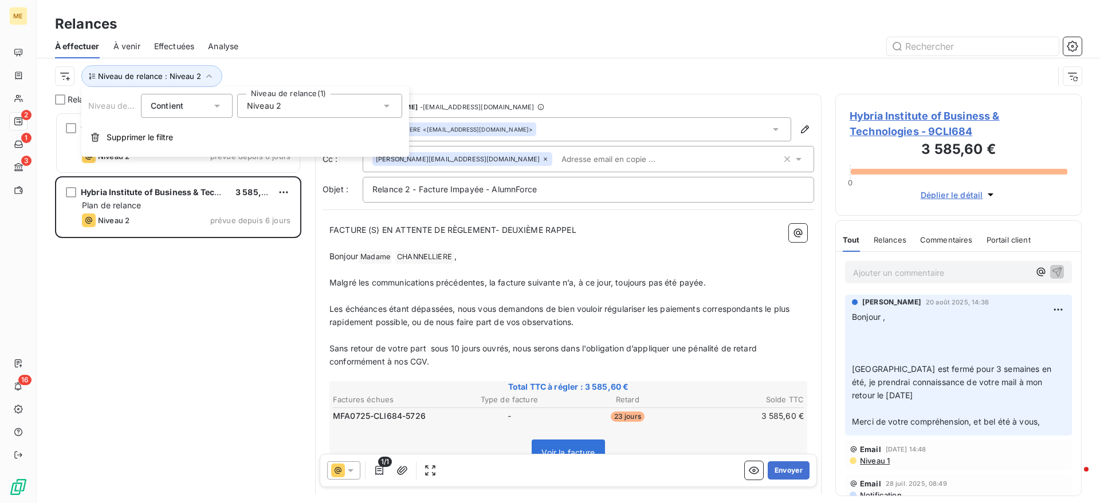
click at [265, 106] on span "Niveau 2" at bounding box center [264, 105] width 34 height 11
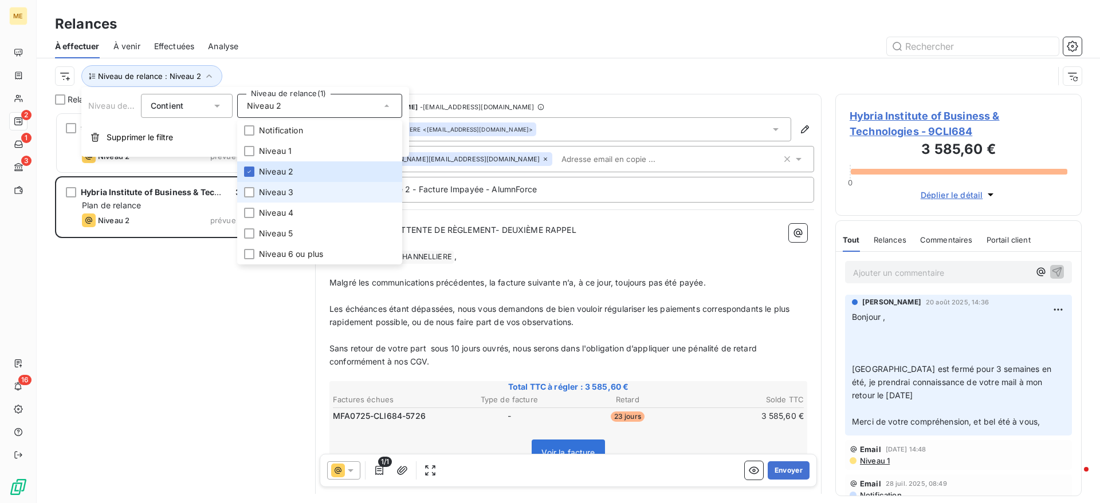
click at [281, 190] on span "Niveau 3" at bounding box center [276, 192] width 34 height 11
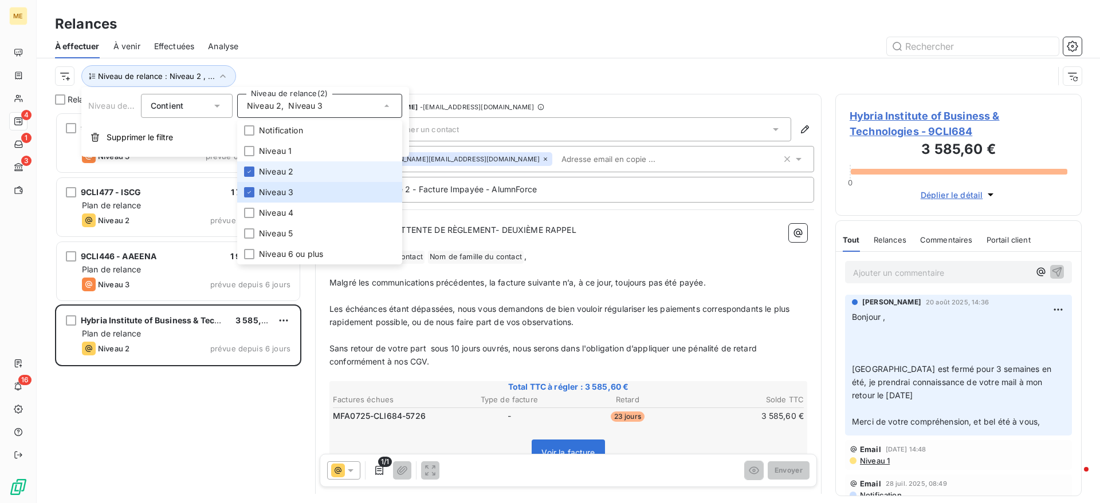
scroll to position [380, 235]
click at [287, 167] on span "Niveau 2" at bounding box center [276, 171] width 34 height 11
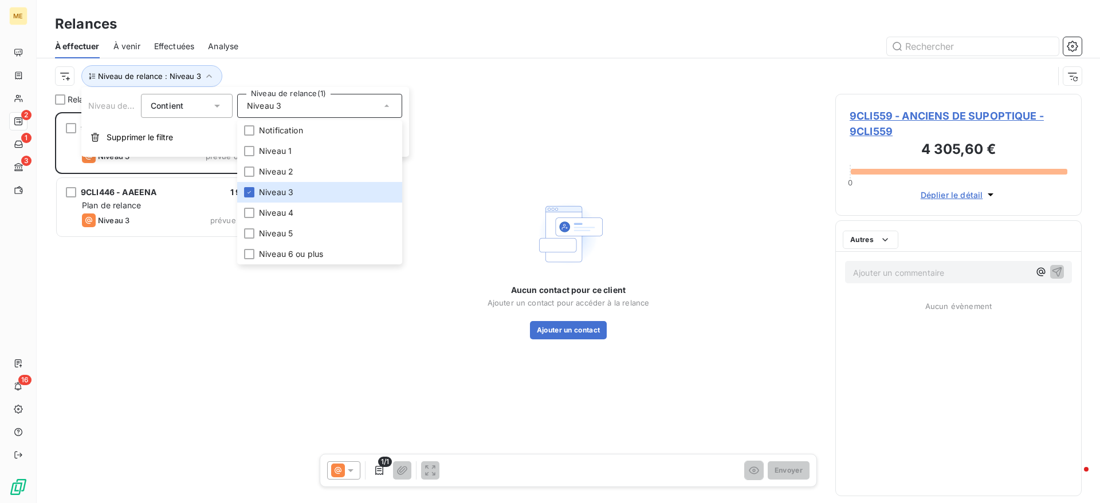
click at [358, 22] on div "Relances" at bounding box center [568, 24] width 1063 height 21
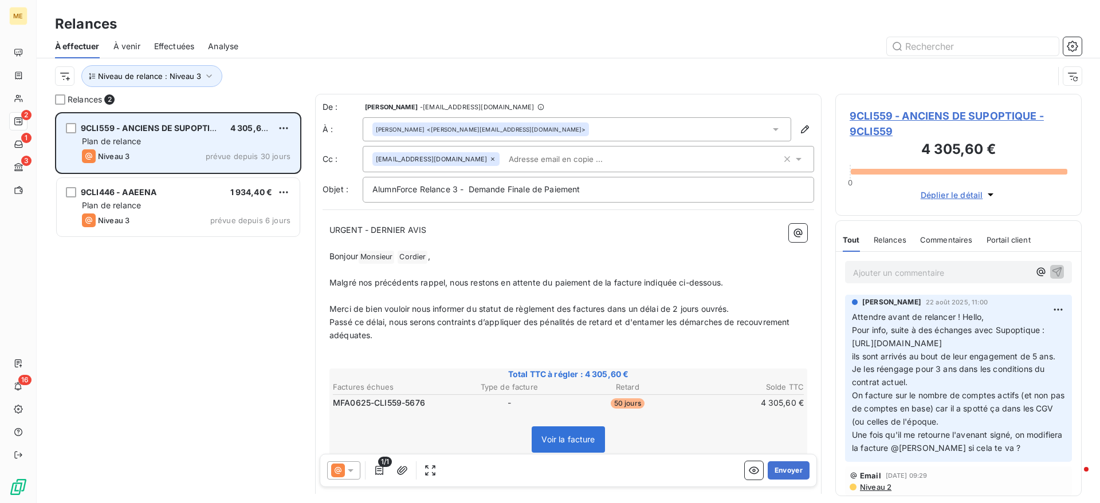
click at [205, 143] on div "Plan de relance" at bounding box center [186, 141] width 208 height 11
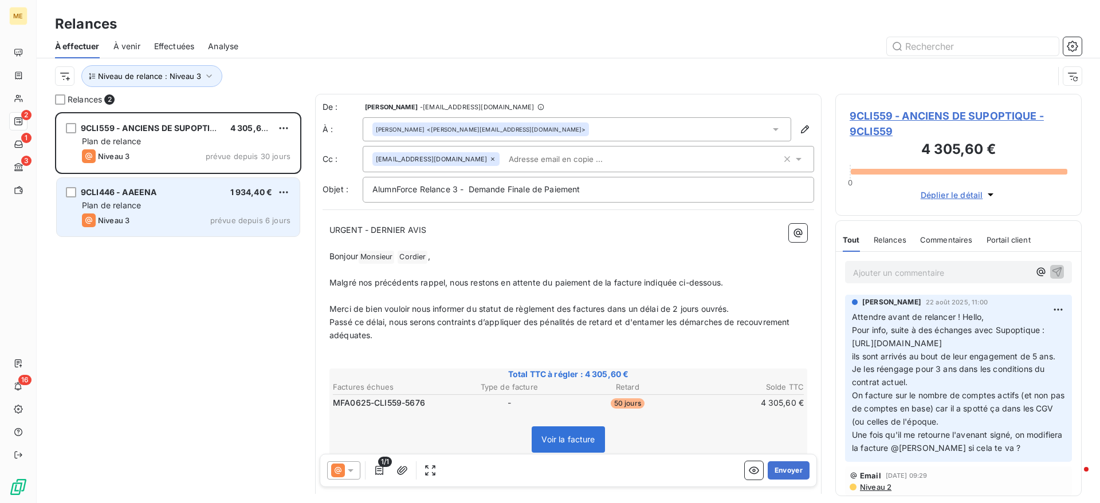
click at [218, 206] on div "Plan de relance" at bounding box center [186, 205] width 208 height 11
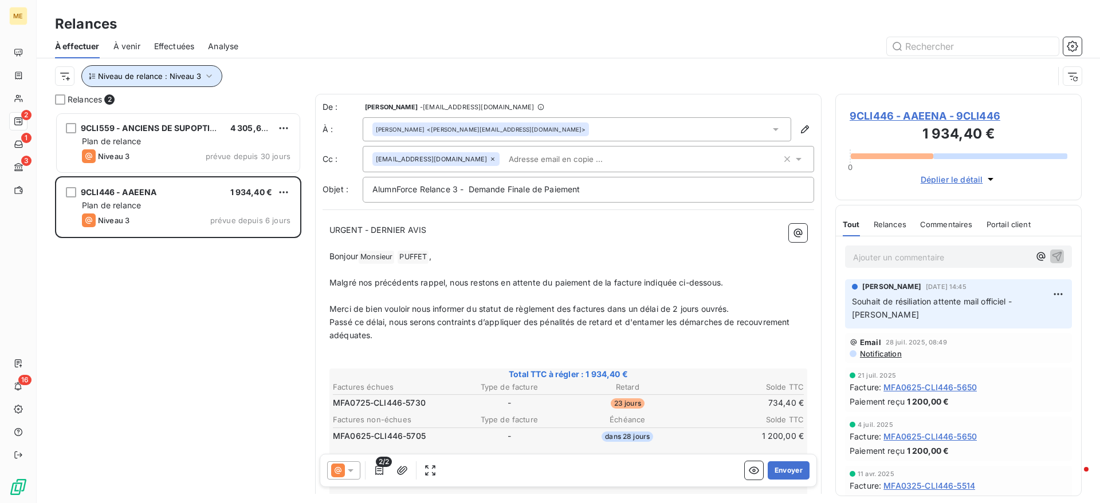
click at [197, 73] on span "Niveau de relance : Niveau 3" at bounding box center [149, 76] width 103 height 9
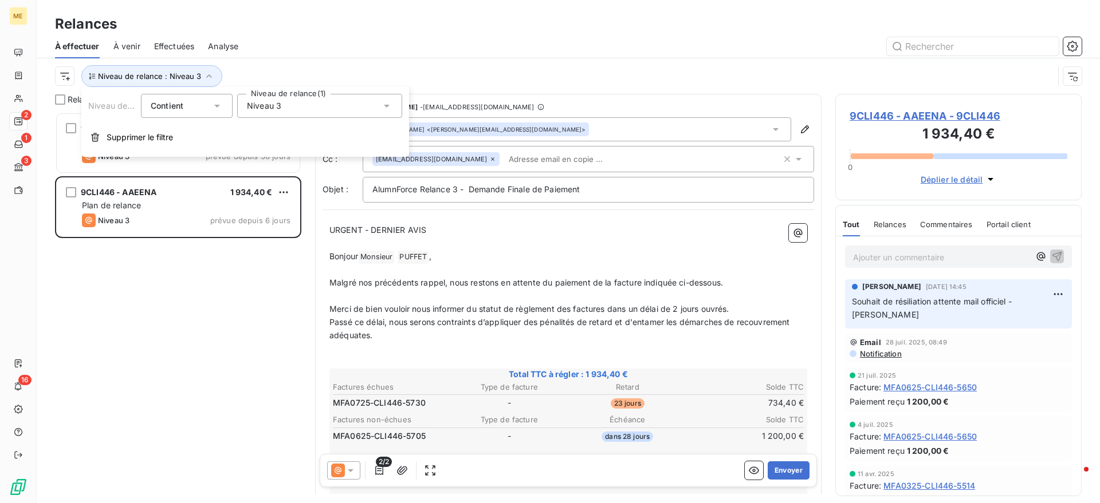
click at [308, 90] on div "Niveau de relance Contient is Niveau de relance (1) Niveau 3 Supprimer le filtre" at bounding box center [245, 122] width 328 height 70
click at [310, 96] on div "Niveau 3" at bounding box center [319, 106] width 165 height 24
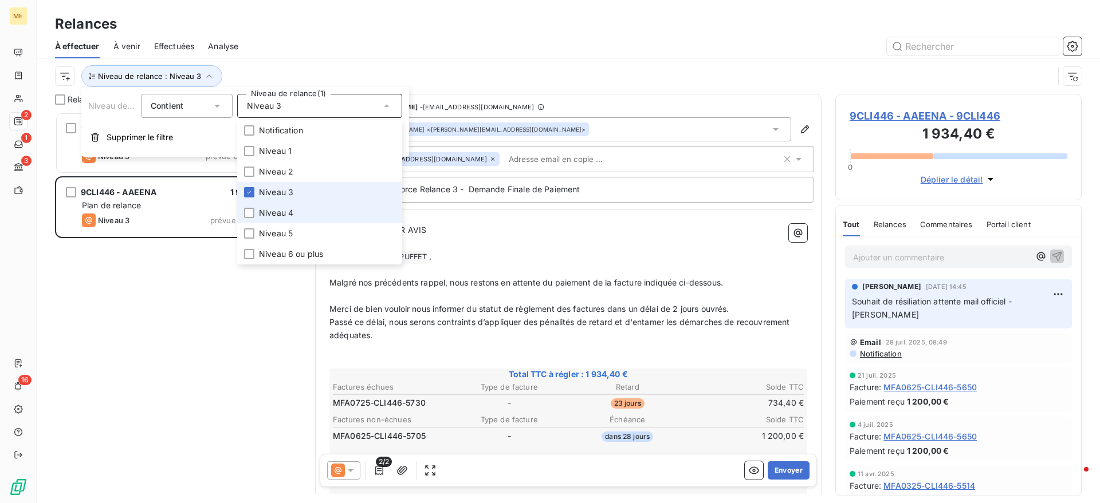
drag, startPoint x: 302, startPoint y: 214, endPoint x: 288, endPoint y: 197, distance: 21.9
click at [302, 215] on li "Niveau 4" at bounding box center [319, 213] width 165 height 21
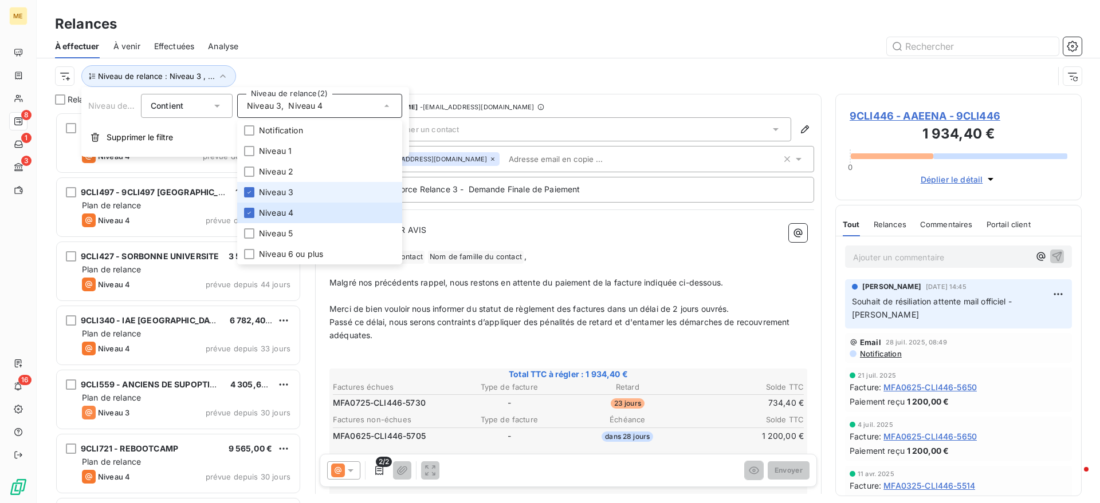
scroll to position [380, 235]
click at [286, 194] on span "Niveau 3" at bounding box center [276, 192] width 34 height 11
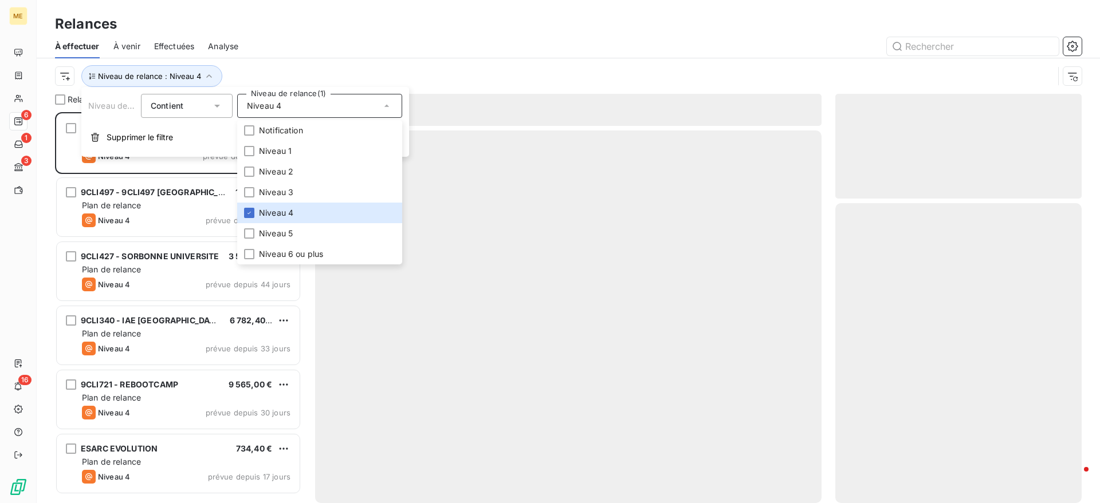
scroll to position [380, 235]
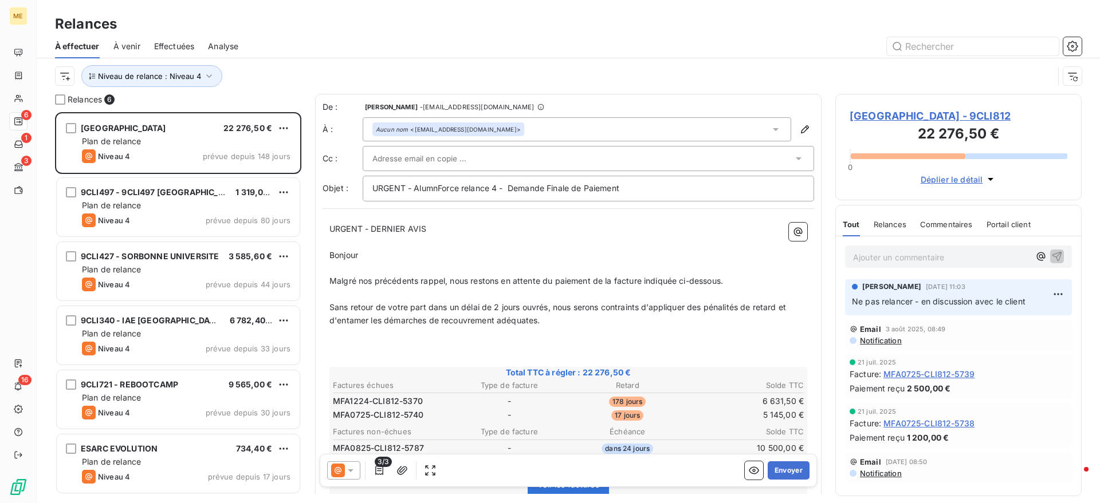
click at [463, 17] on div "Relances" at bounding box center [568, 24] width 1063 height 21
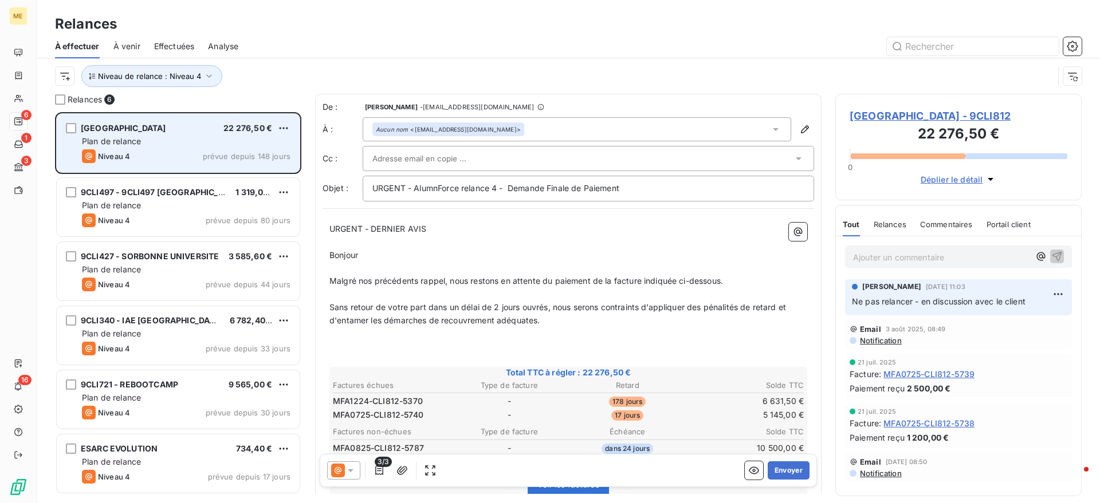
click at [206, 162] on div "Niveau 4 prévue depuis 148 jours" at bounding box center [186, 156] width 208 height 14
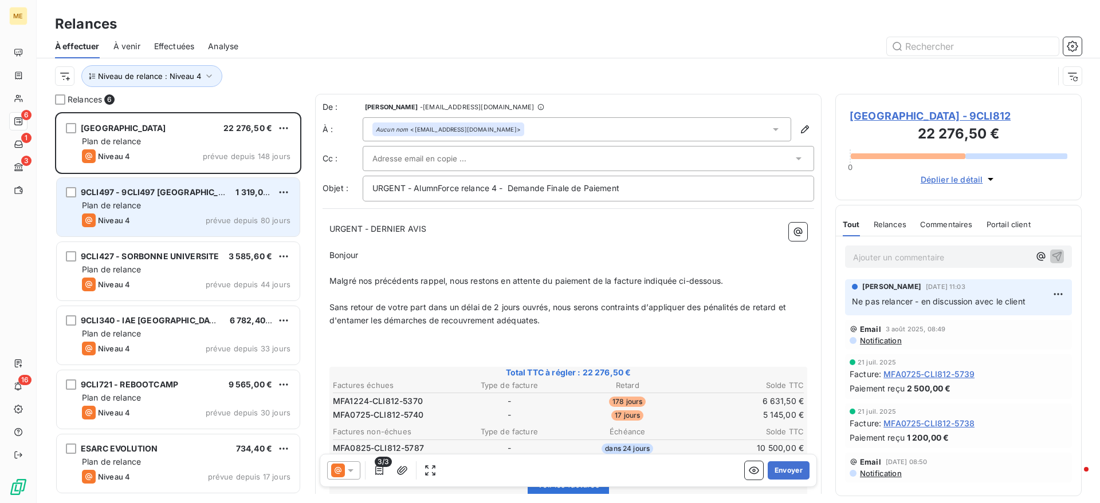
click at [154, 207] on div "Plan de relance" at bounding box center [186, 205] width 208 height 11
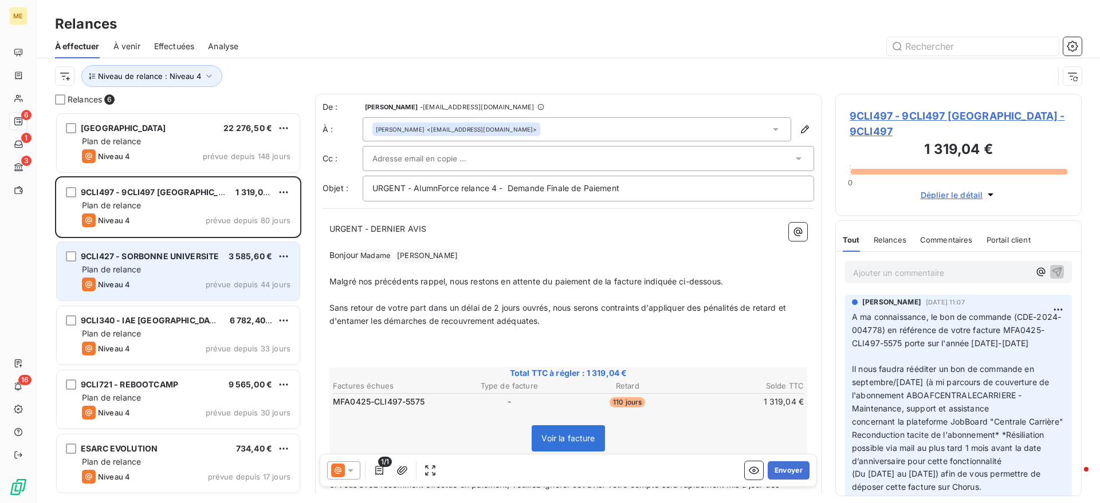
click at [160, 267] on div "Plan de relance" at bounding box center [186, 269] width 208 height 11
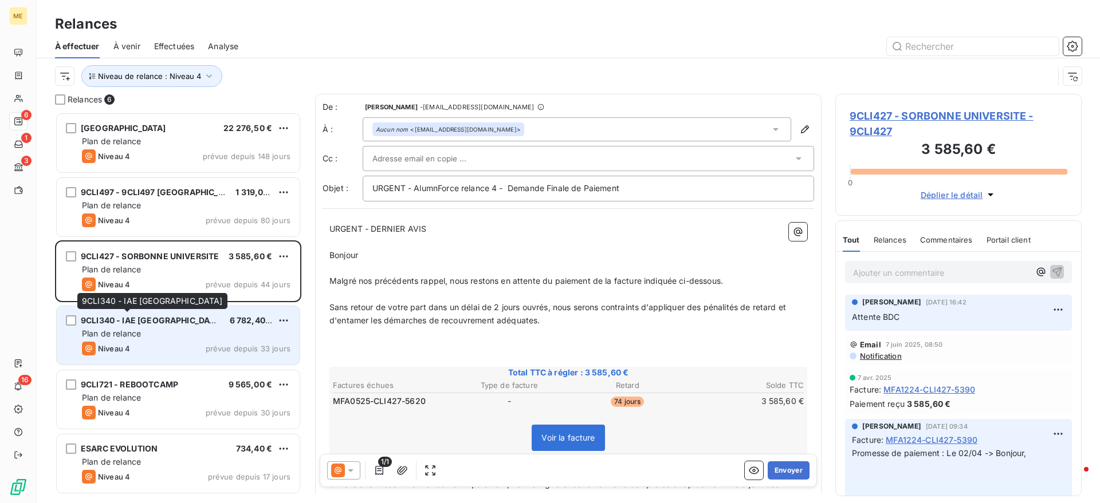
click at [155, 322] on span "9CLI340 - IAE [GEOGRAPHIC_DATA]" at bounding box center [152, 321] width 142 height 10
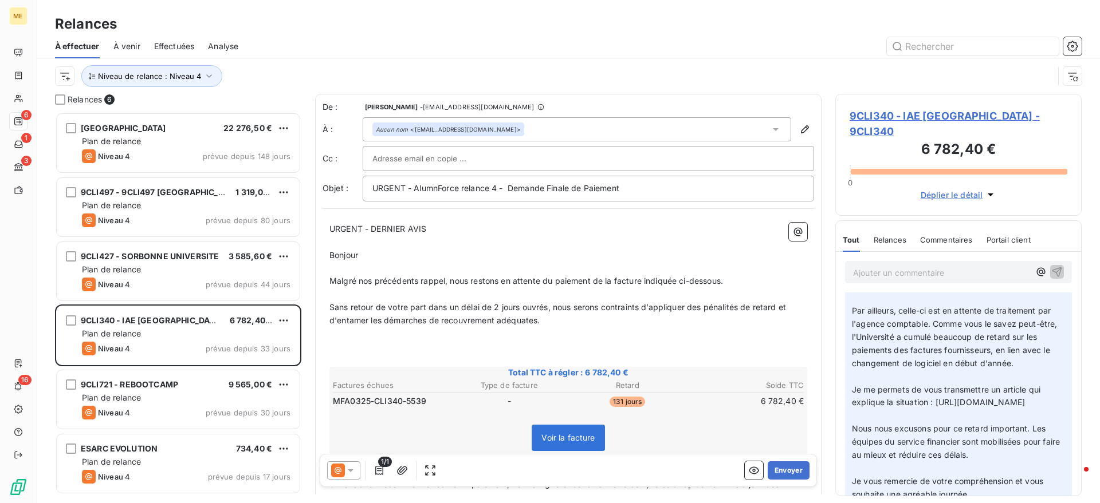
scroll to position [501, 0]
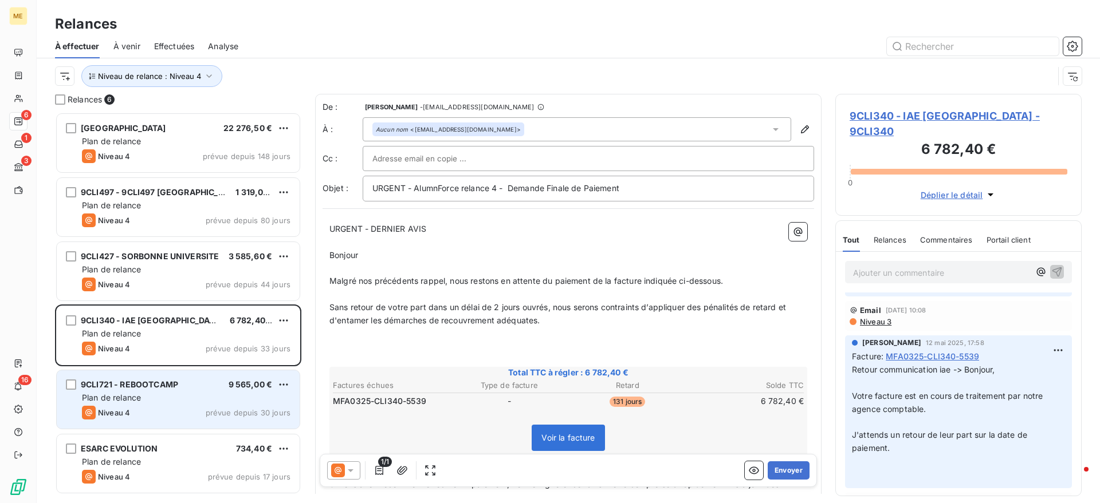
click at [129, 393] on span "Plan de relance" at bounding box center [111, 398] width 59 height 10
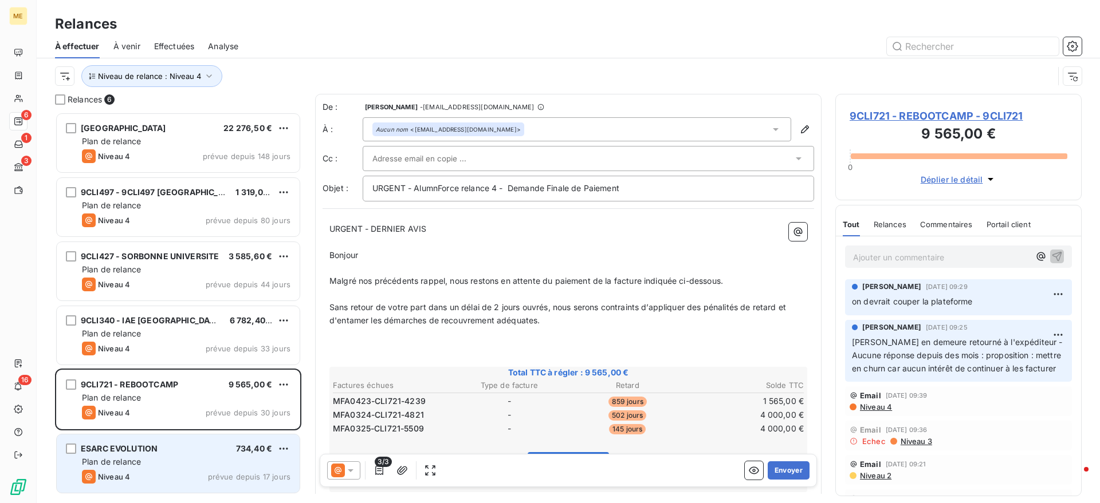
click at [168, 442] on div "ESARC EVOLUTION 734,40 € Plan de relance Niveau 4 prévue depuis 17 jours" at bounding box center [178, 464] width 243 height 58
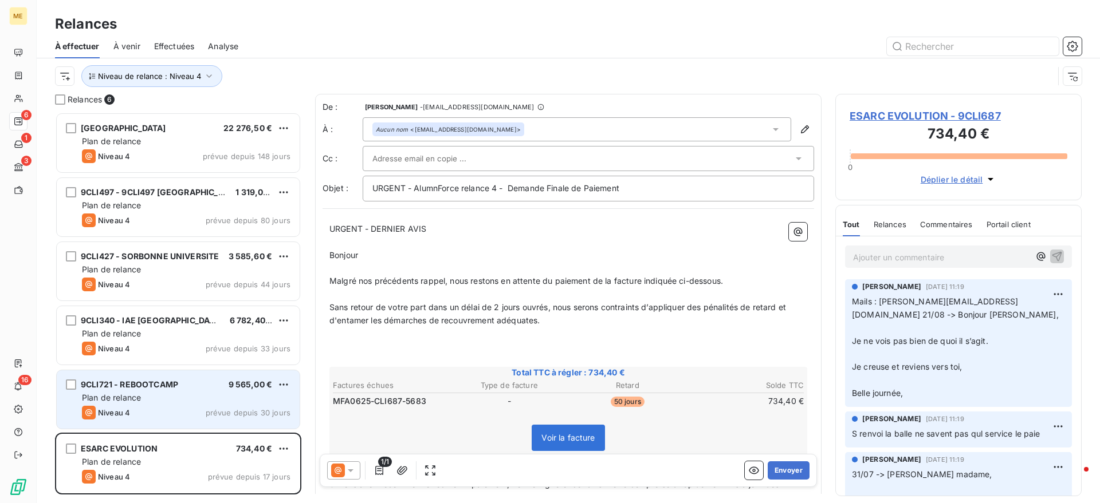
click at [183, 412] on div "Niveau 4 prévue depuis 30 jours" at bounding box center [186, 413] width 208 height 14
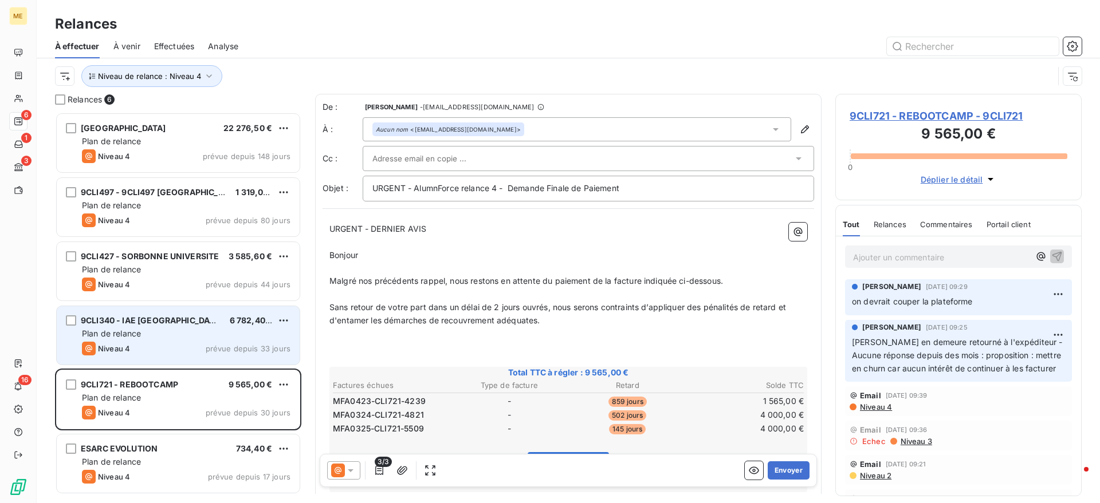
click at [175, 340] on div "9CLI340 - IAE NANTES 6 782,40 € Plan de relance Niveau 4 prévue depuis 33 jours" at bounding box center [178, 335] width 243 height 58
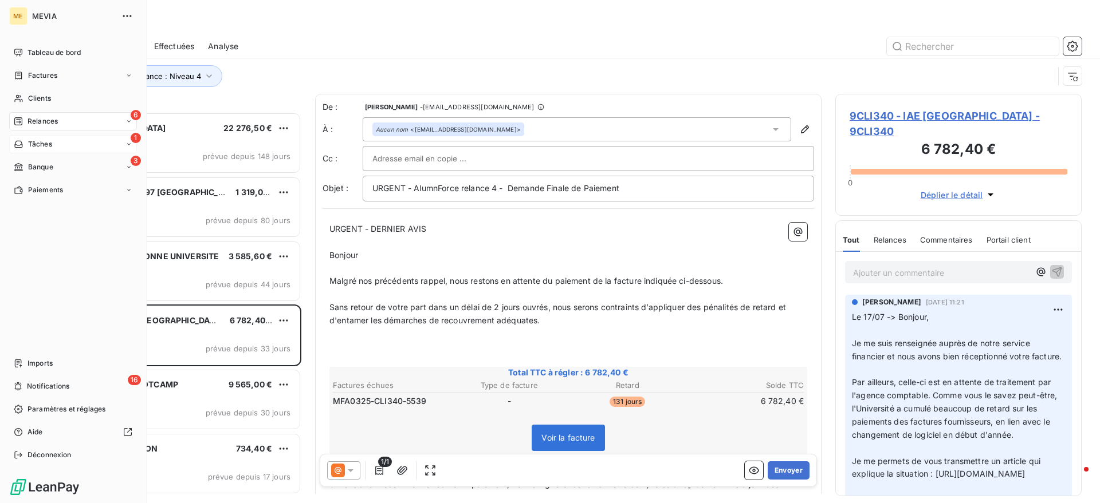
click at [17, 149] on div "1 Tâches" at bounding box center [73, 144] width 128 height 18
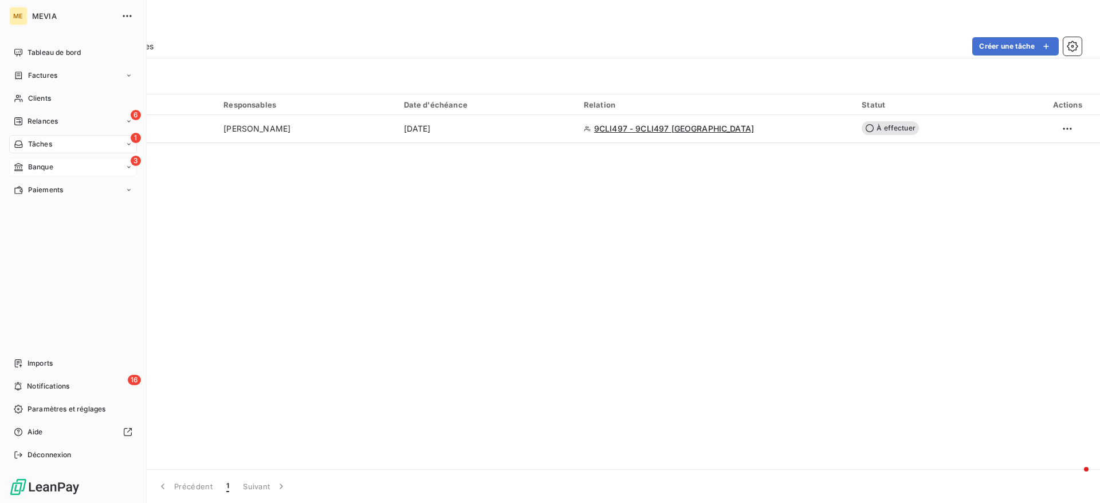
click at [17, 163] on icon at bounding box center [19, 167] width 10 height 9
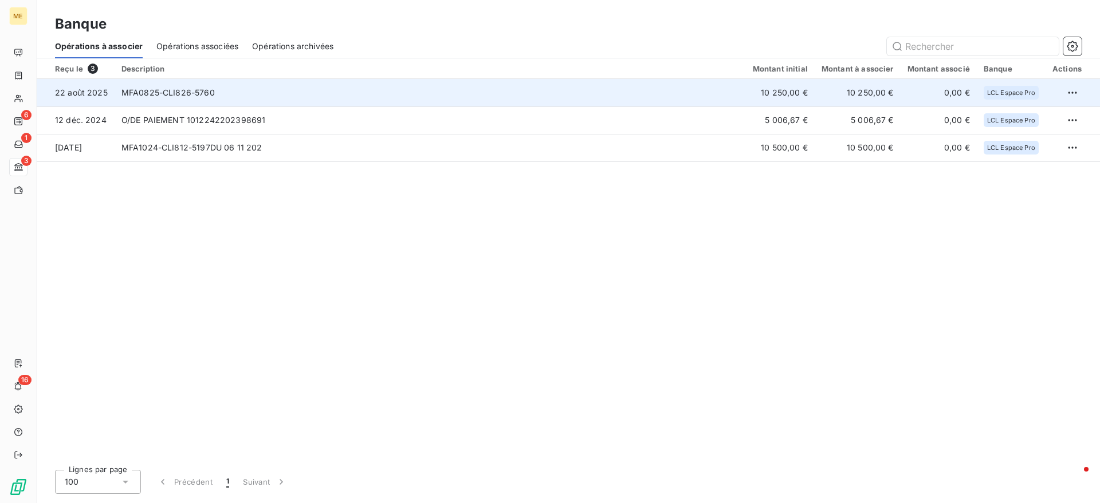
click at [295, 104] on td "MFA0825-CLI826-5760" at bounding box center [430, 92] width 631 height 27
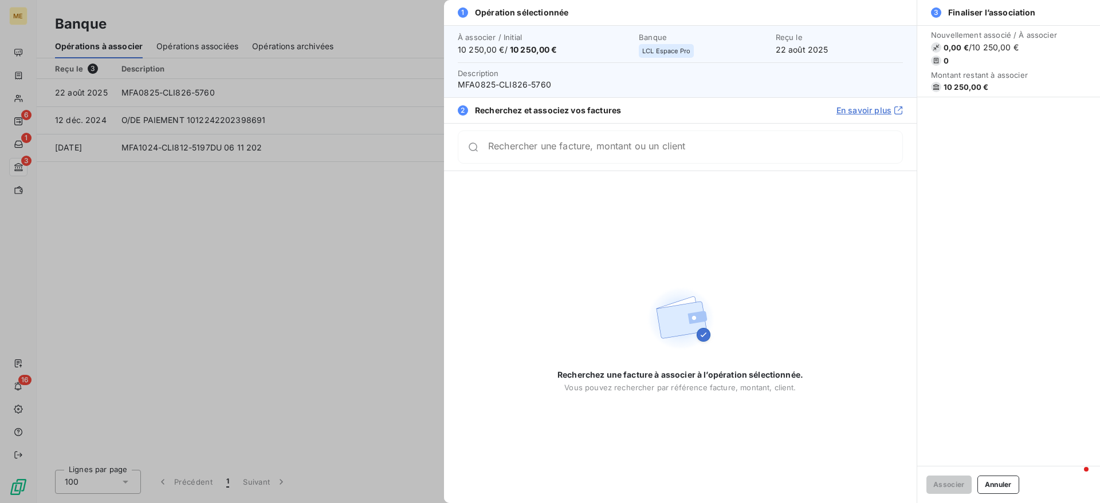
click at [637, 135] on div "Rechercher une facture, montant ou un client" at bounding box center [680, 147] width 445 height 33
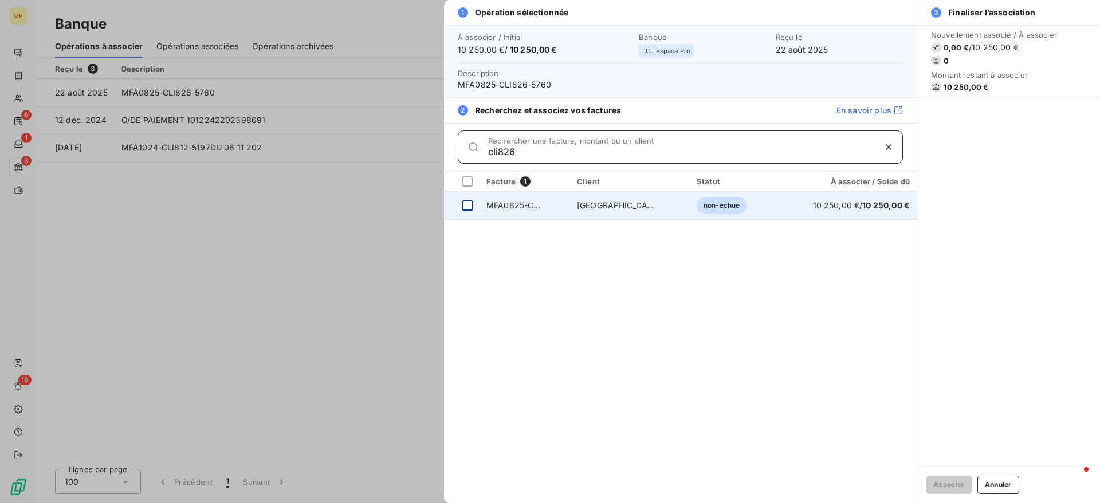
type input "cli826"
click at [475, 203] on td at bounding box center [462, 205] width 36 height 27
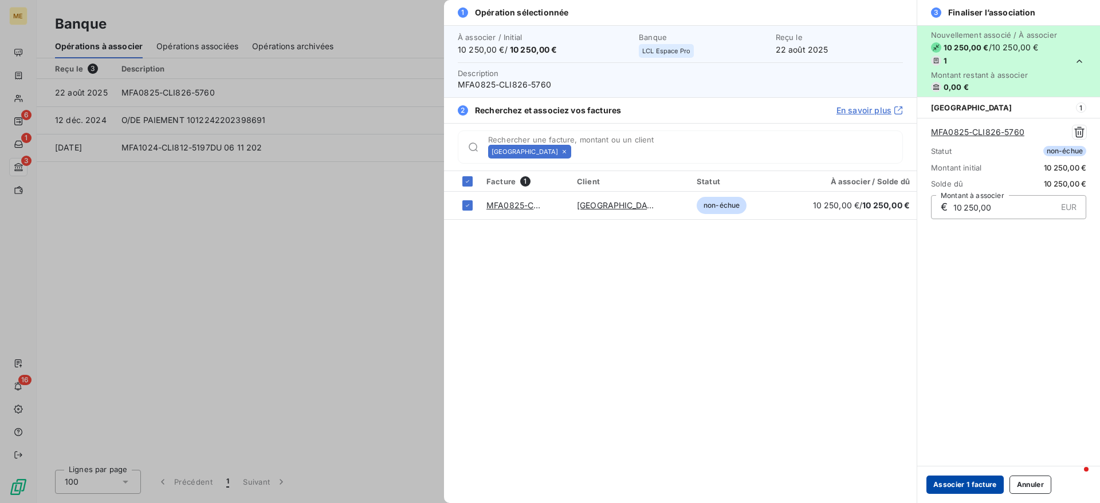
click at [956, 483] on button "Associer 1 facture" at bounding box center [964, 485] width 77 height 18
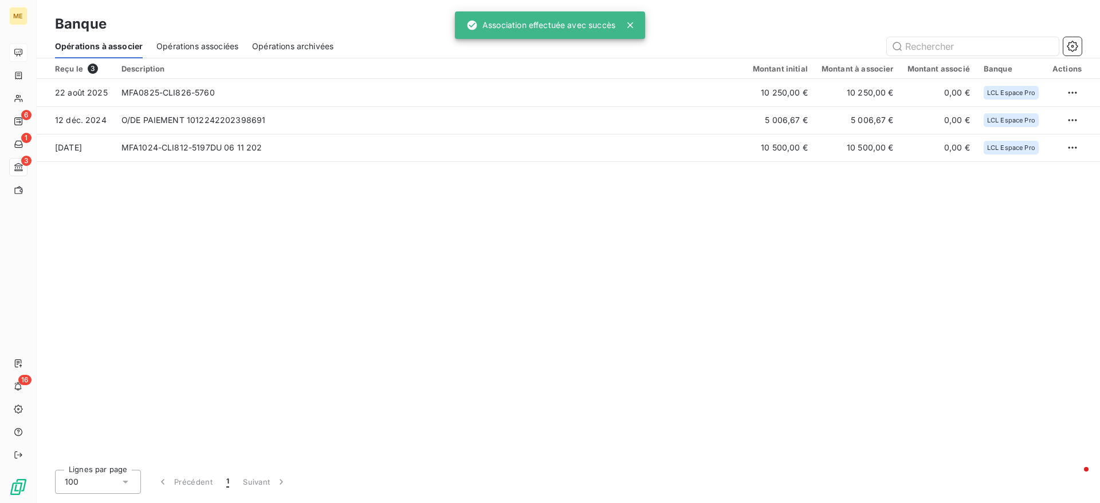
click at [22, 52] on icon at bounding box center [18, 52] width 8 height 7
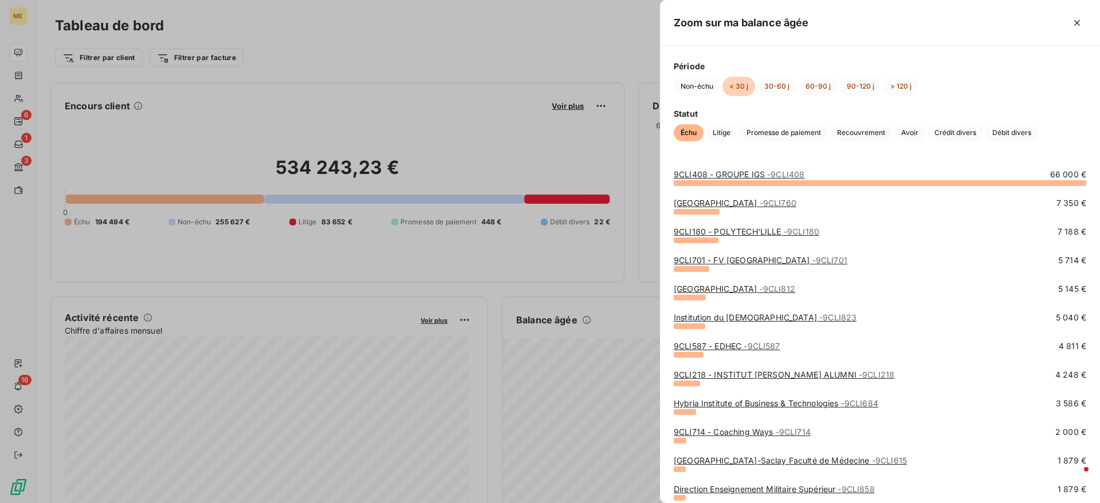
click at [477, 369] on div at bounding box center [550, 251] width 1100 height 503
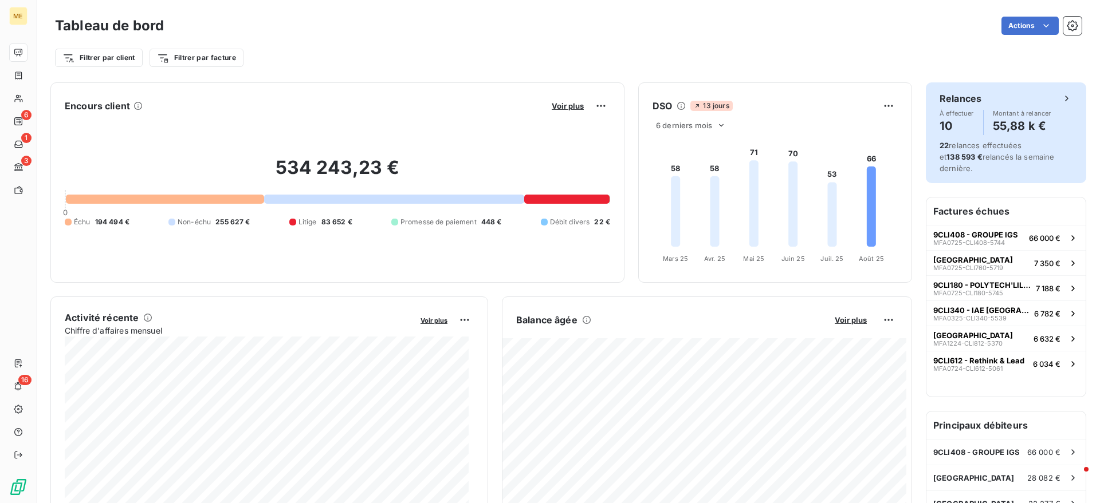
click at [1066, 109] on div "Relances À effectuer 10 Montant à relancer 55,88 k € 22 relances effectuées et …" at bounding box center [1006, 132] width 160 height 101
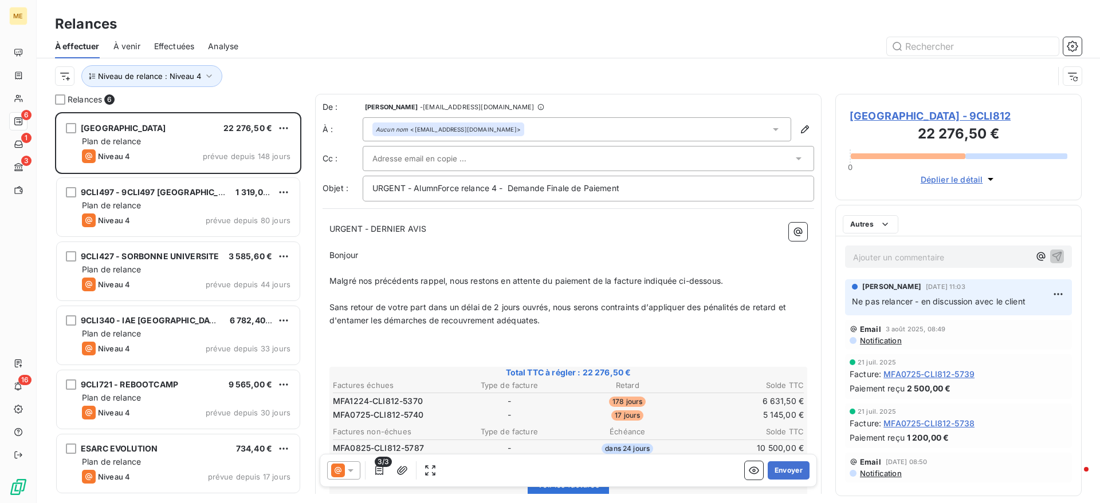
scroll to position [380, 235]
click at [229, 44] on span "Analyse" at bounding box center [223, 46] width 30 height 11
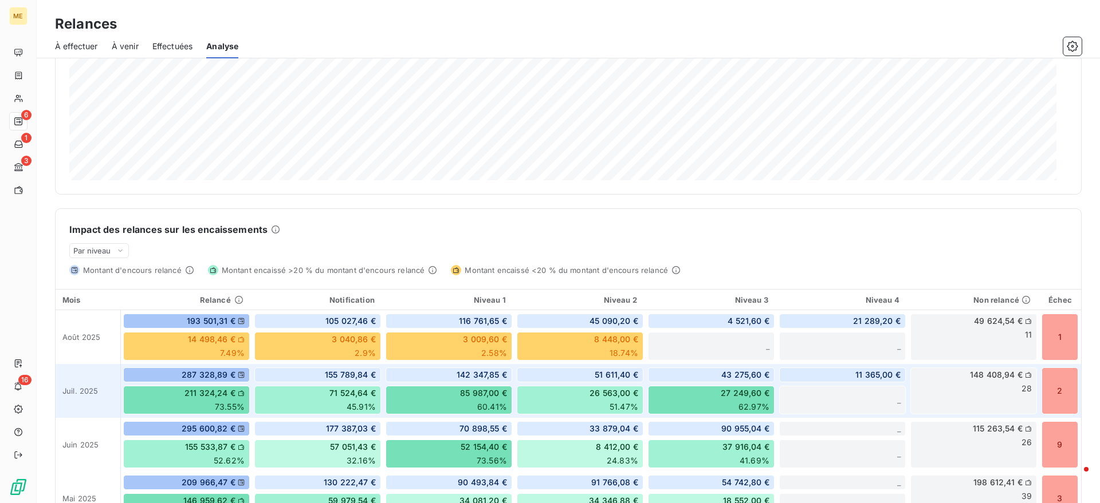
scroll to position [274, 0]
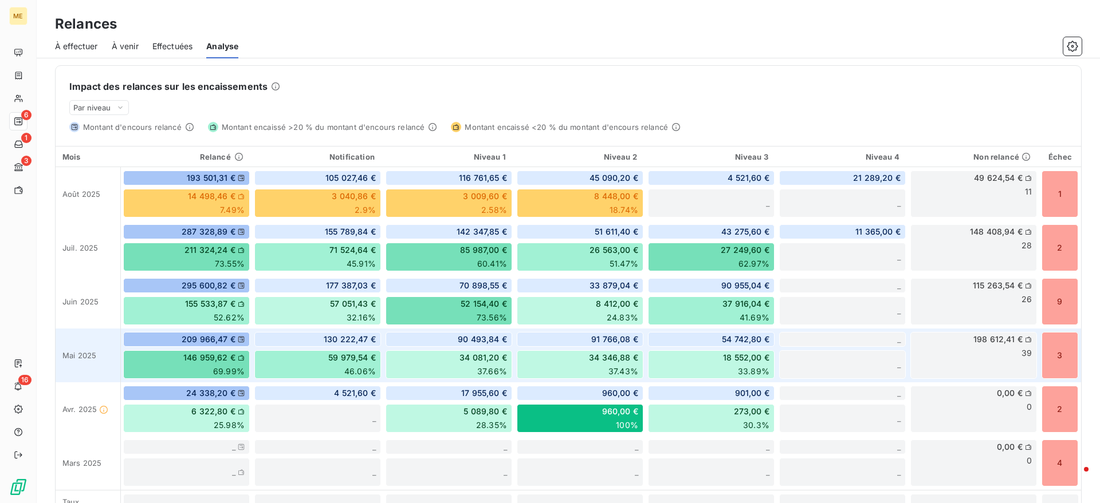
click at [344, 371] on span "46.06%" at bounding box center [360, 371] width 32 height 11
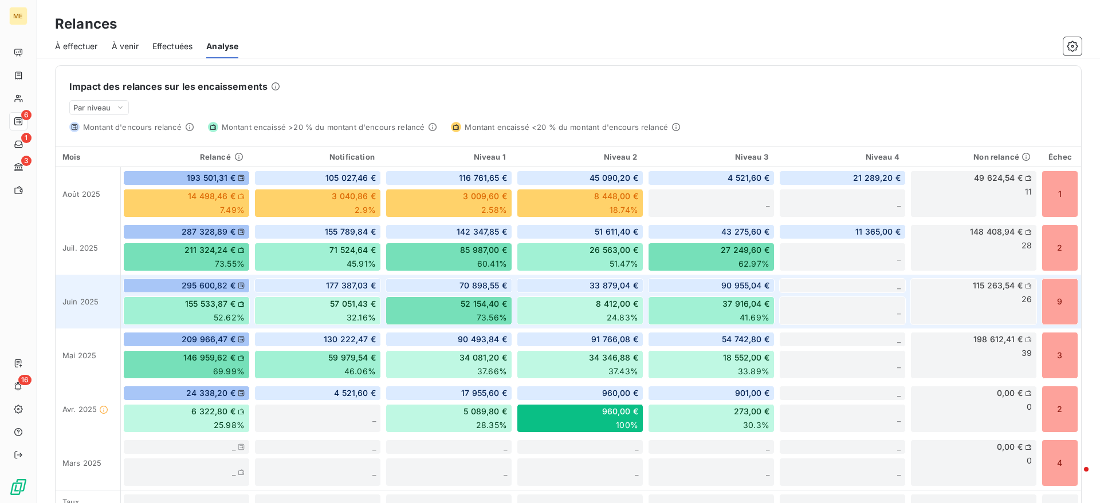
click at [343, 294] on div "177 387,03 € 57 051,43 € 32.16%" at bounding box center [317, 302] width 131 height 54
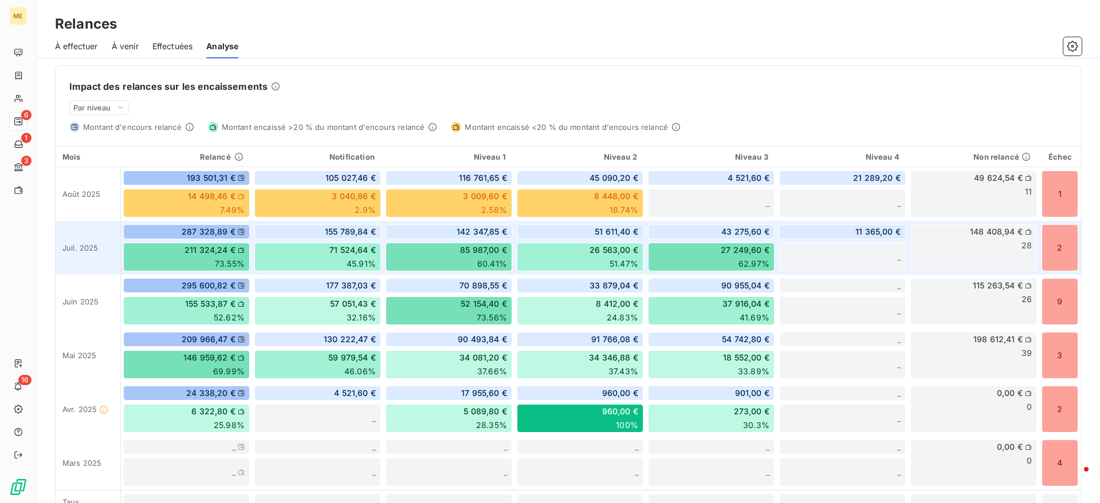
click at [347, 259] on span "45.91%" at bounding box center [361, 263] width 29 height 11
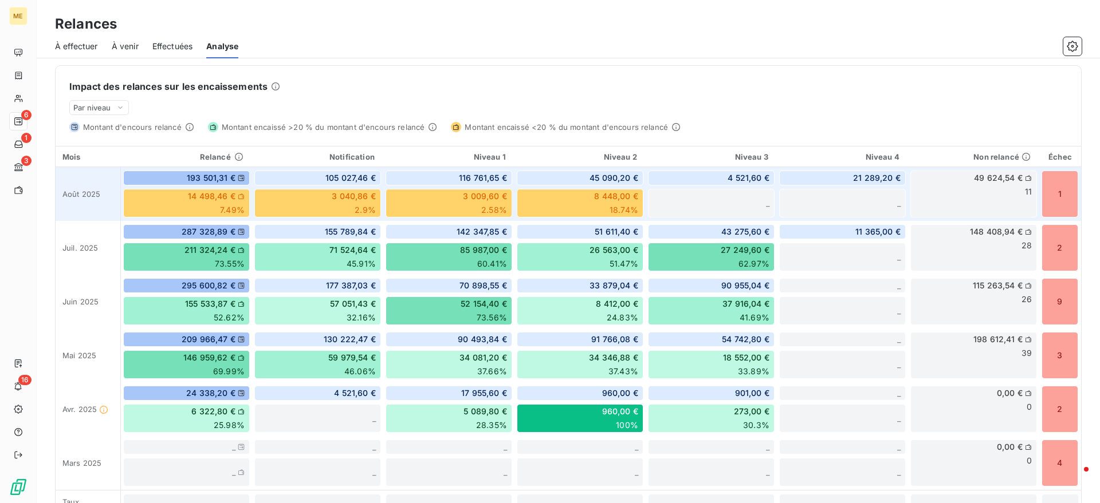
click at [349, 218] on div "105 027,46 € 3 040,86 € 2.9%" at bounding box center [317, 194] width 131 height 54
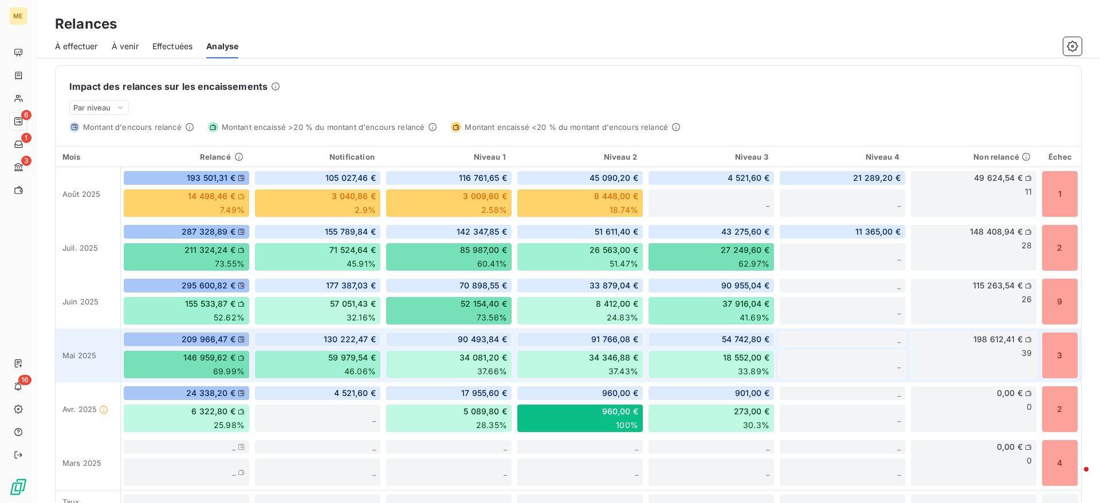
drag, startPoint x: 357, startPoint y: 371, endPoint x: 356, endPoint y: 357, distance: 13.3
click at [357, 371] on span "46.06%" at bounding box center [360, 371] width 32 height 11
click at [352, 336] on span "130 222,47 €" at bounding box center [350, 339] width 52 height 11
click at [442, 373] on div "34 081,20 € 37.66%" at bounding box center [448, 365] width 127 height 29
click at [448, 347] on div "90 493,84 €" at bounding box center [448, 339] width 127 height 15
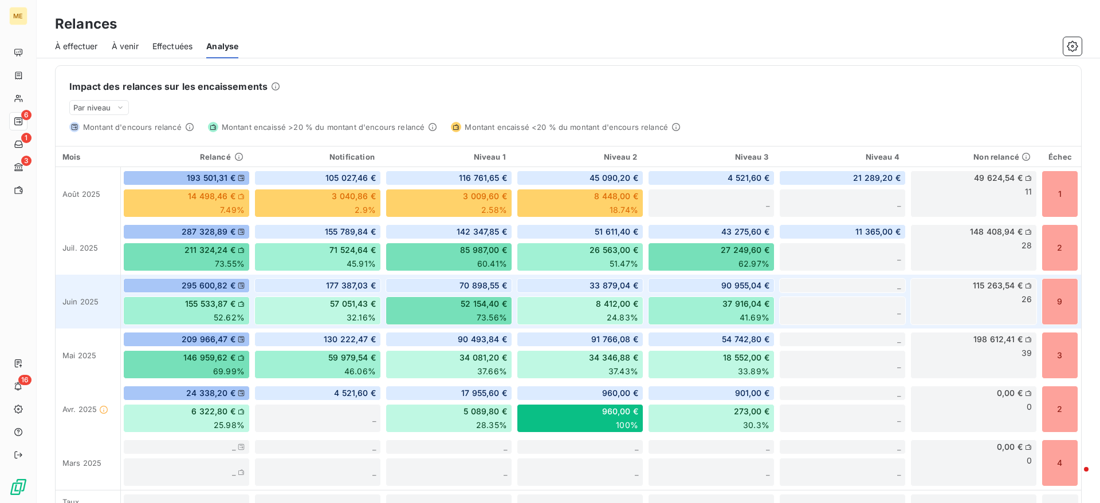
click at [448, 316] on div "52 154,40 € 73.56%" at bounding box center [448, 311] width 127 height 29
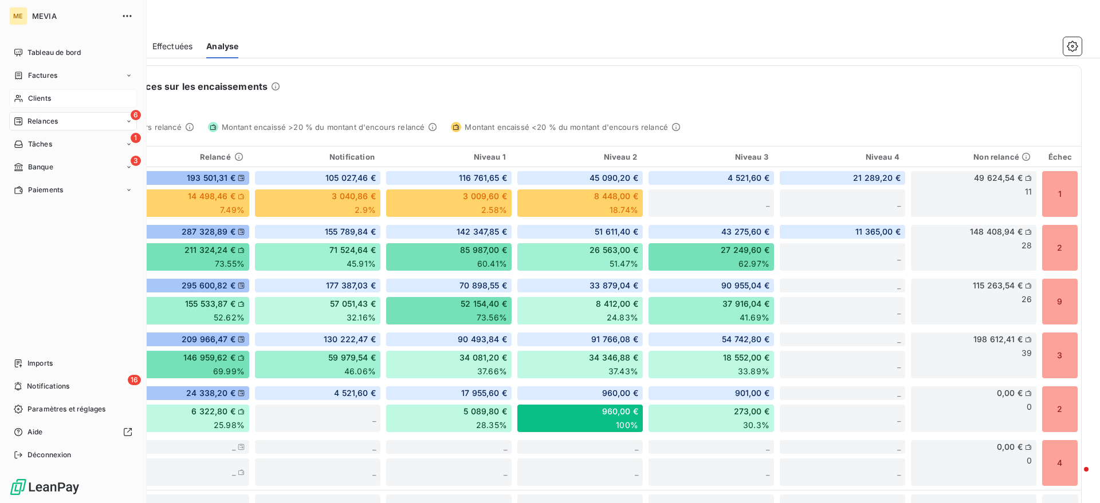
click at [38, 101] on span "Clients" at bounding box center [39, 98] width 23 height 10
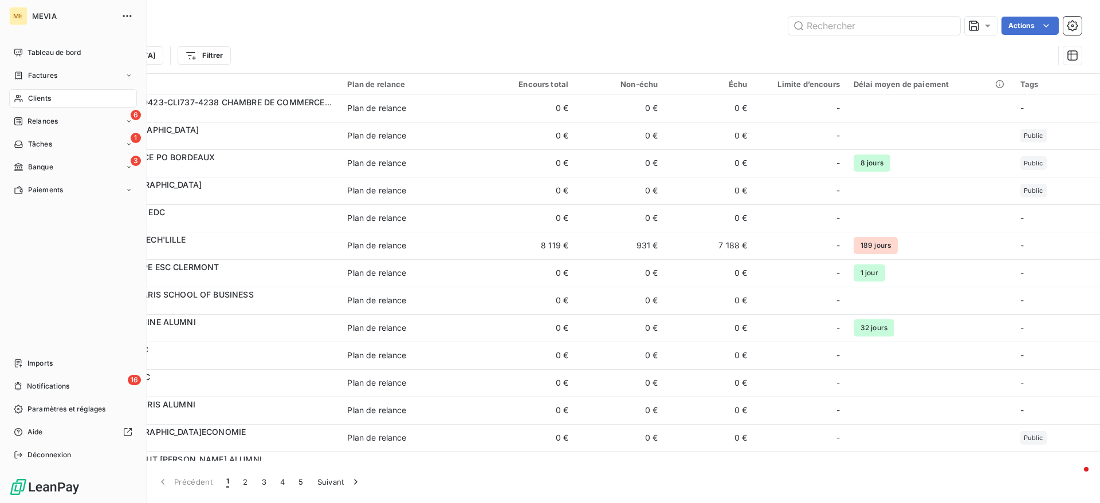
click at [25, 72] on div "Factures" at bounding box center [36, 75] width 44 height 10
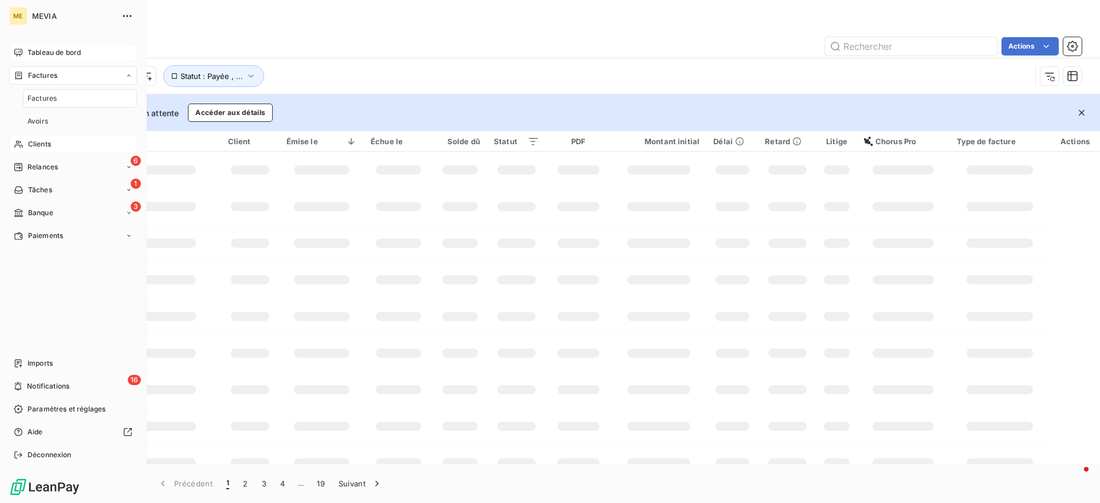
click at [41, 44] on div "Tableau de bord" at bounding box center [73, 53] width 128 height 18
